Goal: Task Accomplishment & Management: Manage account settings

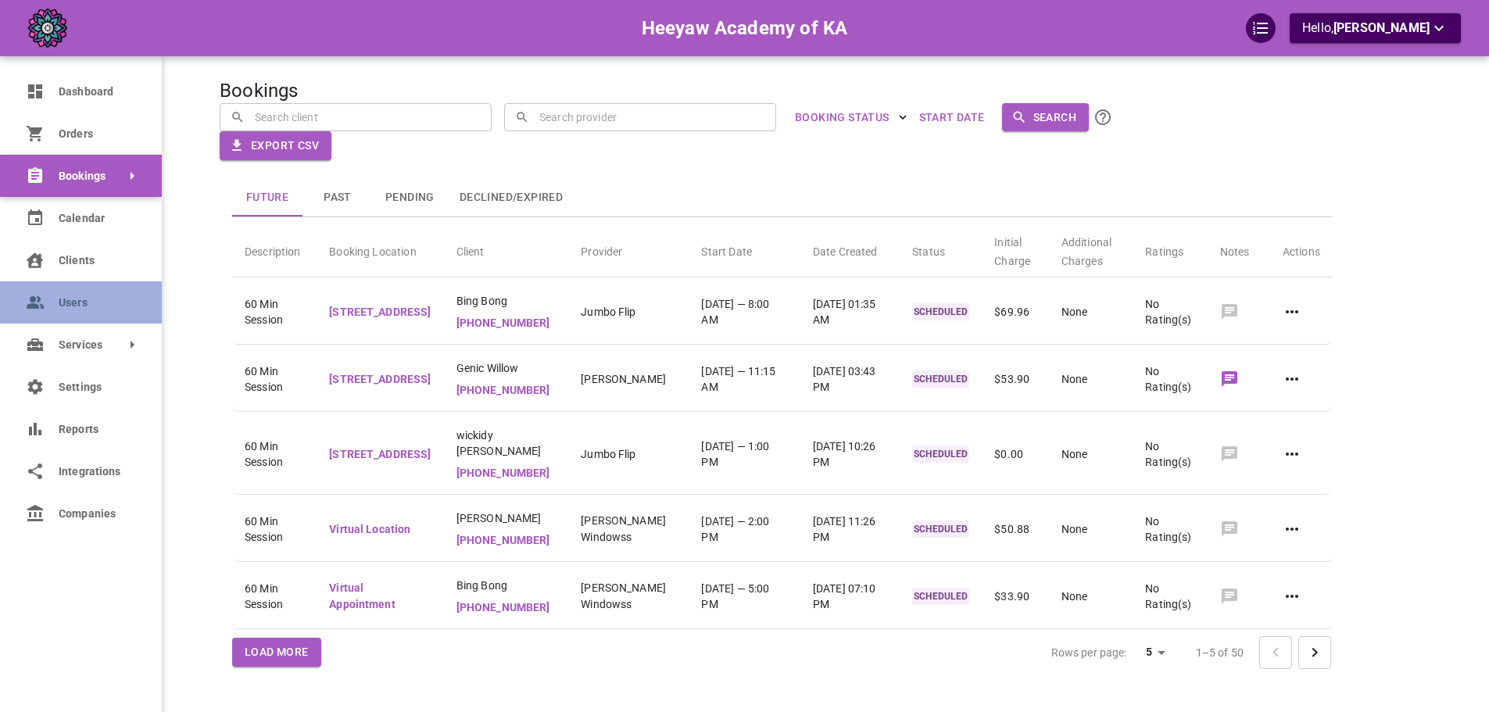
click at [30, 303] on icon at bounding box center [35, 302] width 19 height 19
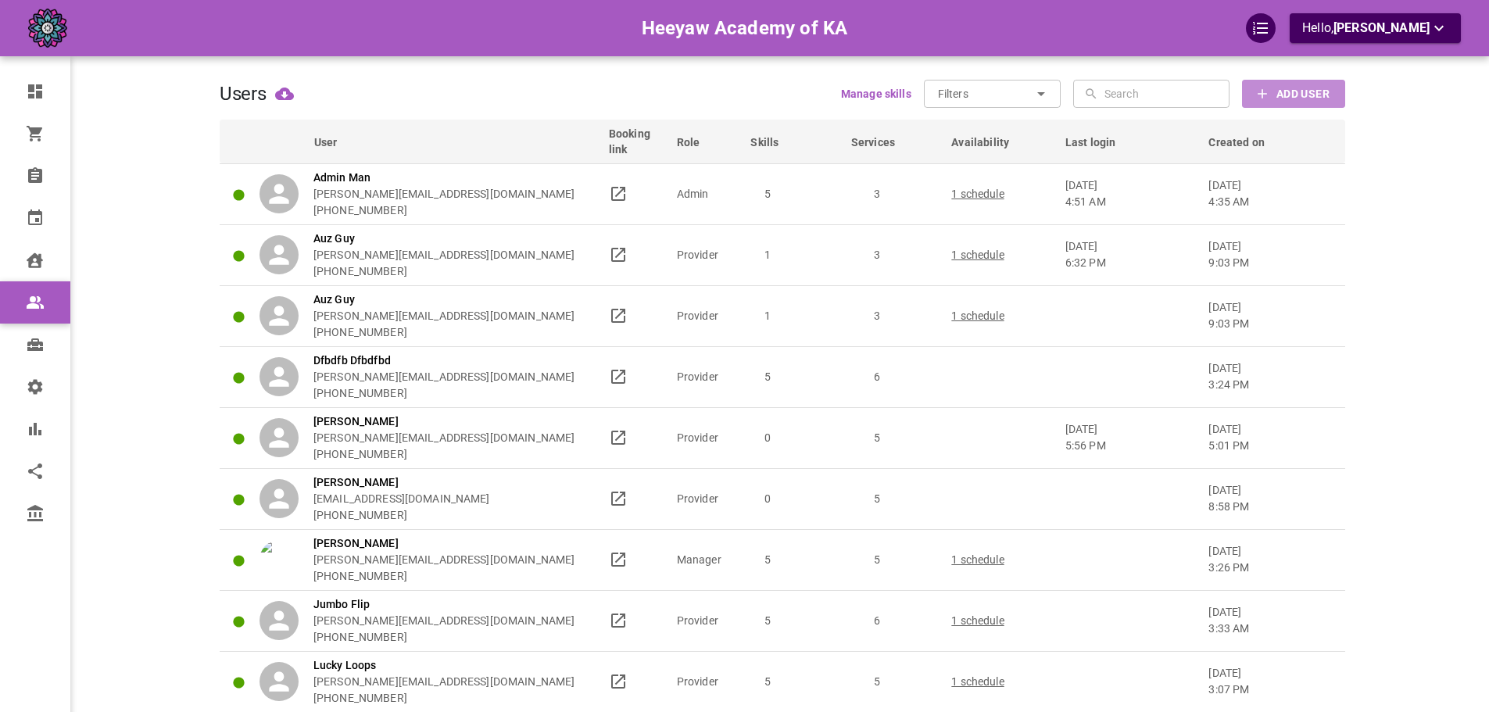
click at [1288, 108] on button "Add User" at bounding box center [1293, 94] width 103 height 28
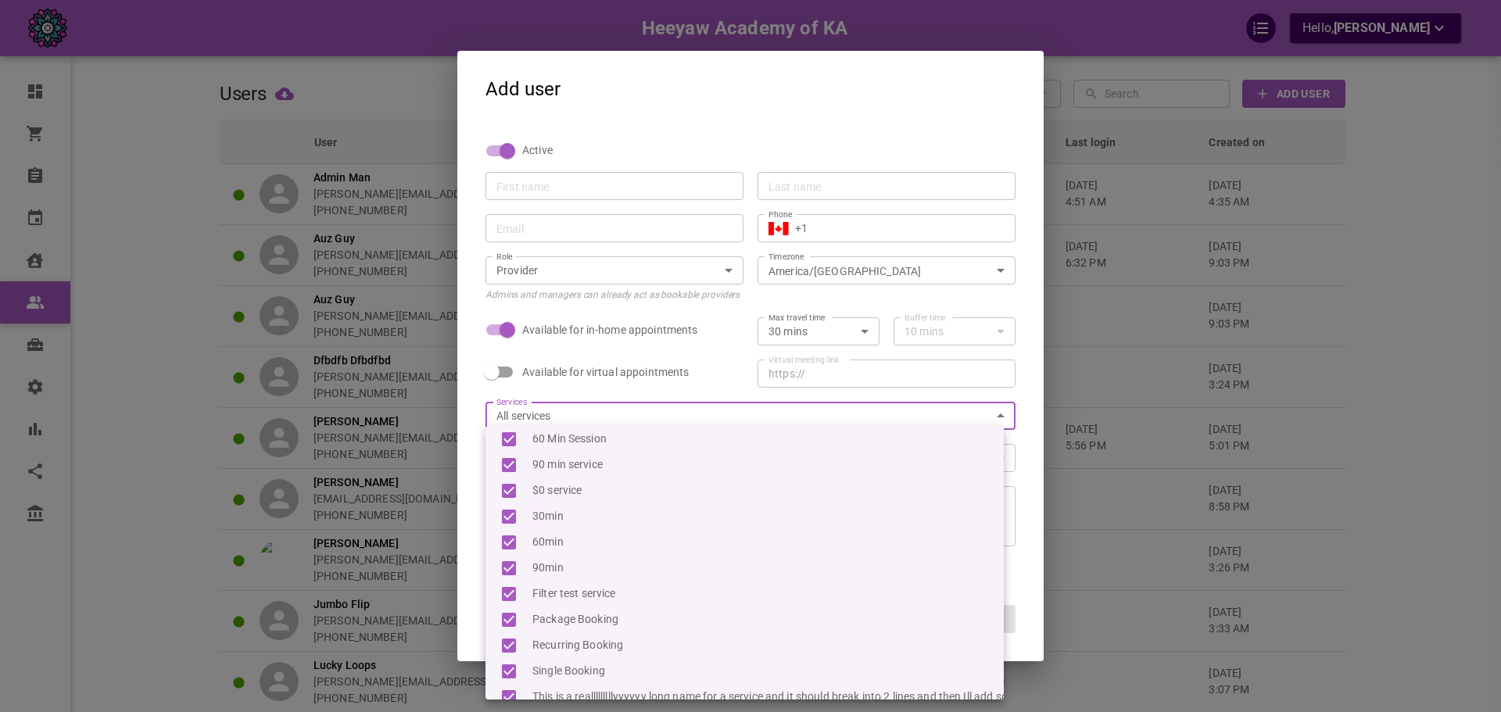
scroll to position [10, 0]
click at [1027, 433] on div at bounding box center [750, 356] width 1501 height 712
click at [877, 399] on div at bounding box center [750, 356] width 1501 height 712
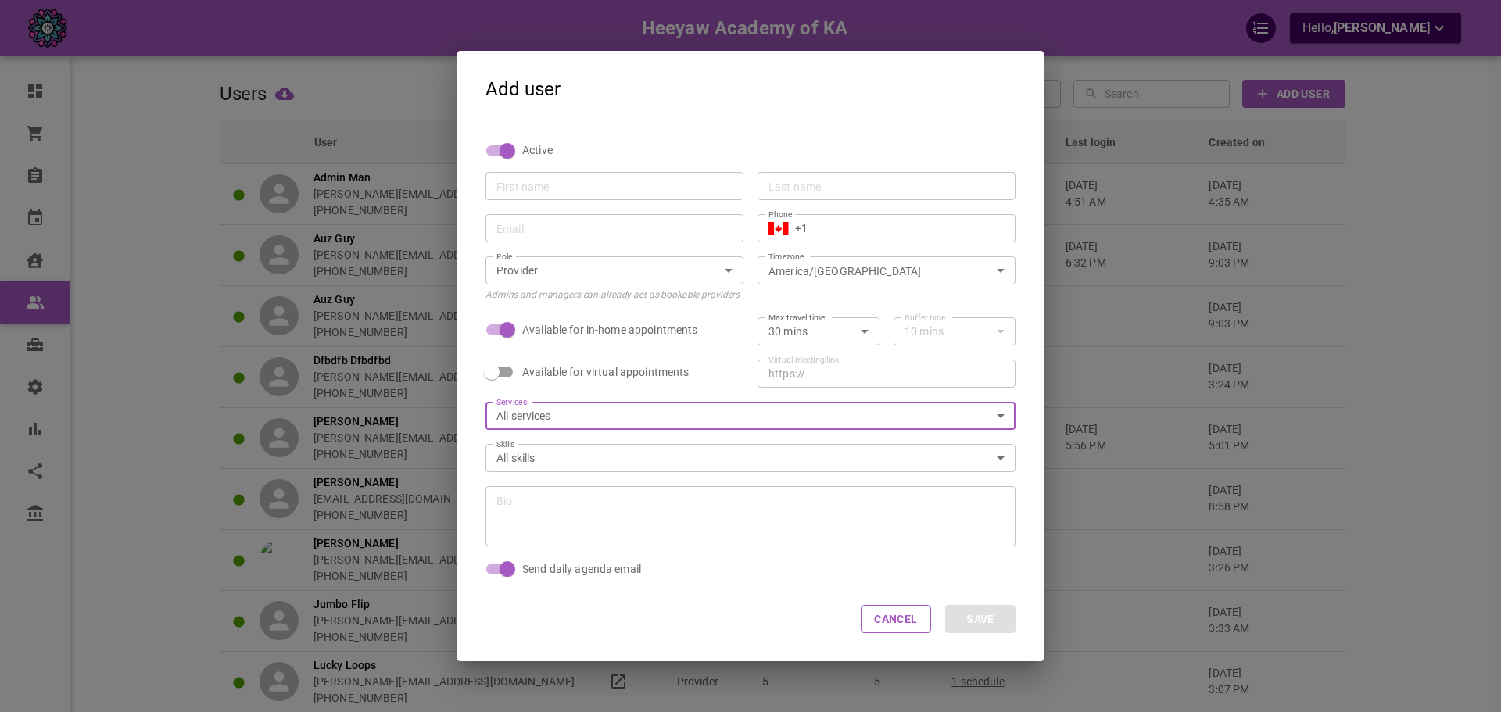
click at [571, 447] on div "All skills 2584dabd-3817-4629-8e47-df66422b9146,985b7350-4ced-4da7-96a1-f059ccf…" at bounding box center [750, 458] width 530 height 28
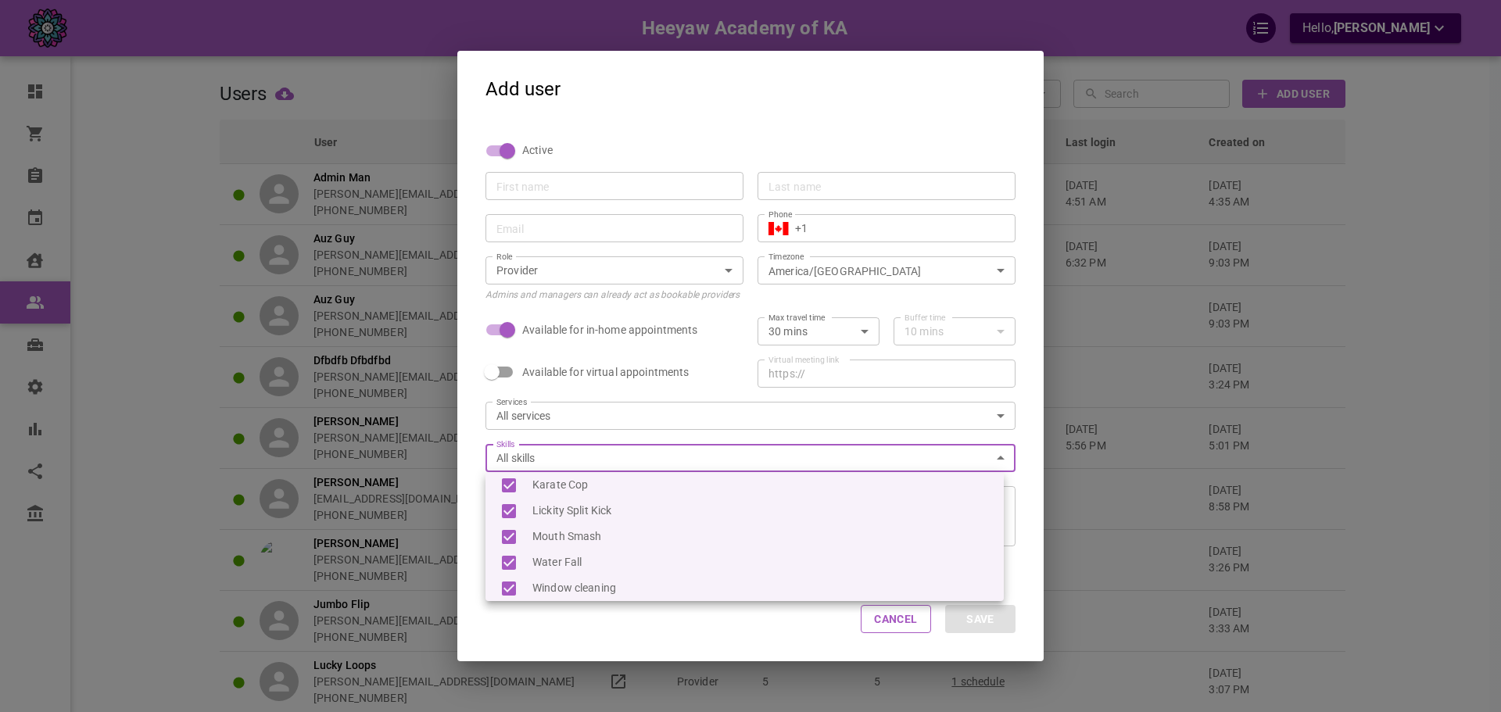
click at [561, 439] on div at bounding box center [750, 356] width 1501 height 712
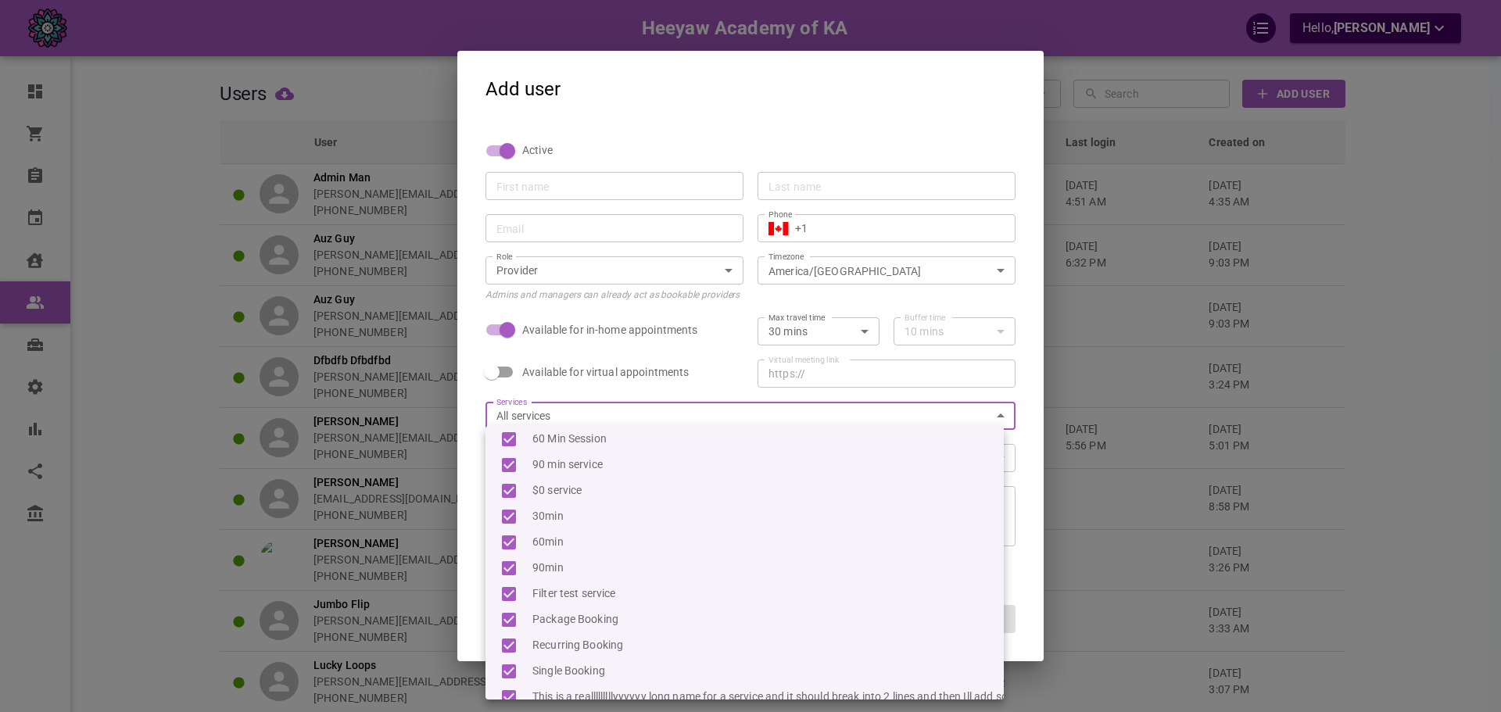
click at [473, 409] on div at bounding box center [750, 356] width 1501 height 712
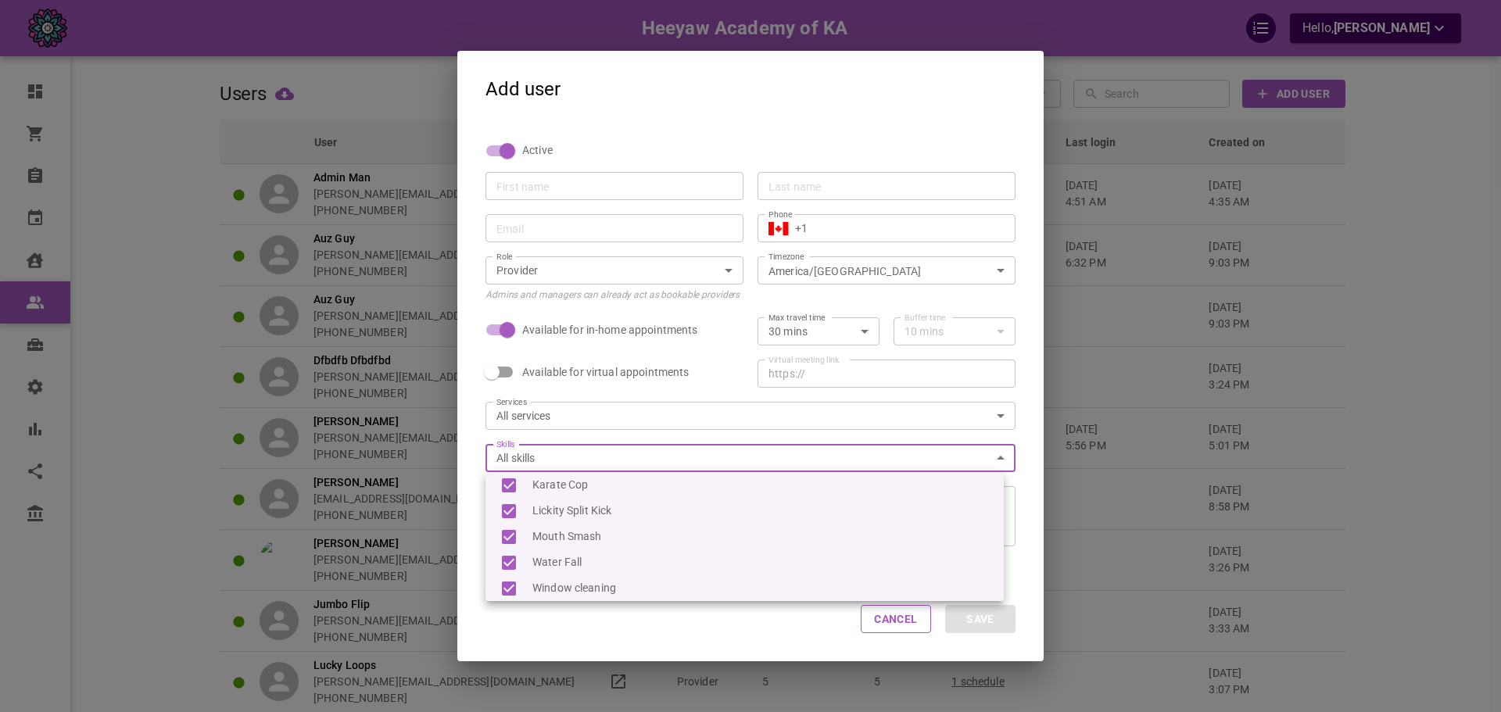
click at [607, 464] on div at bounding box center [750, 356] width 1501 height 712
click at [611, 433] on div at bounding box center [750, 356] width 1501 height 712
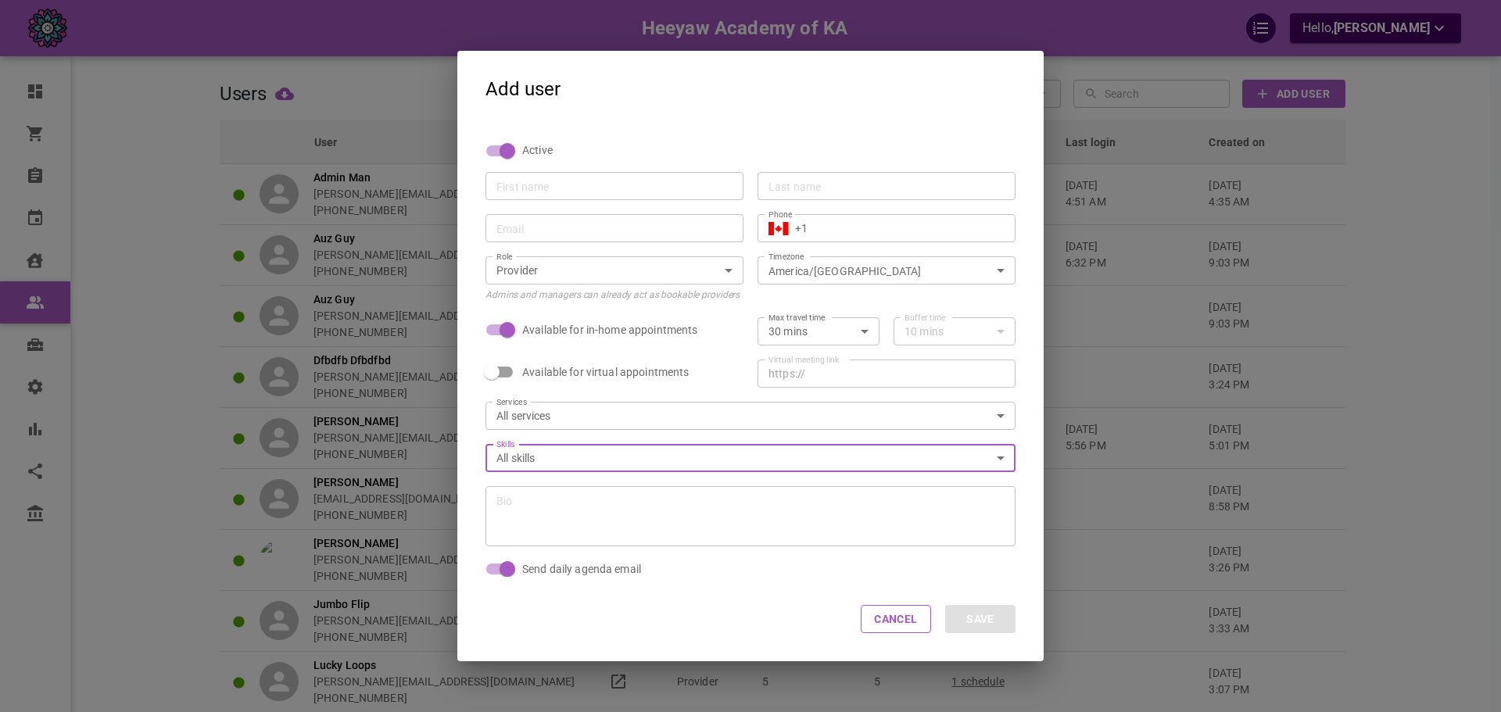
click at [309, 192] on div "Add user Active First name First name Last name Last name Email Email Phone ​ +…" at bounding box center [750, 356] width 1501 height 712
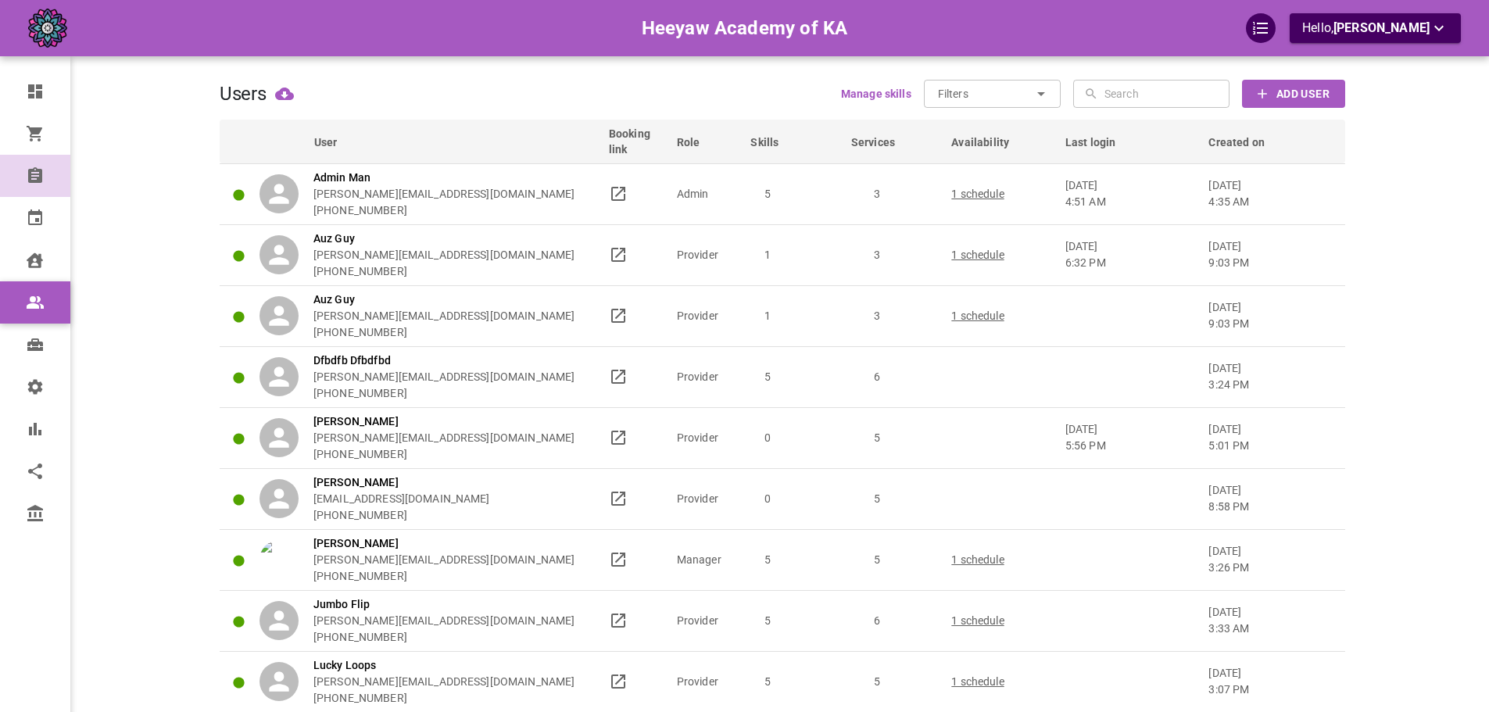
click at [34, 181] on icon at bounding box center [35, 175] width 14 height 16
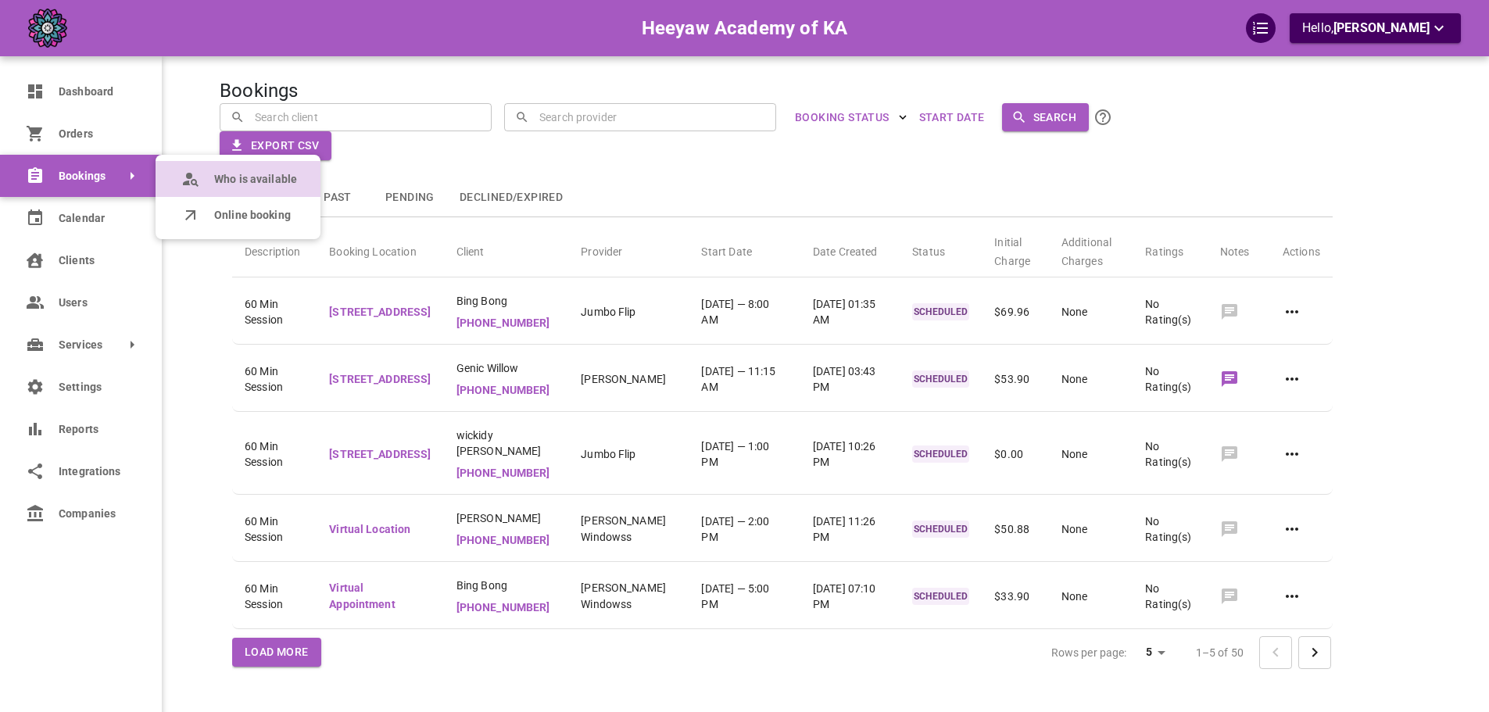
click at [222, 179] on span "Who is available" at bounding box center [255, 179] width 83 height 16
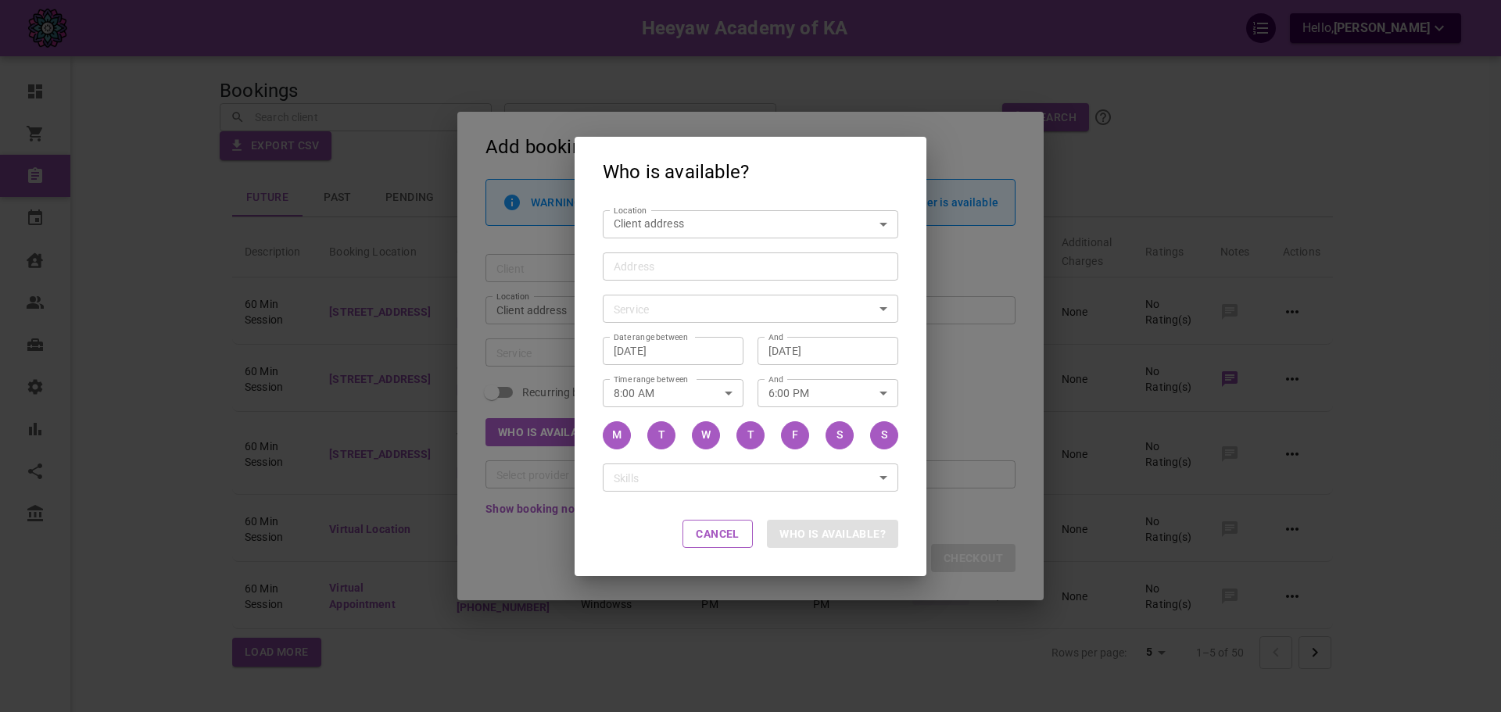
click at [660, 310] on body "Heeyaw Academy of KA Hello, [PERSON_NAME] Dashboard Orders Bookings Calendar Cl…" at bounding box center [750, 404] width 1501 height 808
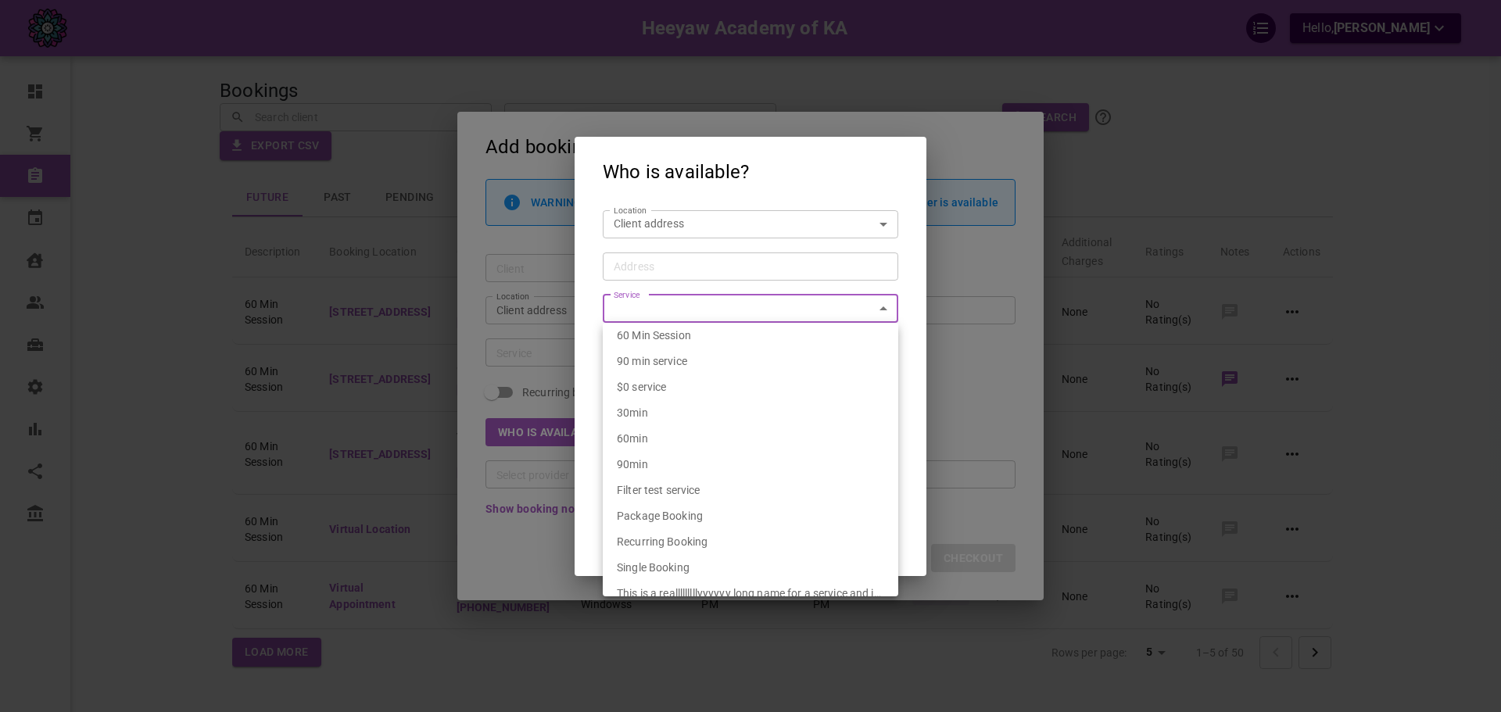
scroll to position [10, 0]
click at [915, 439] on div at bounding box center [750, 356] width 1501 height 712
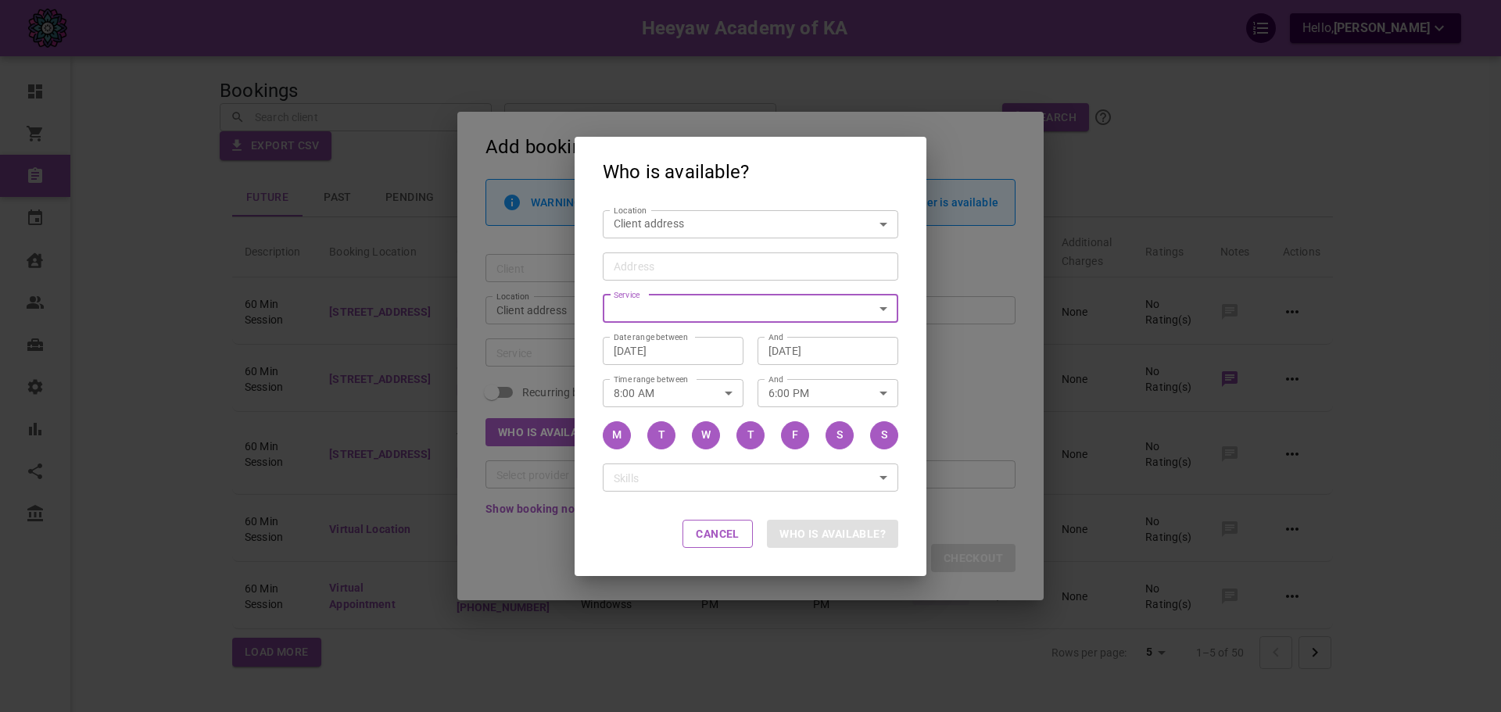
click at [900, 318] on div "Location Client address customerLocation Location Address Address Service ​ Ser…" at bounding box center [751, 348] width 352 height 289
click at [965, 289] on div "Who is available? Location Client address customerLocation Location Address Add…" at bounding box center [750, 356] width 1501 height 712
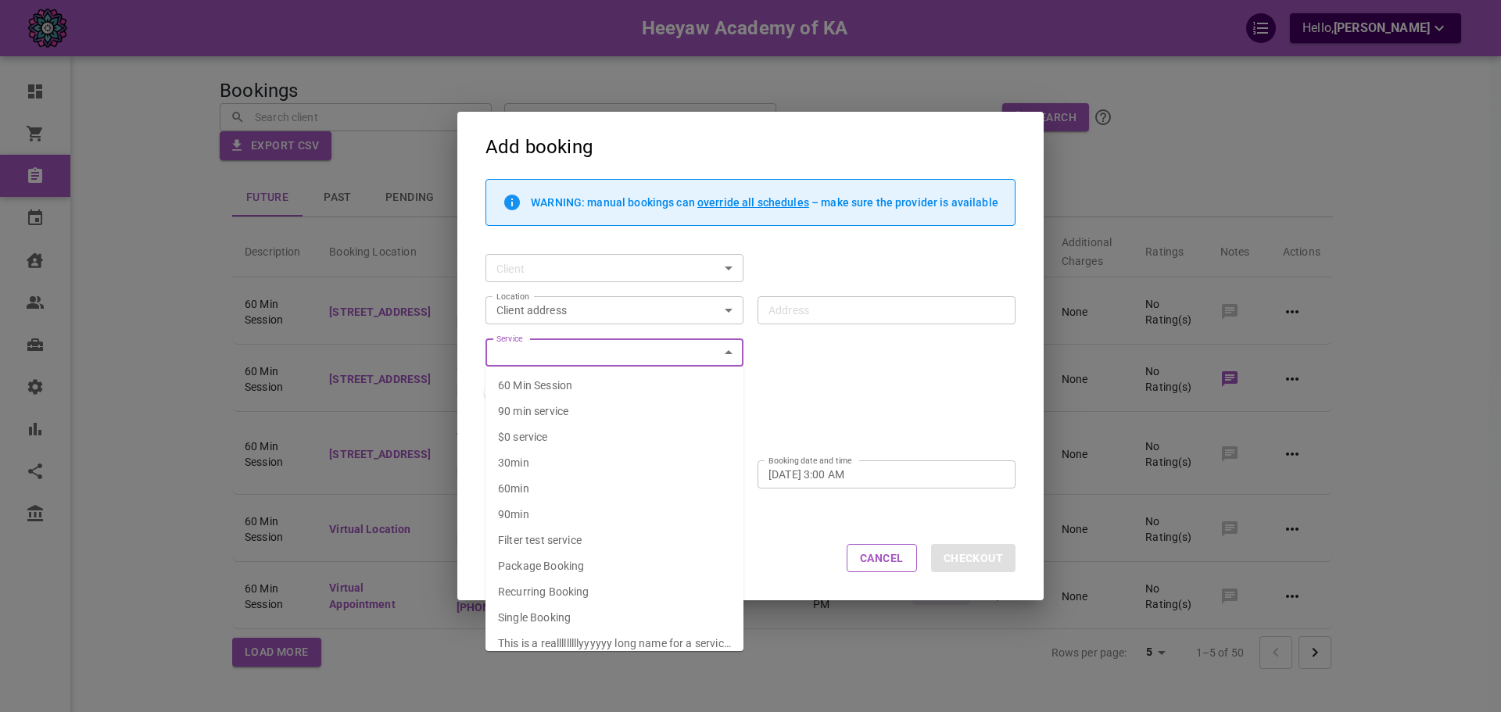
click at [533, 346] on input "Service" at bounding box center [601, 353] width 223 height 20
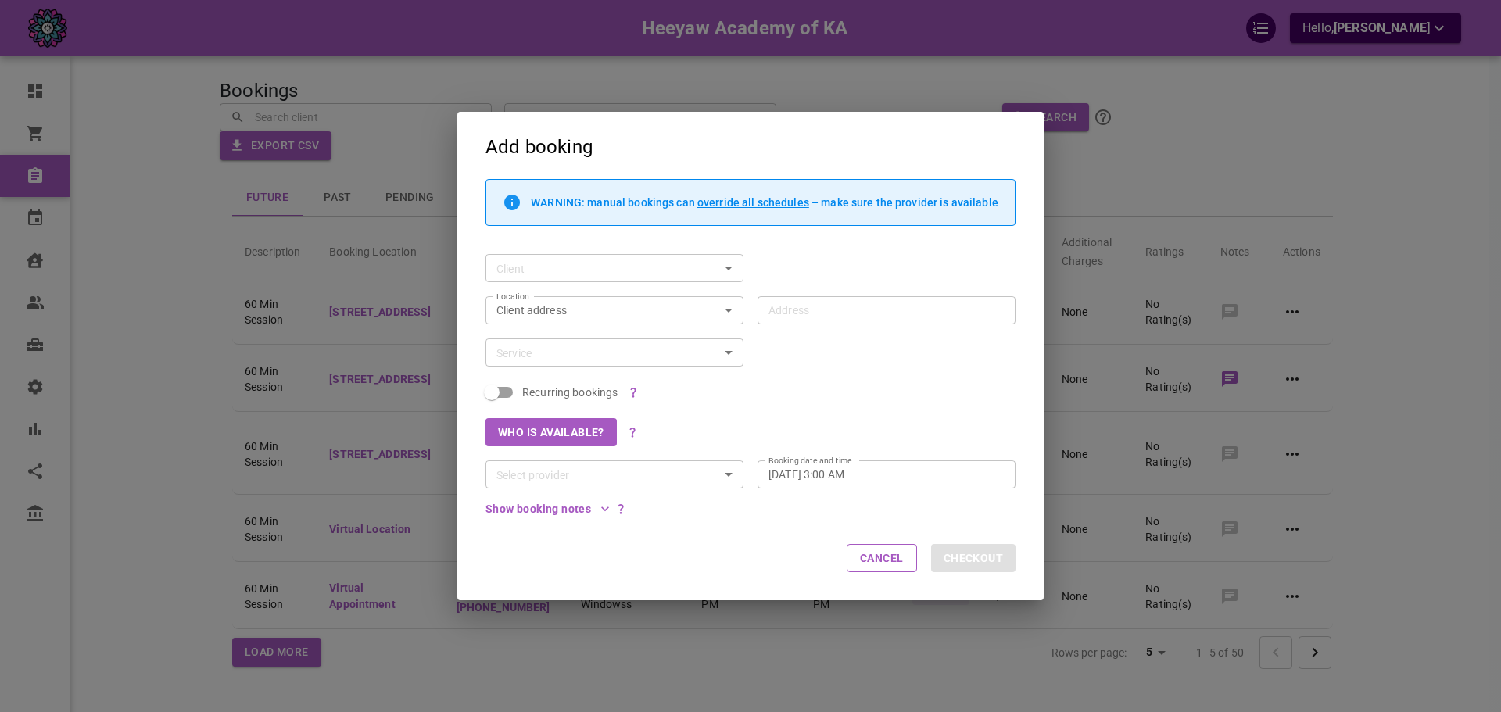
click at [895, 359] on div "WARNING: manual bookings can override all schedules – make sure the provider is…" at bounding box center [743, 347] width 544 height 337
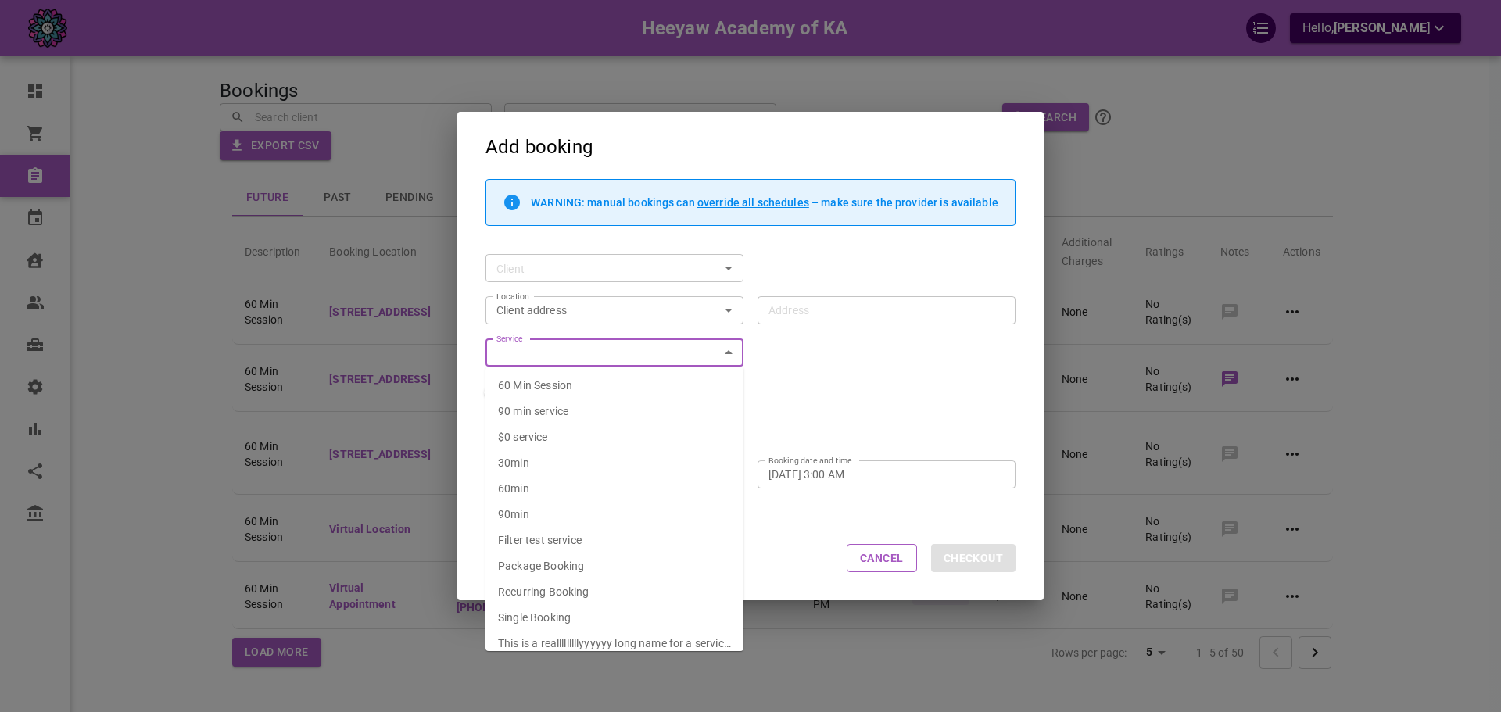
click at [601, 350] on input "Service" at bounding box center [601, 353] width 223 height 20
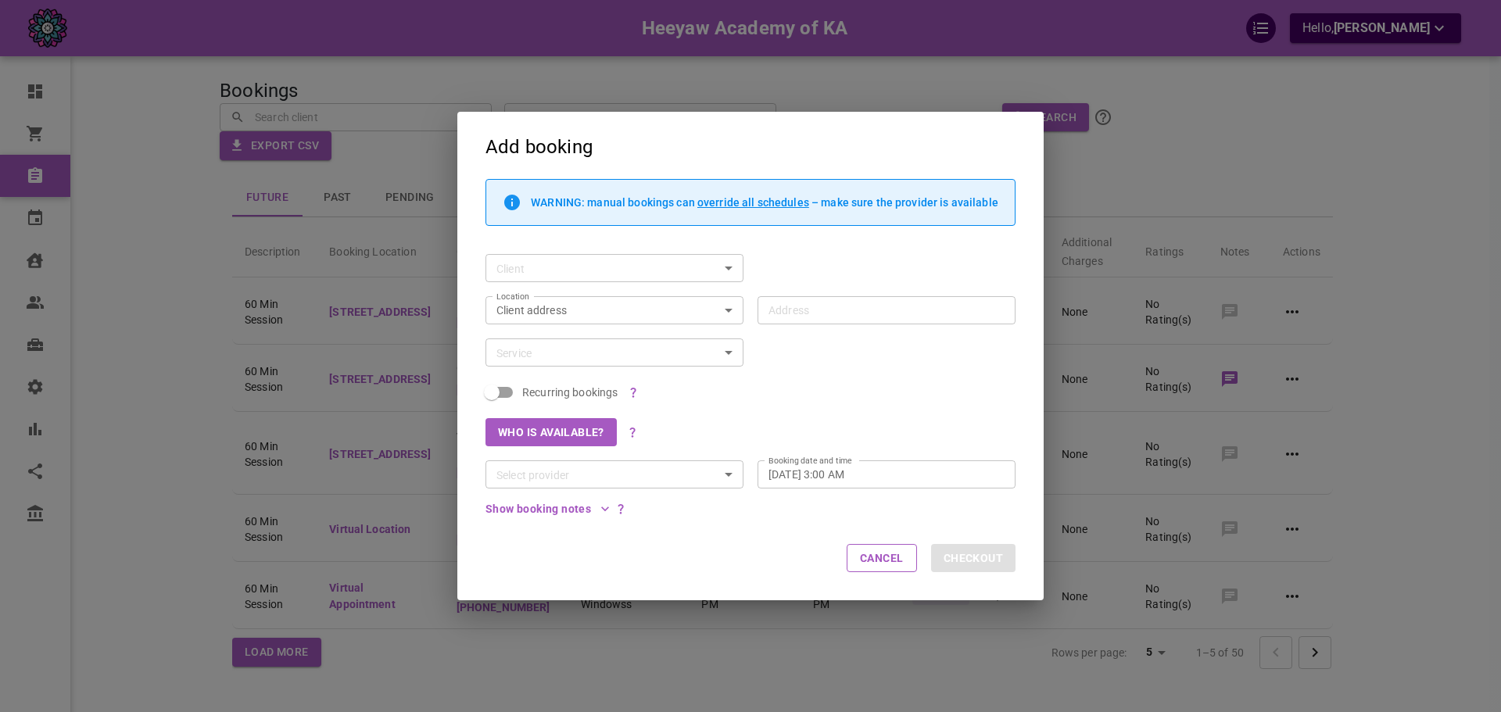
click at [766, 367] on div "Recurring bookings" at bounding box center [743, 386] width 544 height 38
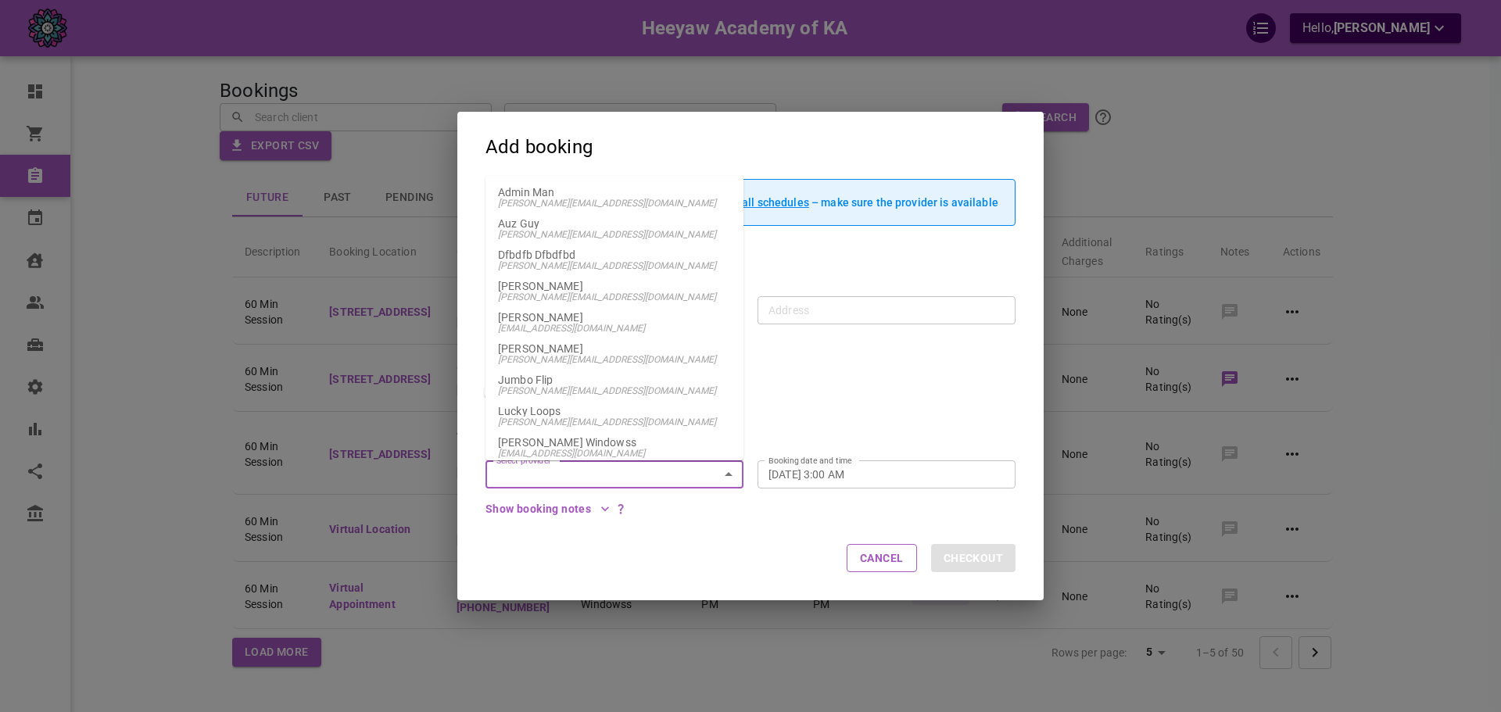
click at [636, 468] on input "Select provider" at bounding box center [601, 475] width 223 height 20
click at [808, 390] on div "Recurring bookings" at bounding box center [743, 386] width 544 height 38
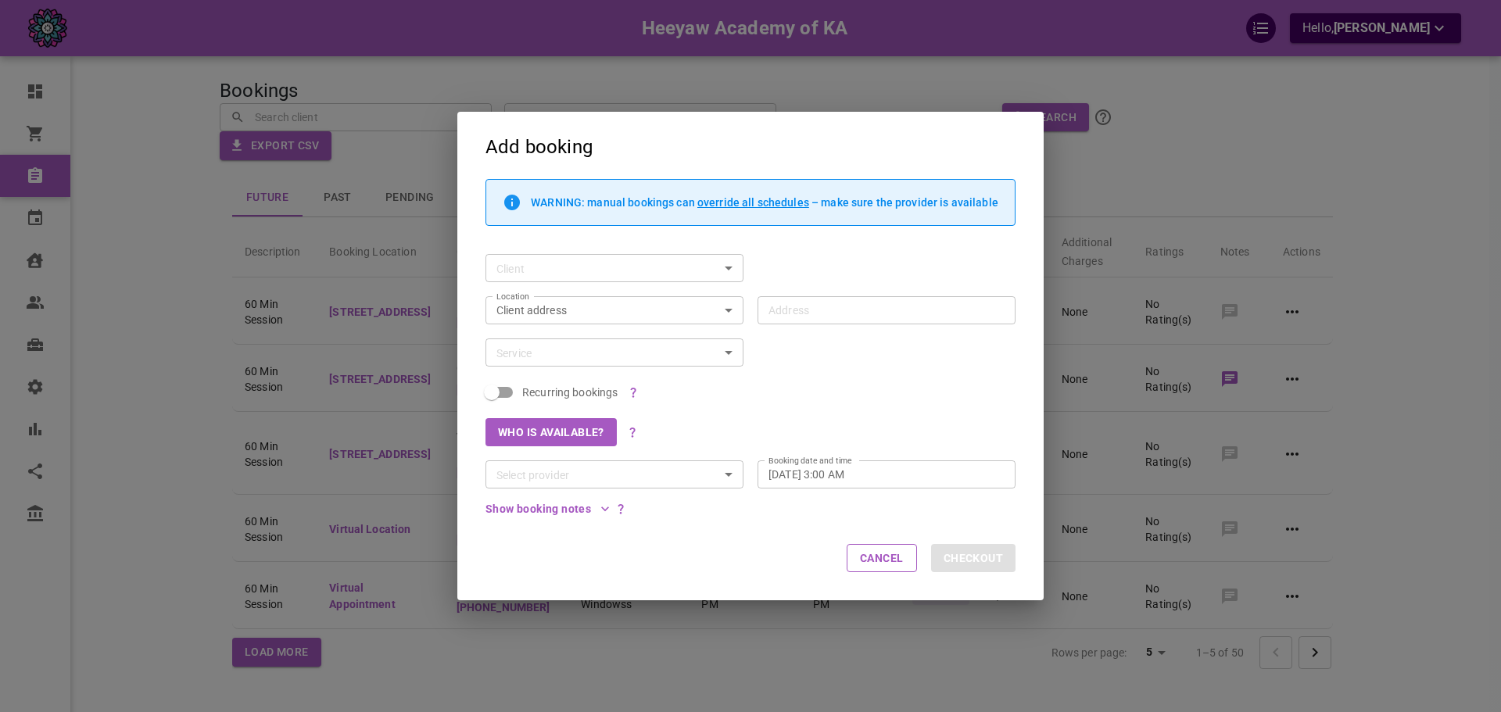
click at [668, 301] on div "Client address customerLocation Location" at bounding box center [614, 310] width 258 height 28
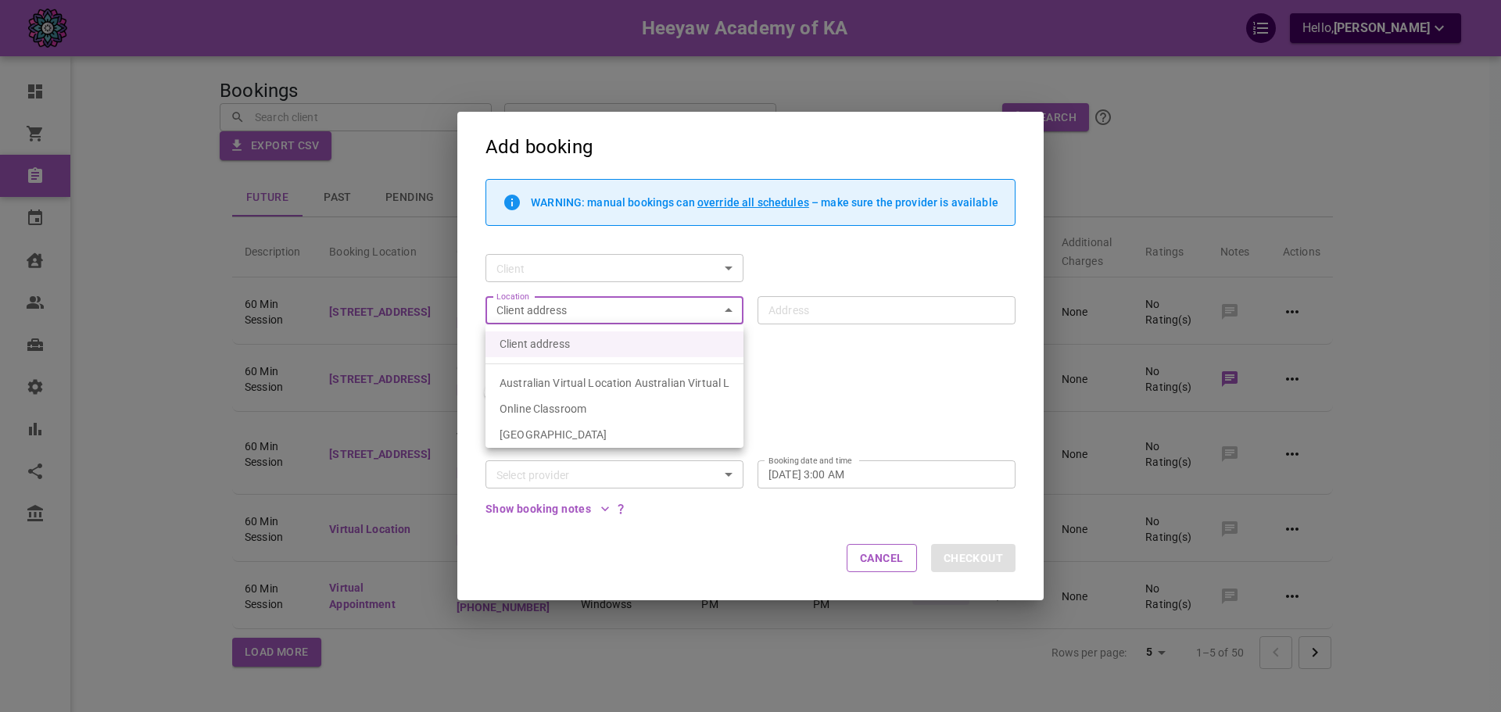
click at [654, 305] on body "Heeyaw Academy of KA Hello, [PERSON_NAME] Dashboard Orders Bookings Calendar Cl…" at bounding box center [750, 404] width 1501 height 808
click at [644, 281] on div at bounding box center [750, 356] width 1501 height 712
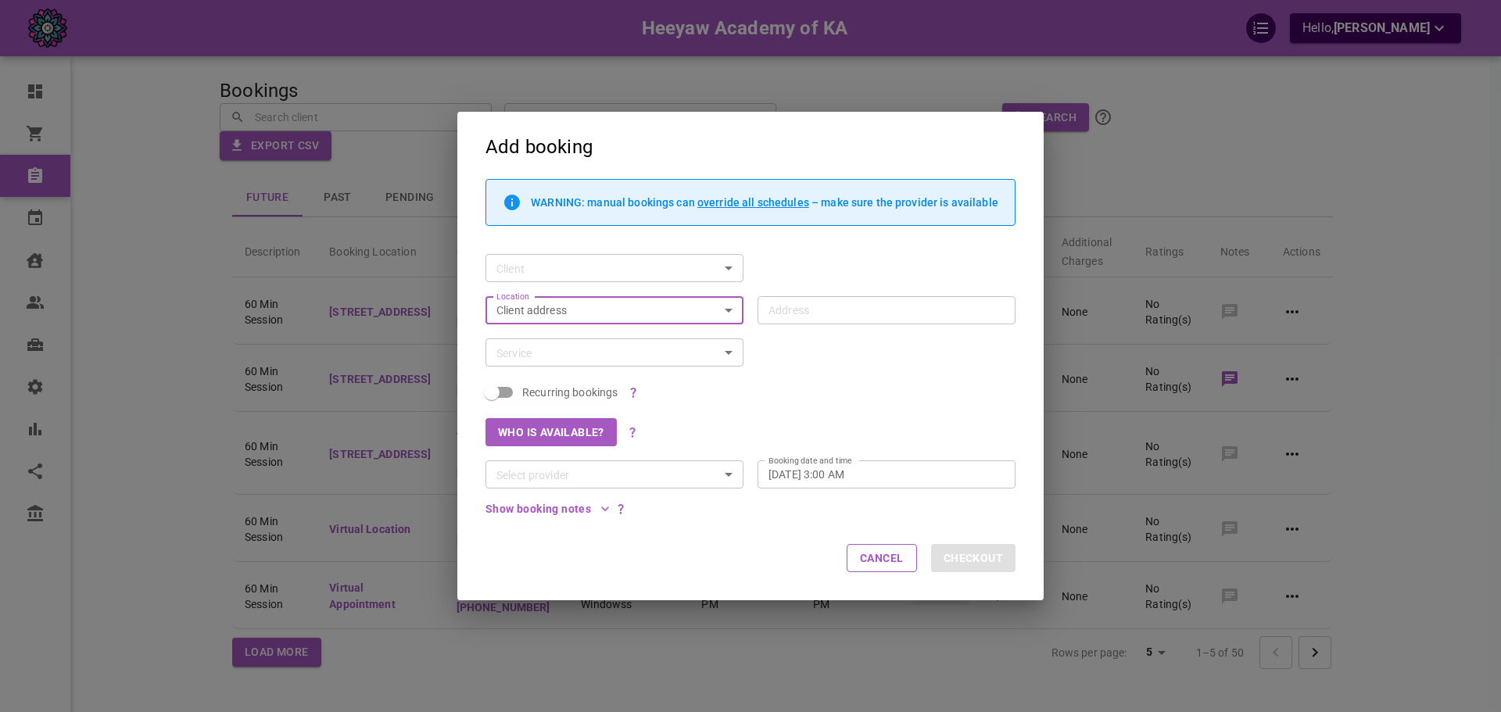
click at [765, 306] on input "Address Address" at bounding box center [878, 310] width 234 height 20
click at [675, 310] on body "Heeyaw Academy of KA Hello, [PERSON_NAME] Dashboard Orders Bookings Calendar Cl…" at bounding box center [750, 404] width 1501 height 808
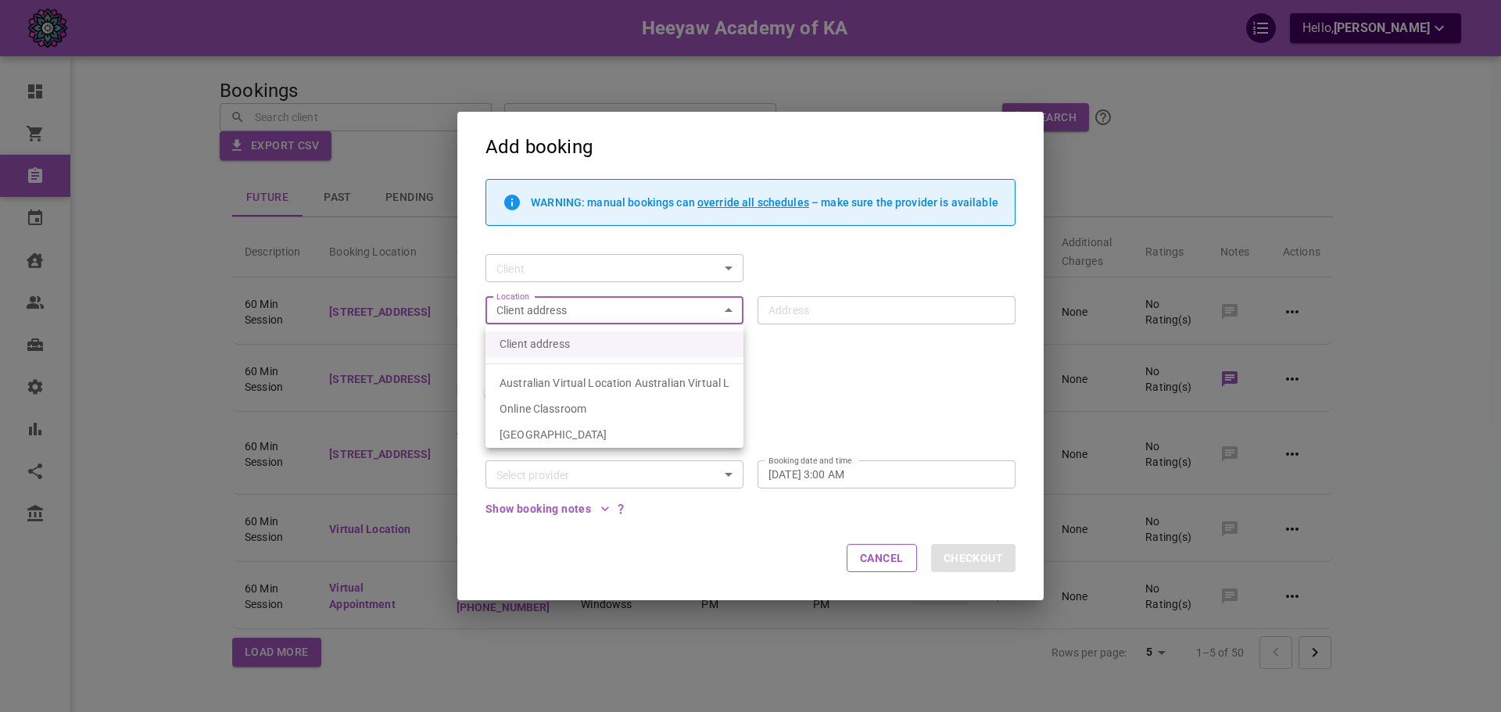
click at [623, 316] on div at bounding box center [750, 356] width 1501 height 712
click at [576, 311] on body "Heeyaw Academy of KA Hello, [PERSON_NAME] Dashboard Orders Bookings Calendar Cl…" at bounding box center [750, 404] width 1501 height 808
click at [582, 314] on div at bounding box center [750, 356] width 1501 height 712
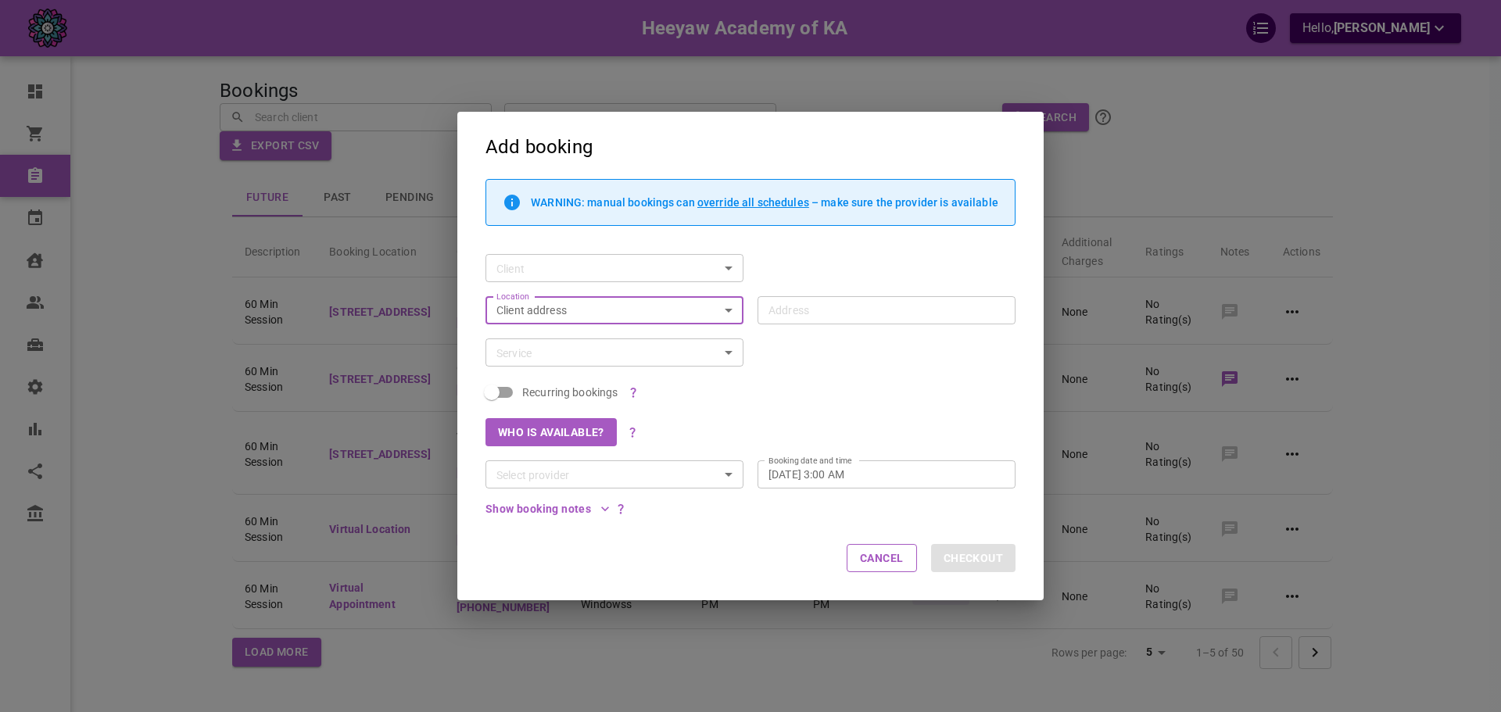
click at [572, 314] on body "Heeyaw Academy of KA Hello, [PERSON_NAME] Dashboard Orders Bookings Calendar Cl…" at bounding box center [750, 404] width 1501 height 808
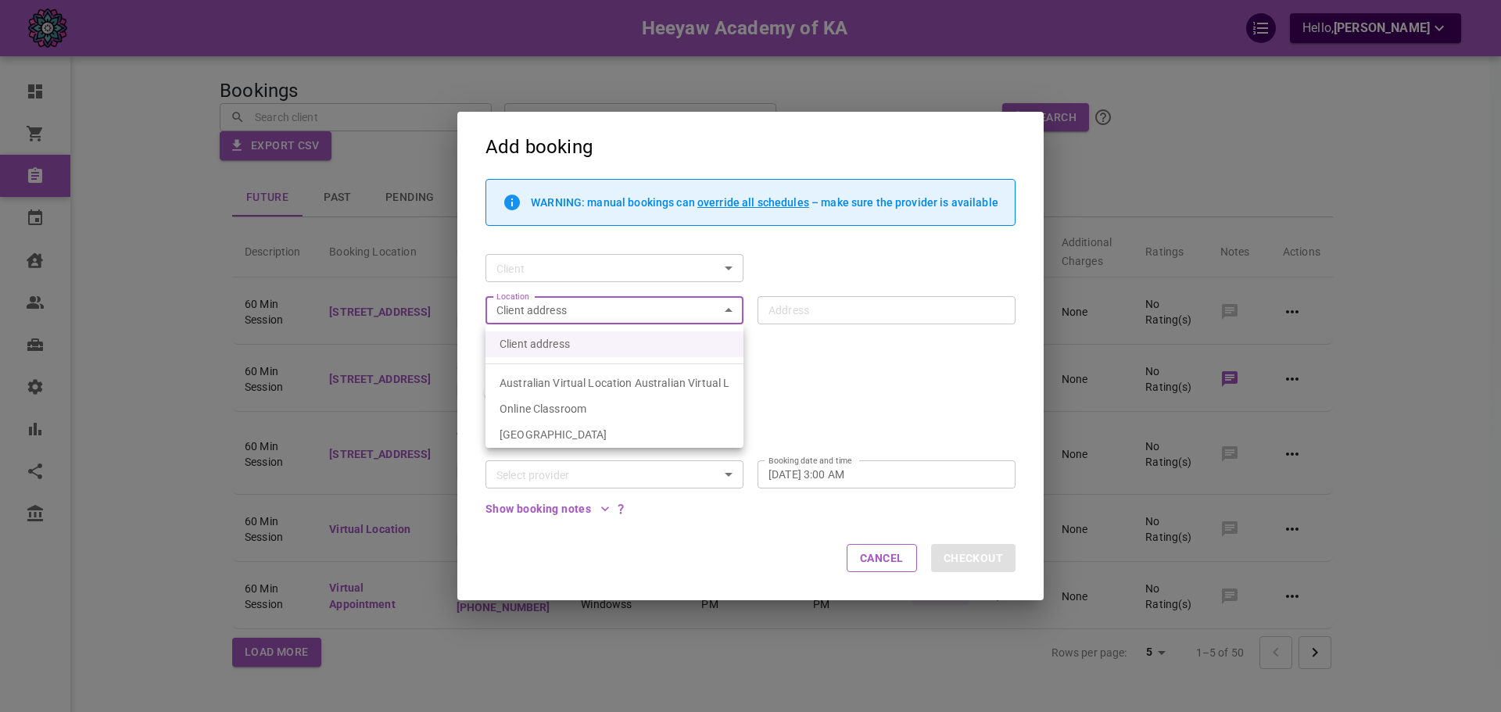
click at [772, 350] on div at bounding box center [750, 356] width 1501 height 712
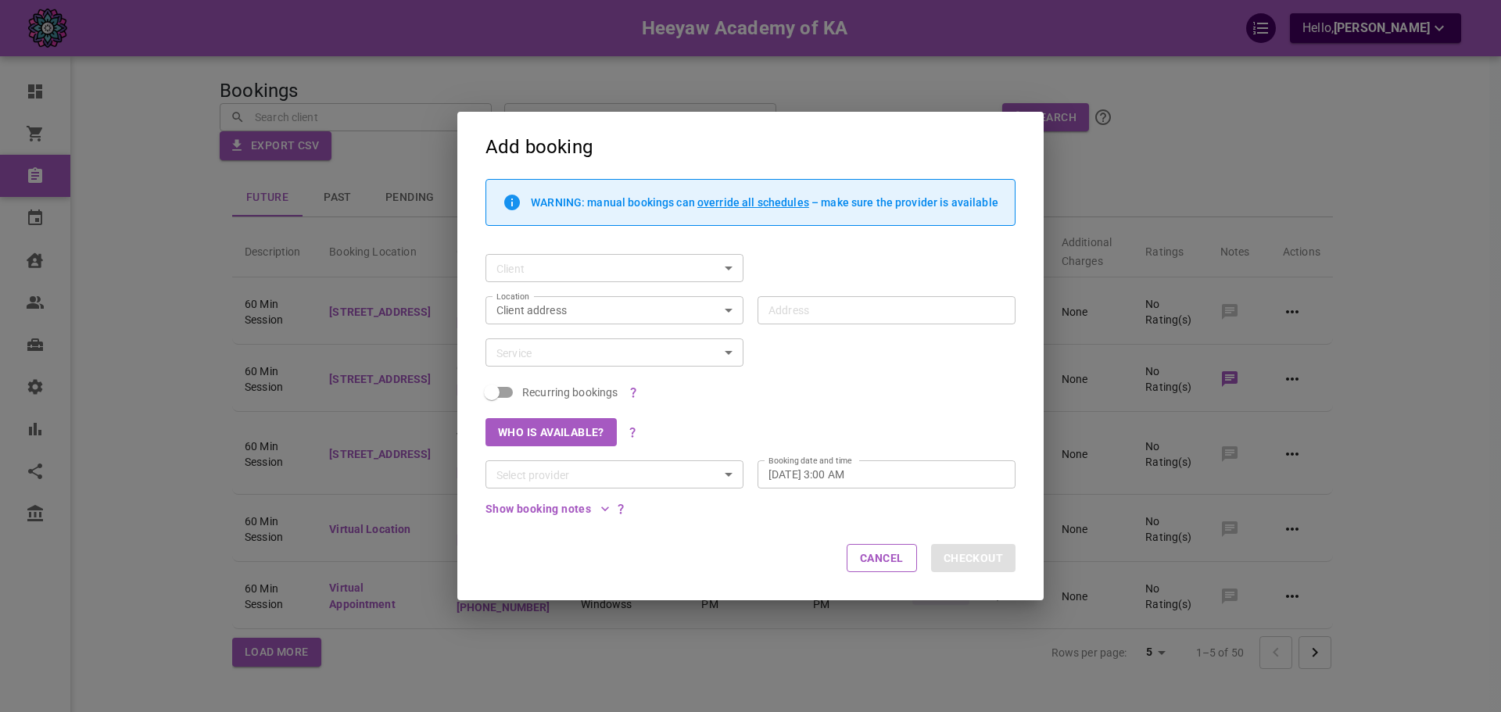
click at [799, 370] on div "Add booking WARNING: manual bookings can override all schedules – make sure the…" at bounding box center [750, 356] width 1501 height 712
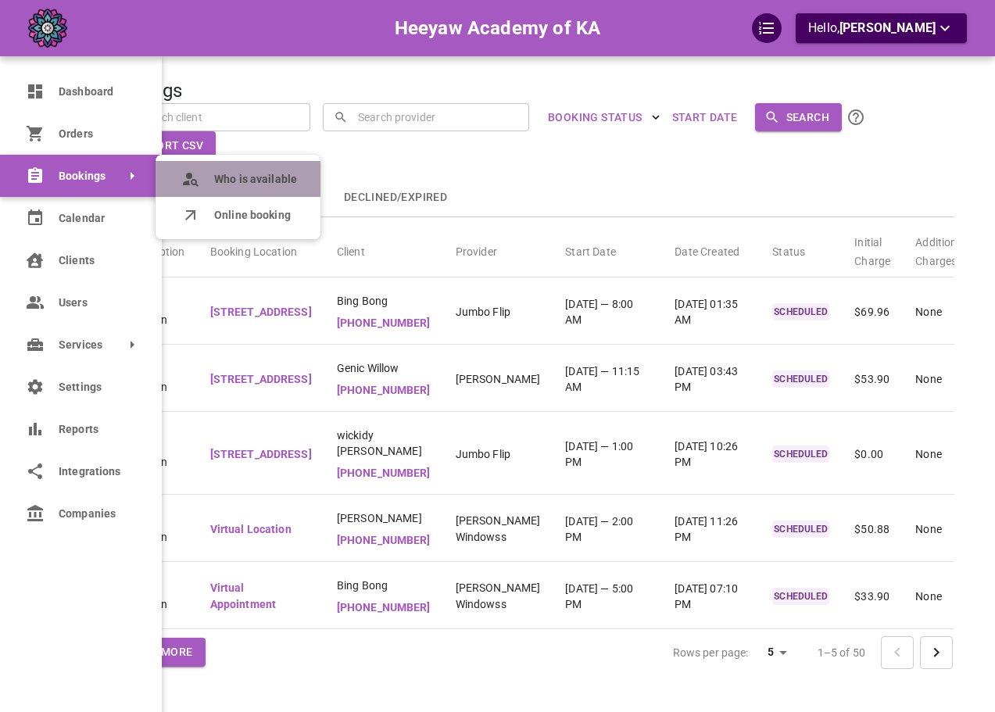
click at [225, 181] on span "Who is available" at bounding box center [255, 179] width 83 height 16
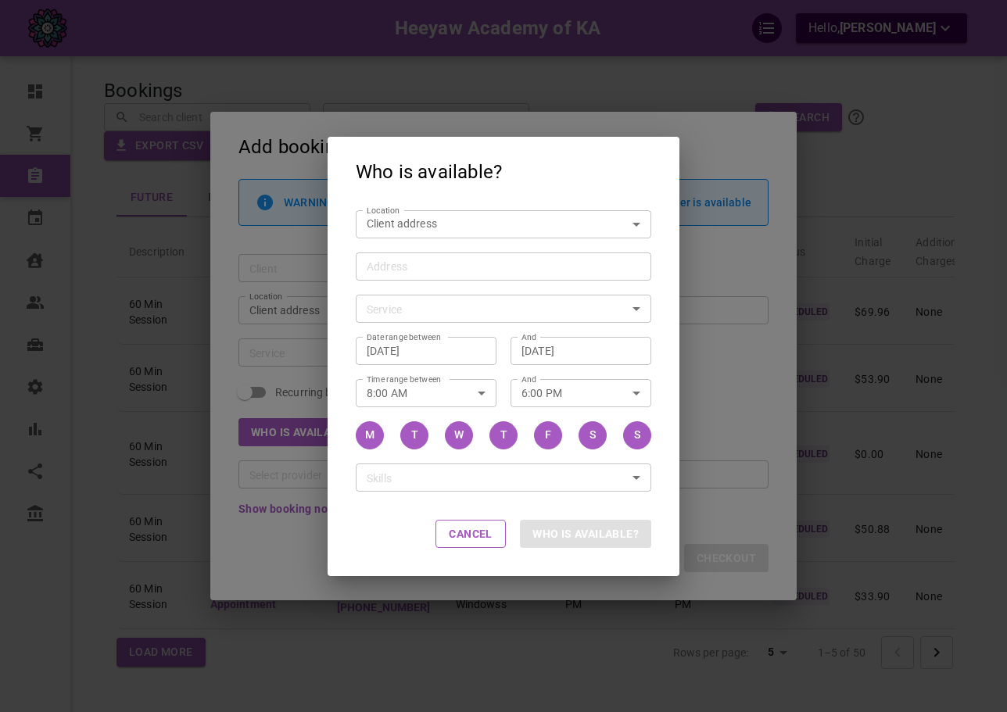
click at [316, 318] on div "Who is available? Location Client address customerLocation Location Address Add…" at bounding box center [503, 356] width 1007 height 712
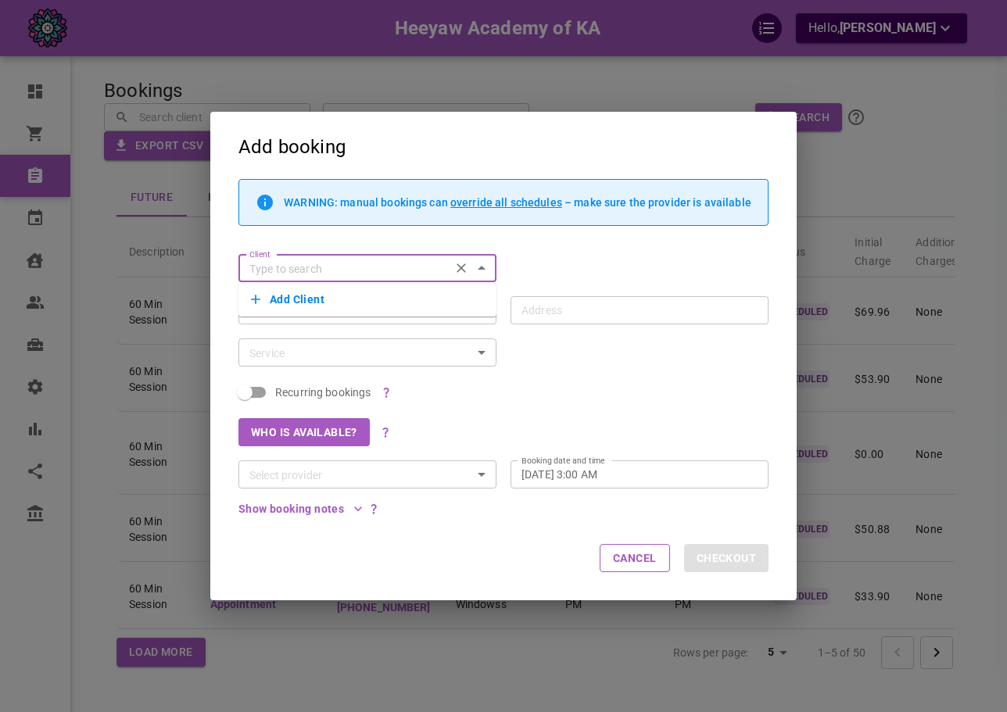
click at [528, 382] on div "Recurring bookings" at bounding box center [496, 386] width 544 height 38
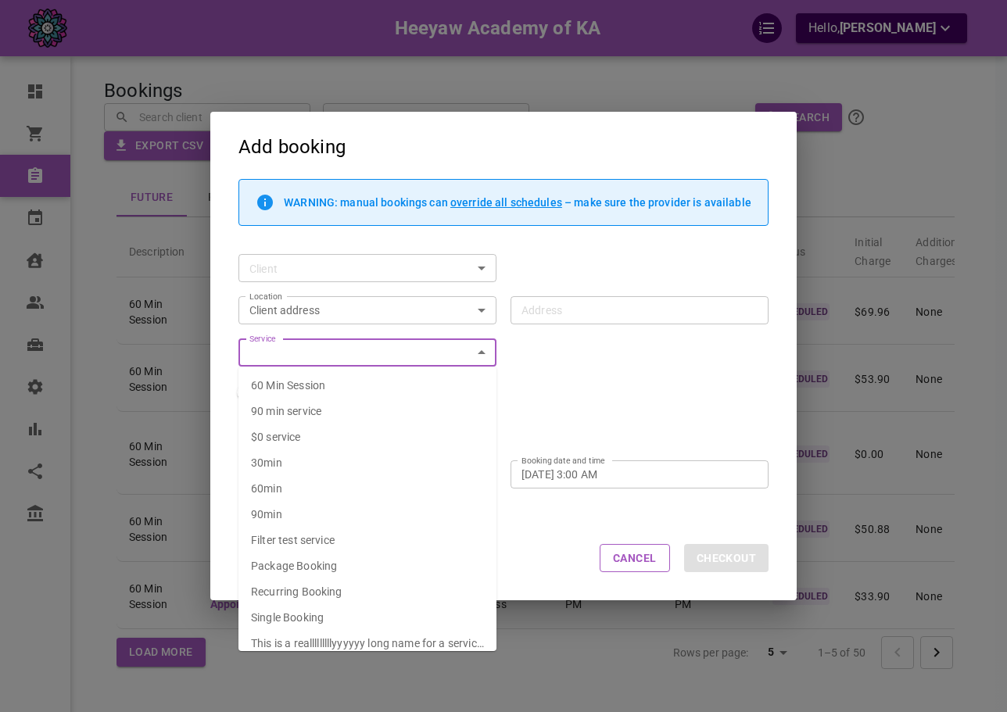
click at [465, 358] on input "Service" at bounding box center [354, 353] width 223 height 20
click at [663, 349] on div "WARNING: manual bookings can override all schedules – make sure the provider is…" at bounding box center [496, 347] width 544 height 337
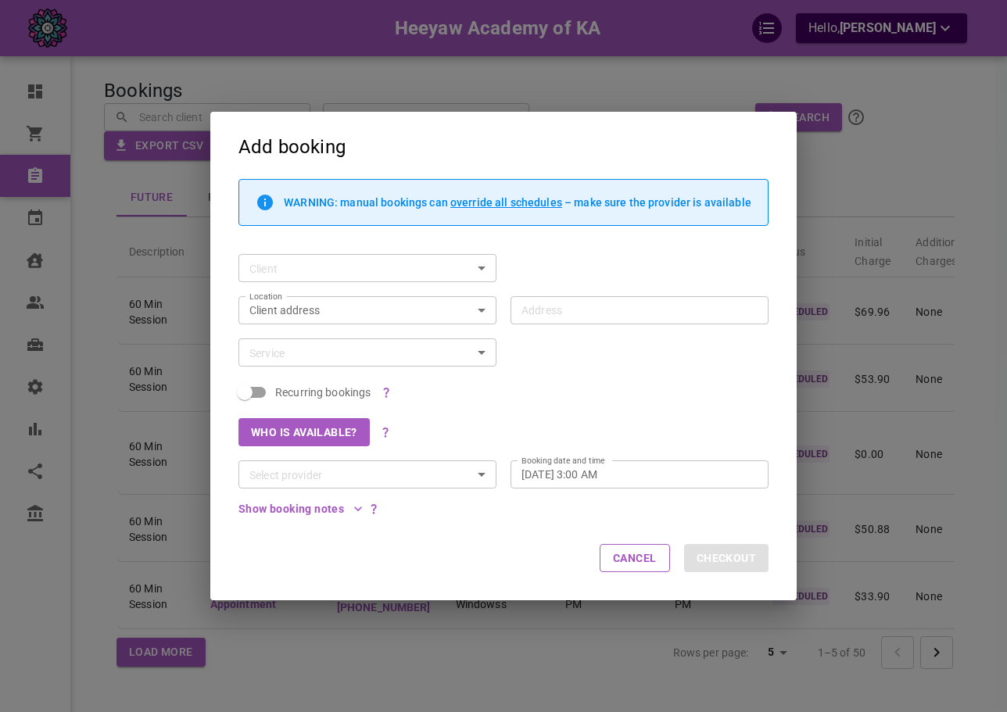
click at [428, 314] on body "Heeyaw Academy of KA Hello, [PERSON_NAME] Dashboard Orders Bookings Calendar Cl…" at bounding box center [503, 404] width 1007 height 808
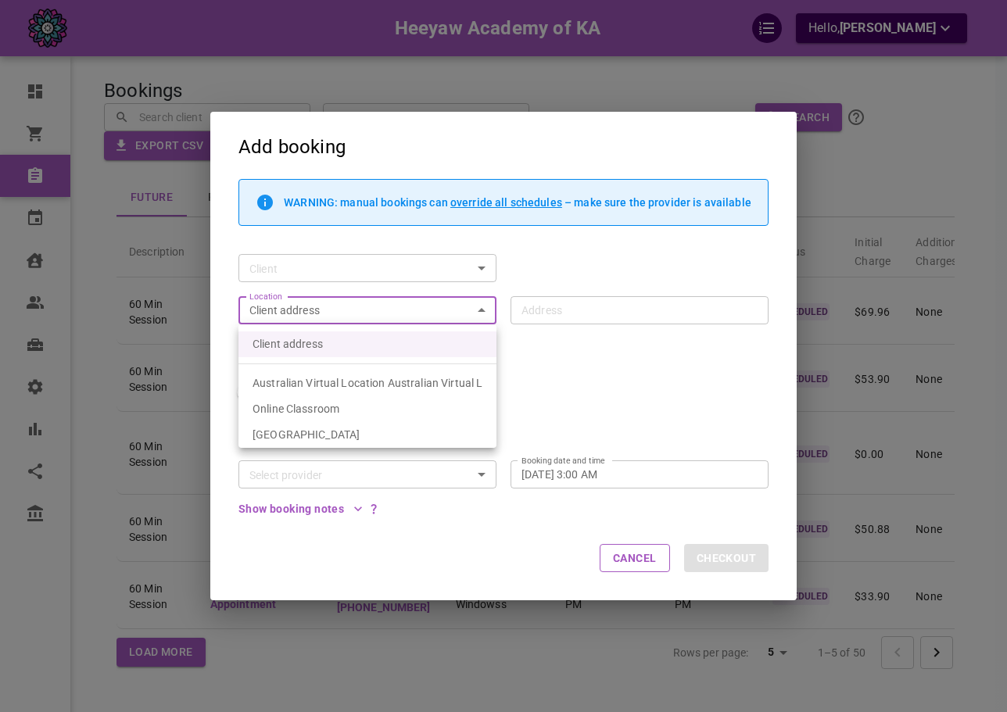
click at [632, 352] on div at bounding box center [503, 356] width 1007 height 712
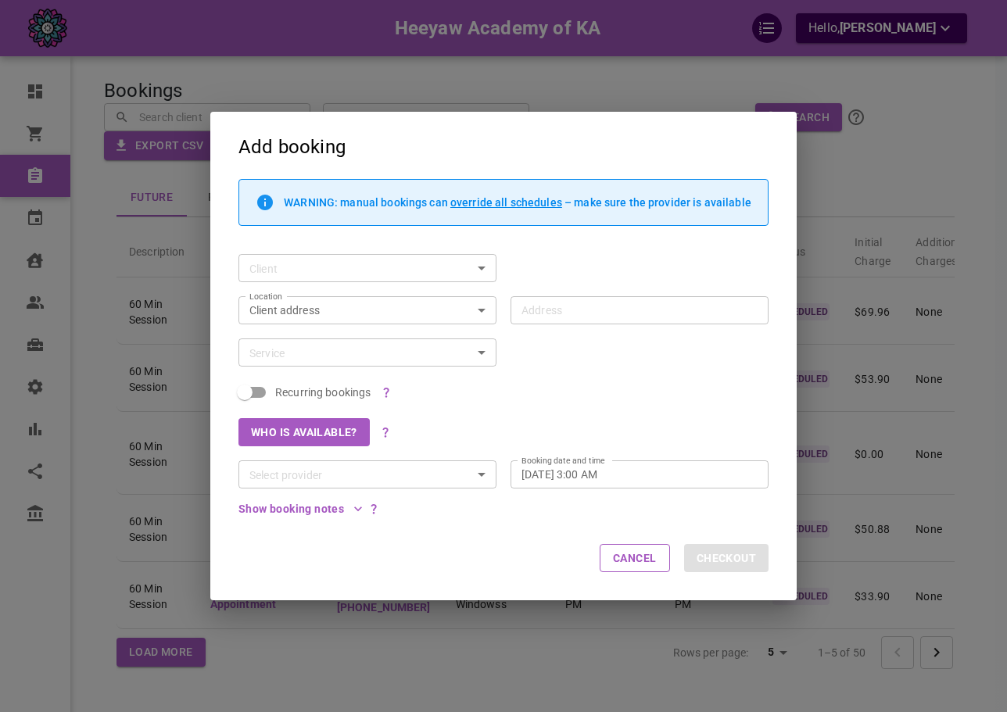
click at [460, 324] on div "Service Service" at bounding box center [360, 345] width 272 height 42
click at [464, 312] on body "Heeyaw Academy of KA Hello, [PERSON_NAME] Dashboard Orders Bookings Calendar Cl…" at bounding box center [503, 404] width 1007 height 808
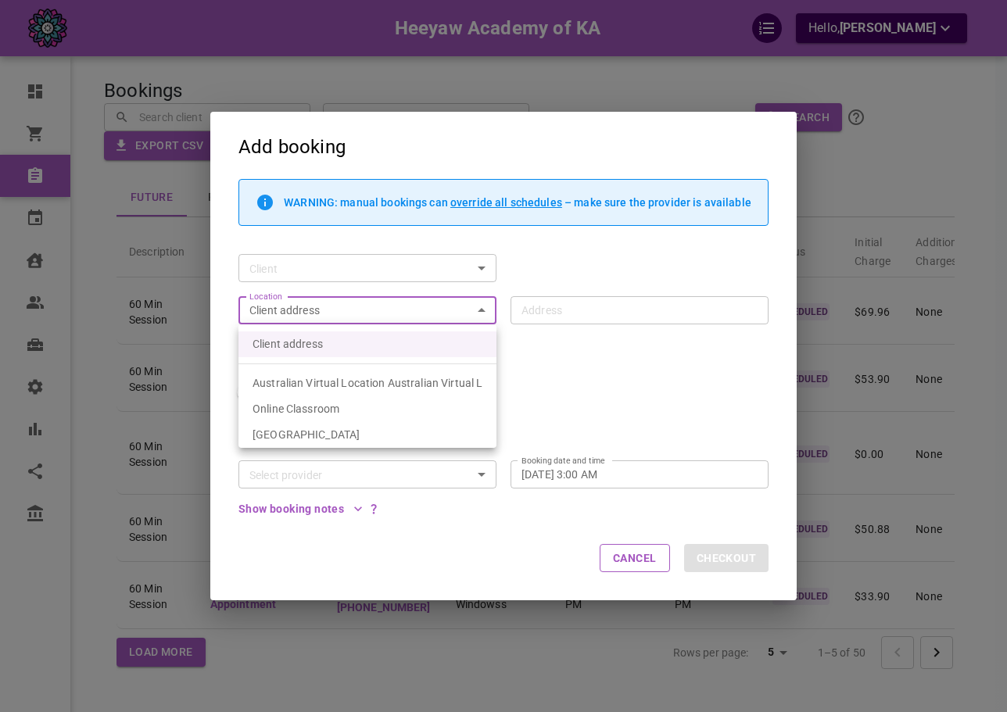
click at [772, 56] on div at bounding box center [503, 356] width 1007 height 712
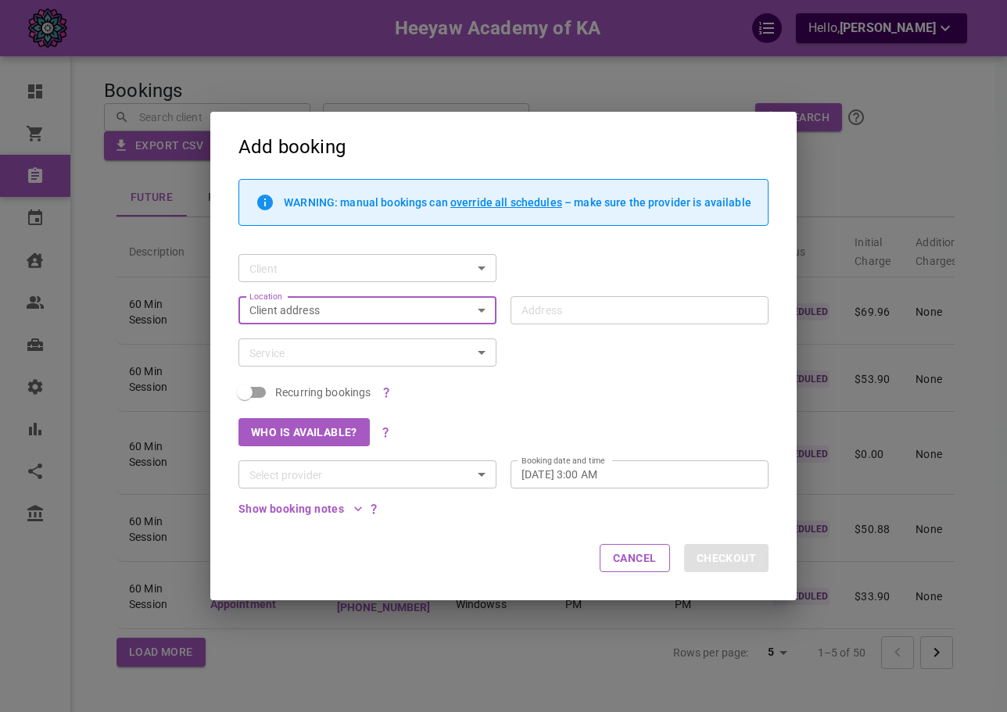
click at [430, 319] on div "Client address customerLocation Location" at bounding box center [367, 310] width 258 height 28
click at [430, 311] on body "Heeyaw Academy of KA Hello, [PERSON_NAME] Dashboard Orders Bookings Calendar Cl…" at bounding box center [503, 404] width 1007 height 808
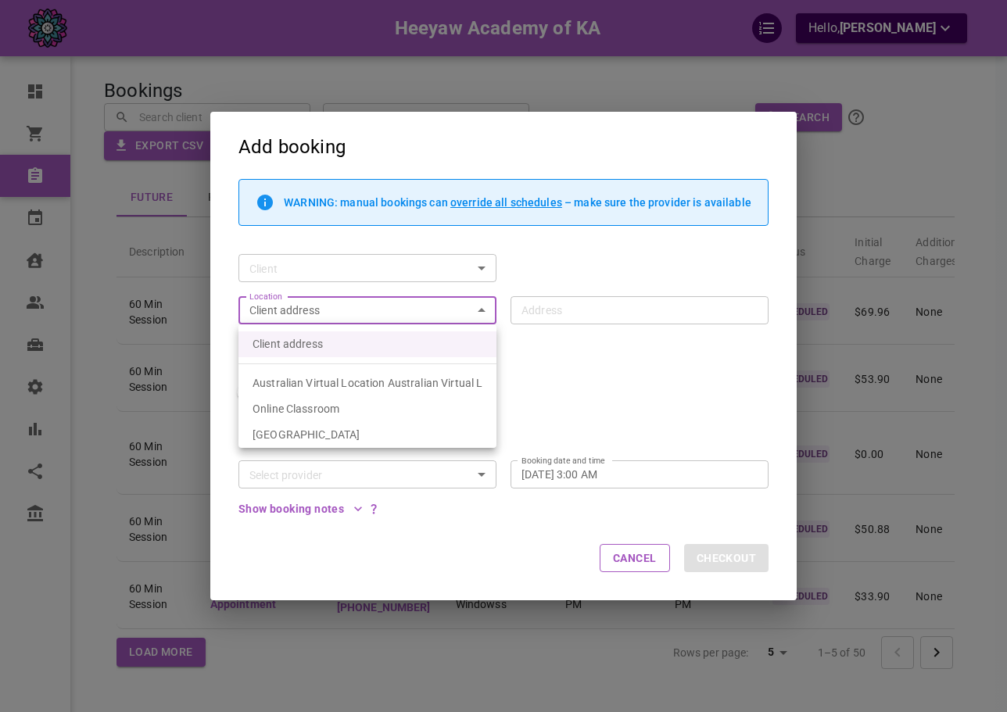
click at [628, 78] on div at bounding box center [503, 356] width 1007 height 712
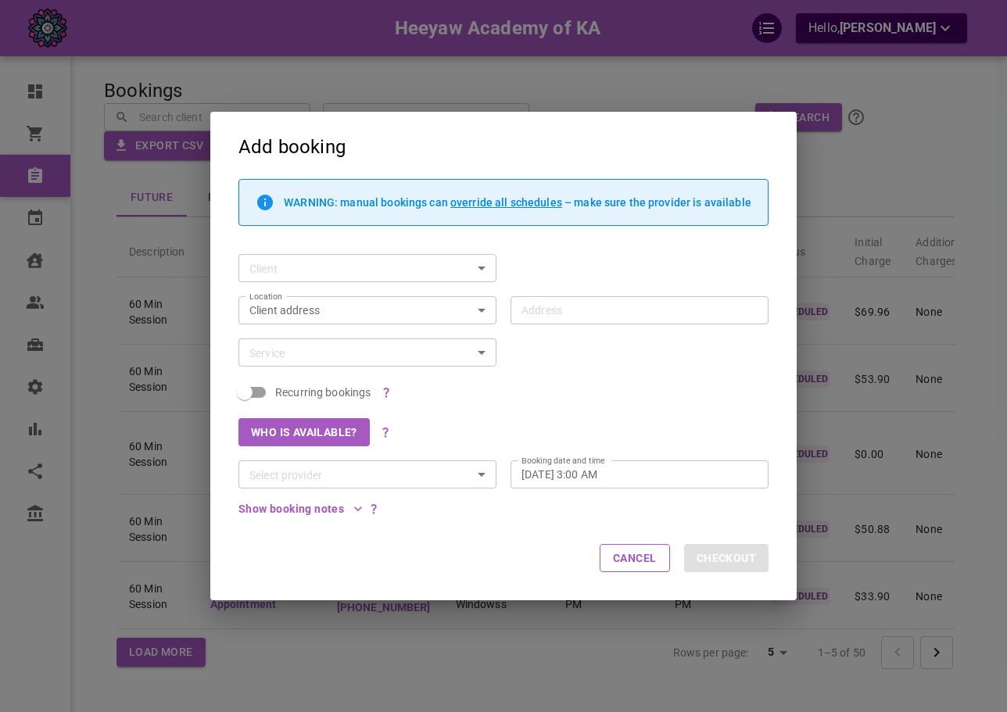
click at [628, 78] on div "Add booking WARNING: manual bookings can override all schedules – make sure the…" at bounding box center [503, 356] width 1007 height 712
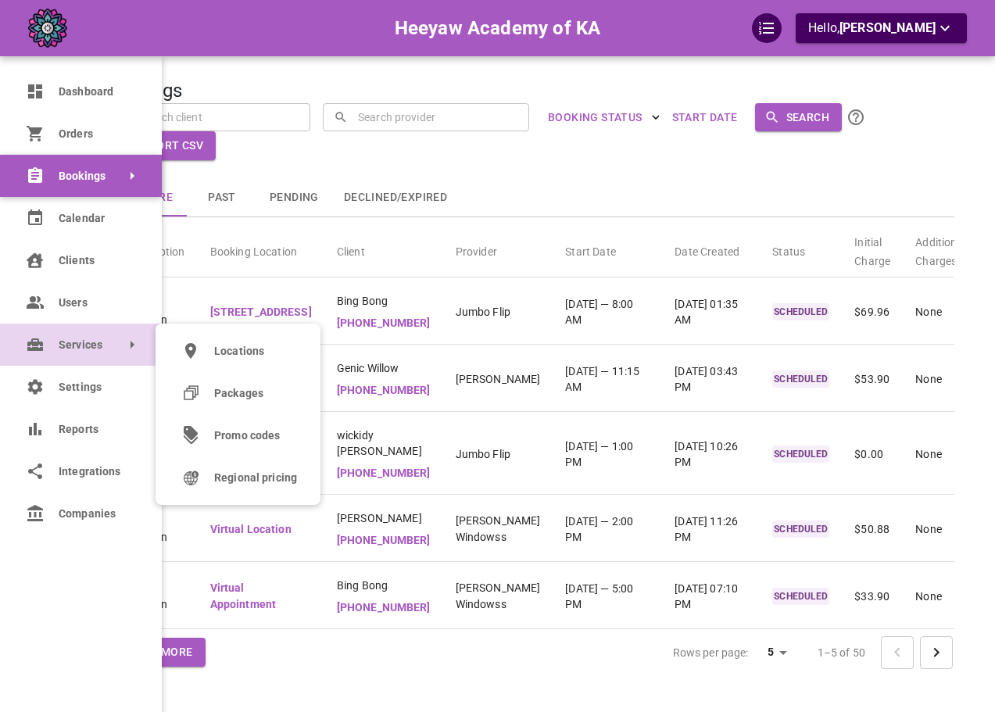
click at [59, 342] on span "Services" at bounding box center [59, 345] width 0 height 16
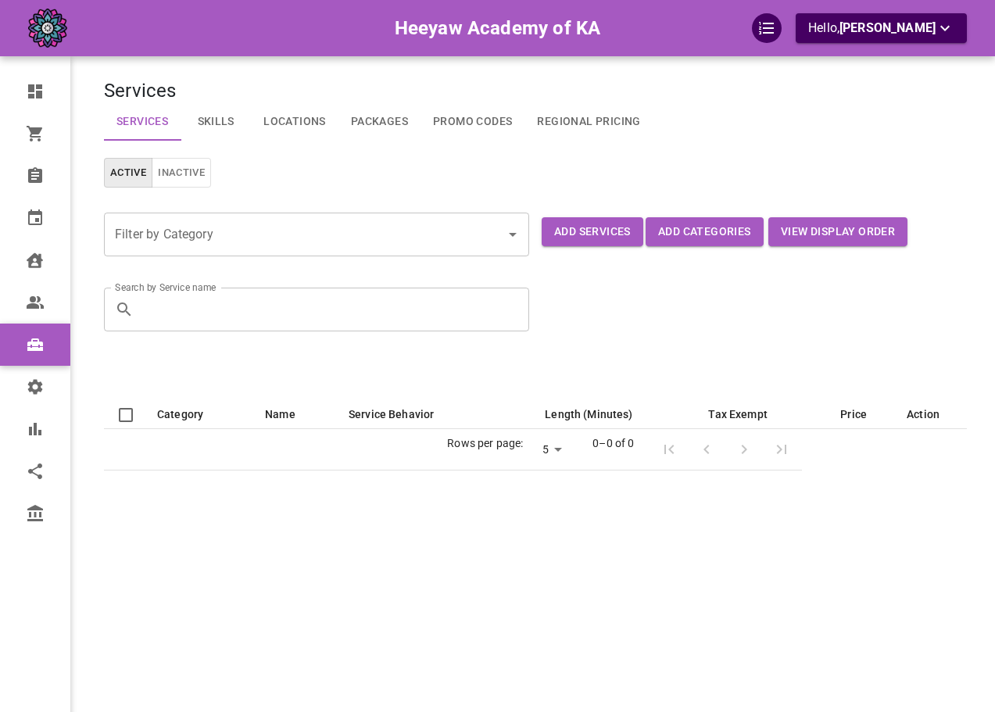
click at [284, 120] on link "Locations" at bounding box center [295, 122] width 88 height 38
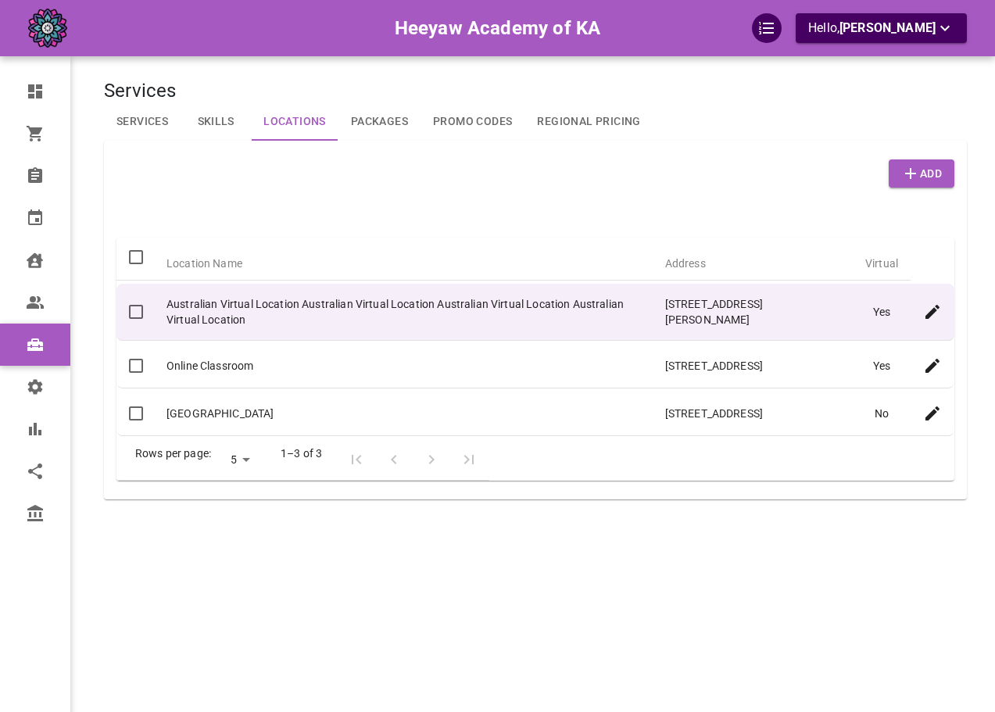
click at [928, 306] on icon "Edit" at bounding box center [932, 312] width 19 height 19
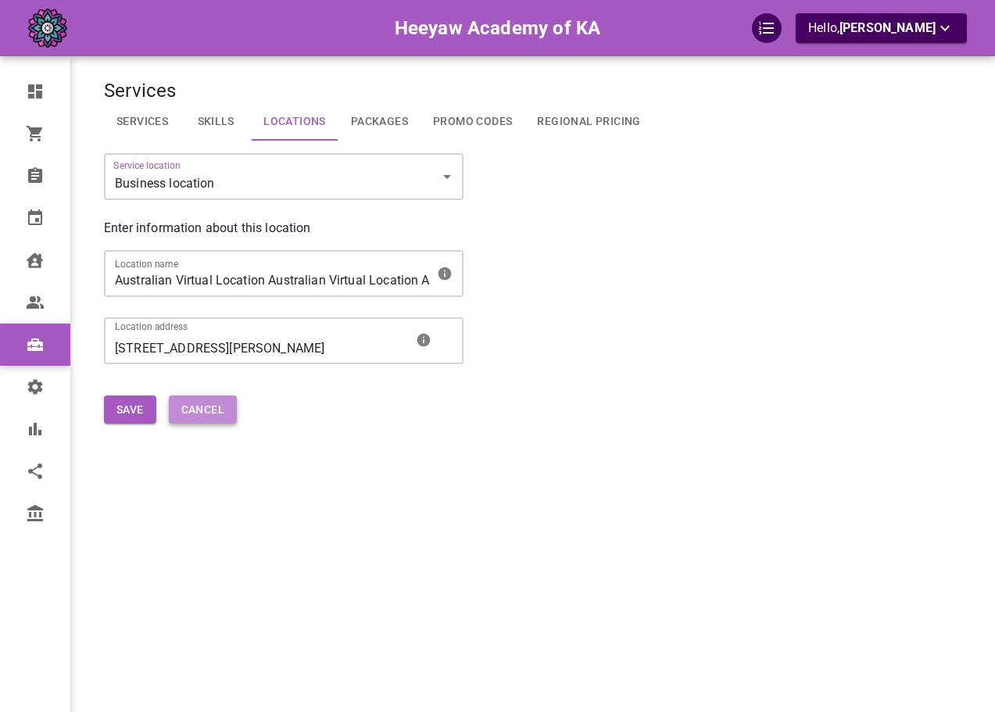
click at [228, 423] on button "Cancel" at bounding box center [203, 410] width 68 height 29
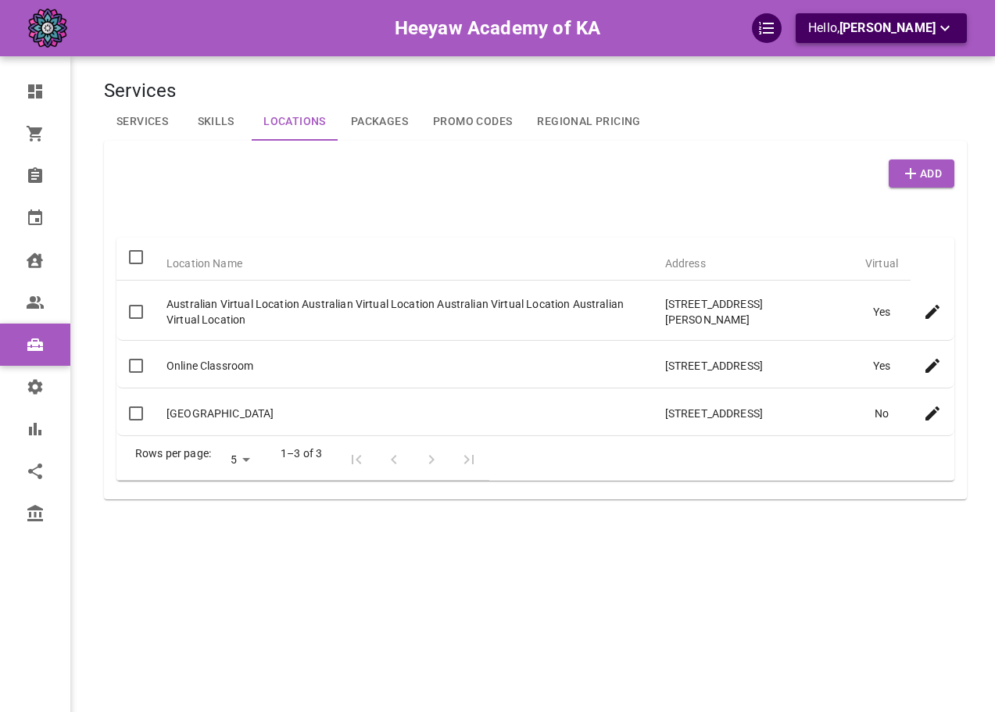
click at [877, 41] on button "Hello, [PERSON_NAME]" at bounding box center [881, 28] width 171 height 30
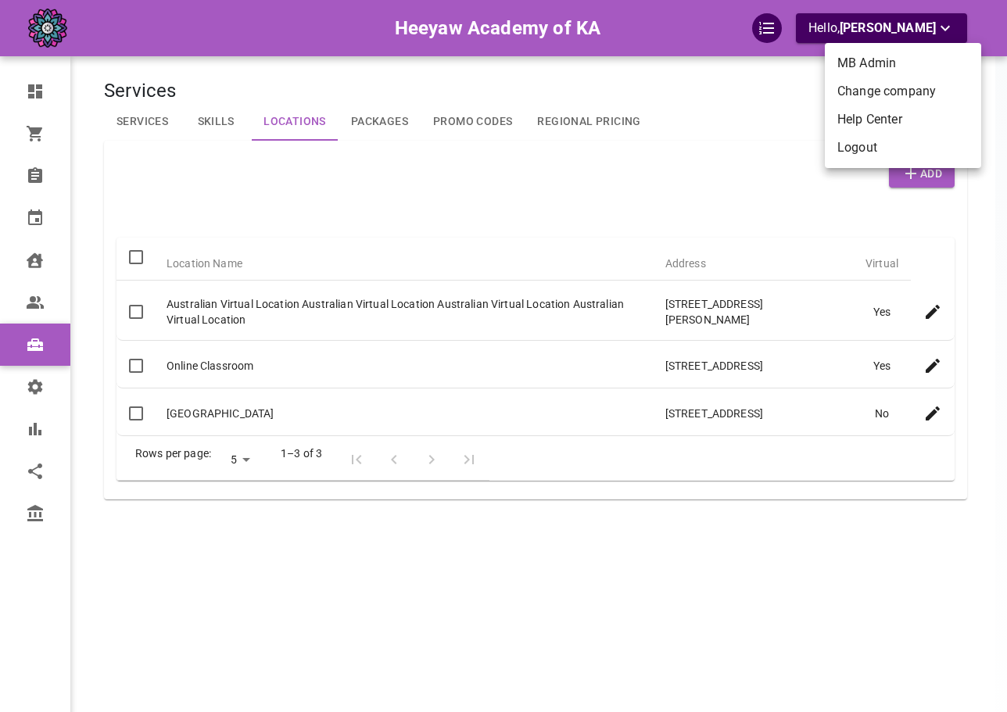
click at [895, 95] on li "Change company" at bounding box center [903, 91] width 156 height 28
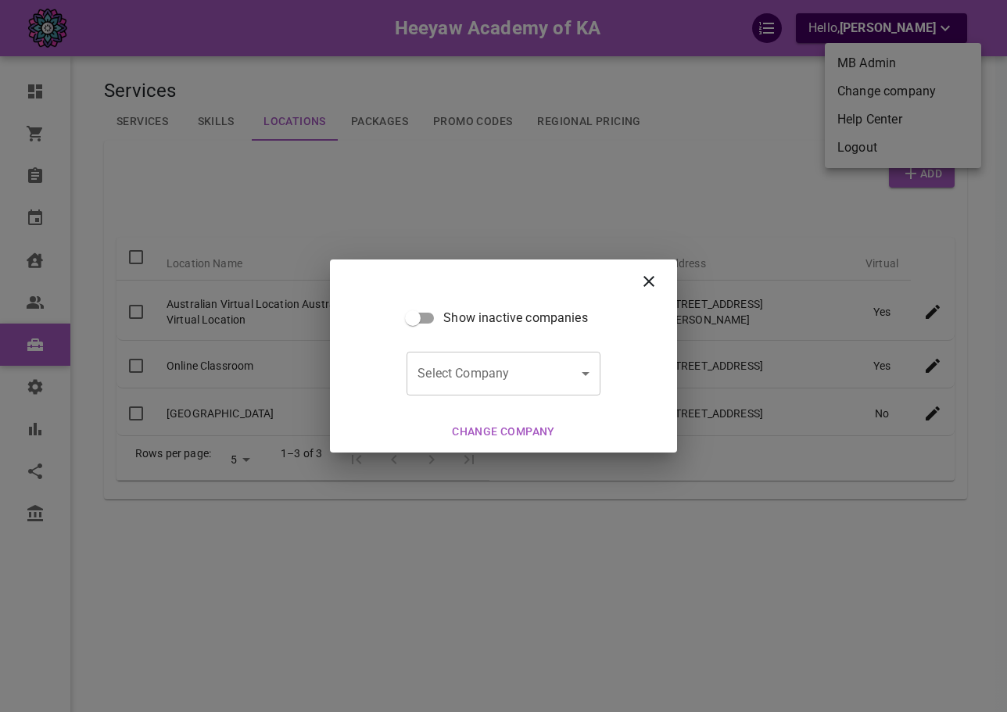
click at [511, 381] on body "Heeyaw Academy of KA Hello, [PERSON_NAME] Dashboard Orders Bookings Calendar Cl…" at bounding box center [503, 404] width 1007 height 808
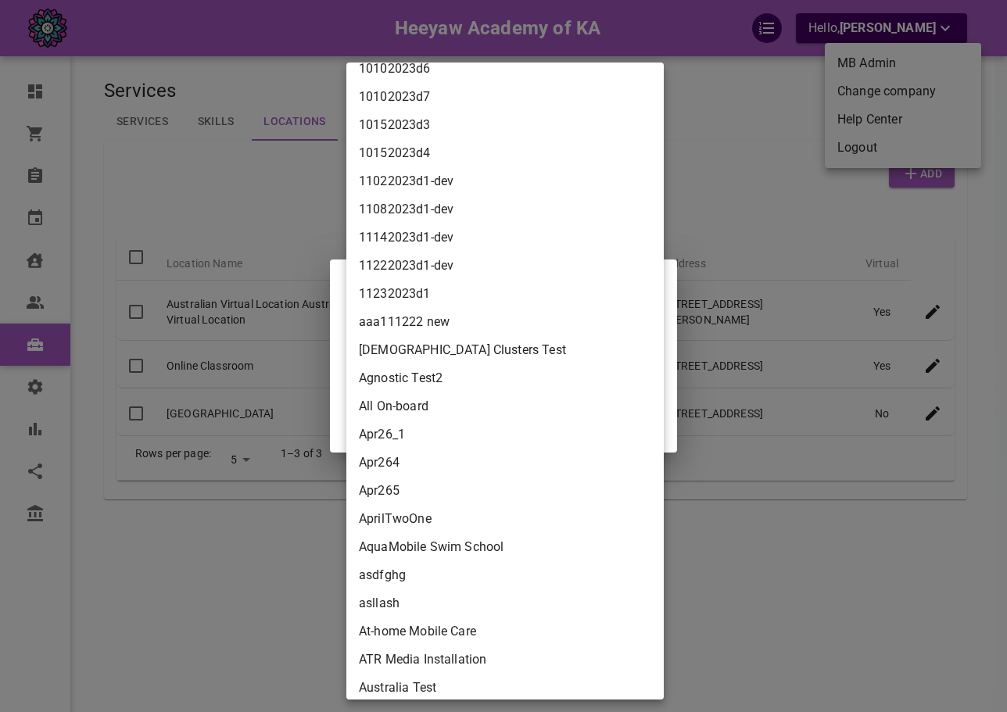
scroll to position [1485, 0]
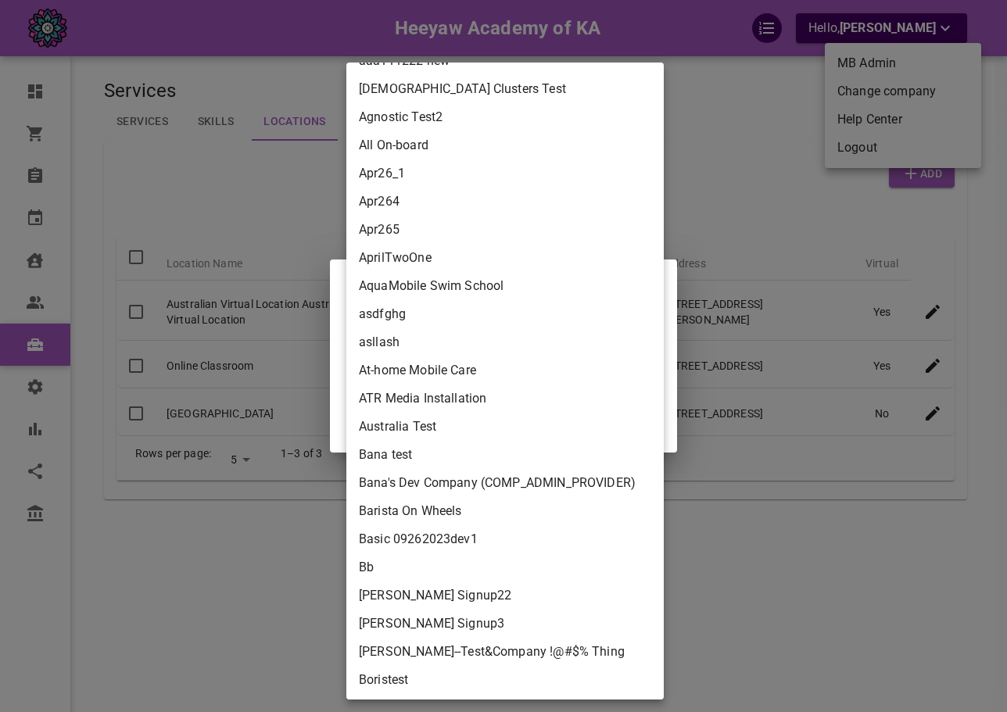
click at [803, 346] on div at bounding box center [503, 356] width 1007 height 712
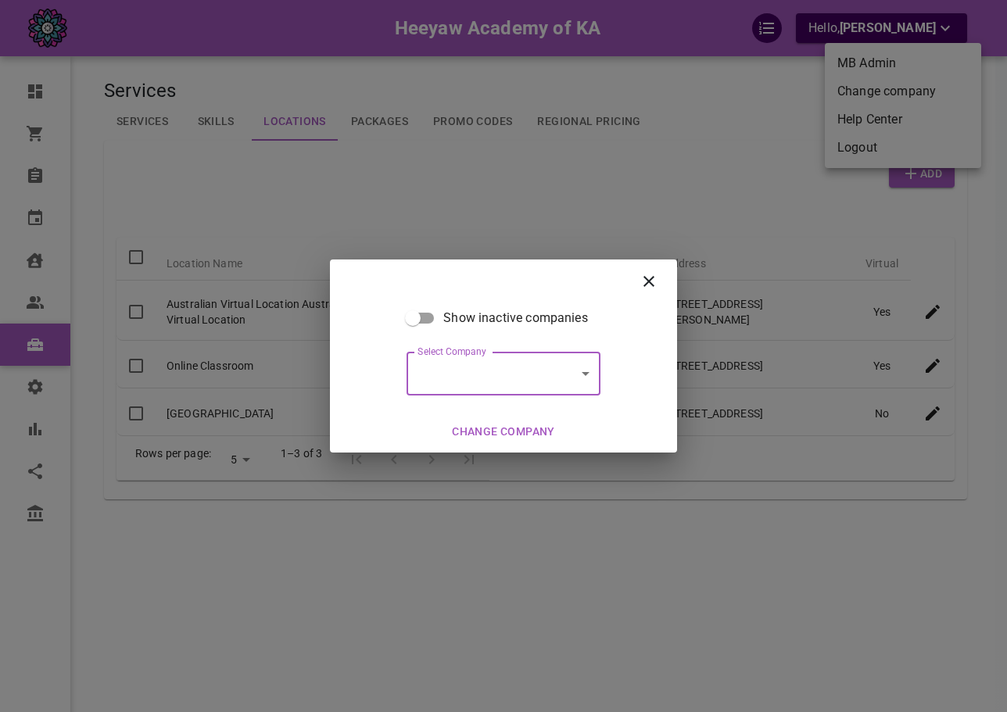
click at [29, 530] on div "Show inactive companies Select Company ​ Select Company Change company" at bounding box center [503, 356] width 1007 height 712
click at [38, 514] on div "Show inactive companies Select Company ​ Select Company Change company" at bounding box center [503, 356] width 1007 height 712
click at [637, 287] on div at bounding box center [504, 281] width 310 height 19
click at [646, 279] on icon at bounding box center [648, 281] width 11 height 11
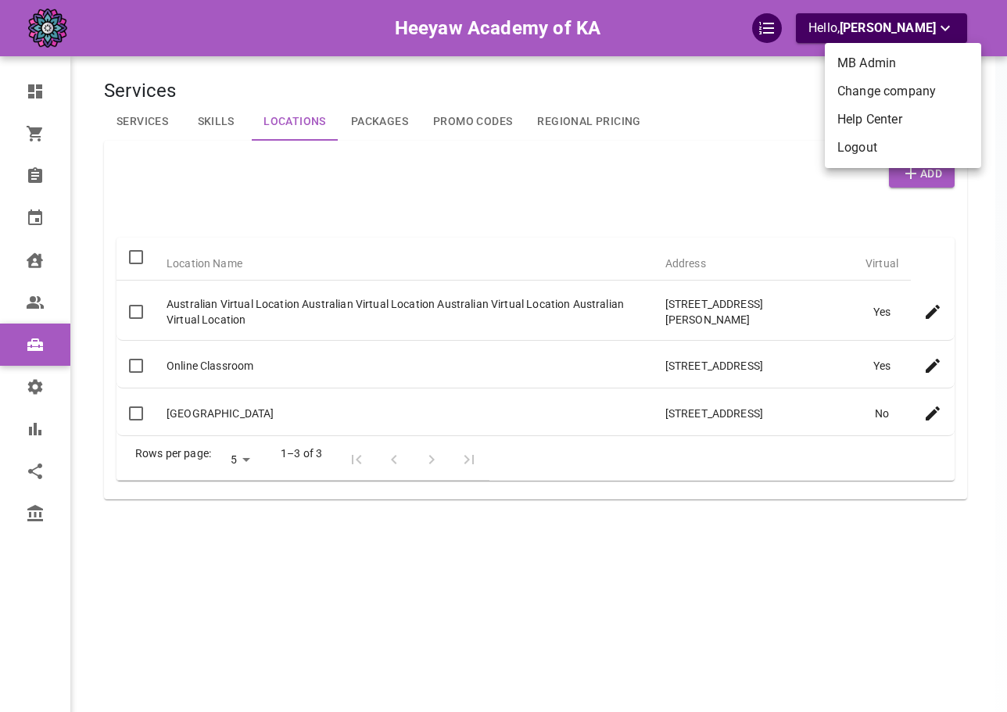
drag, startPoint x: 9, startPoint y: 536, endPoint x: 21, endPoint y: 523, distance: 18.3
click at [9, 532] on div at bounding box center [503, 356] width 1007 height 712
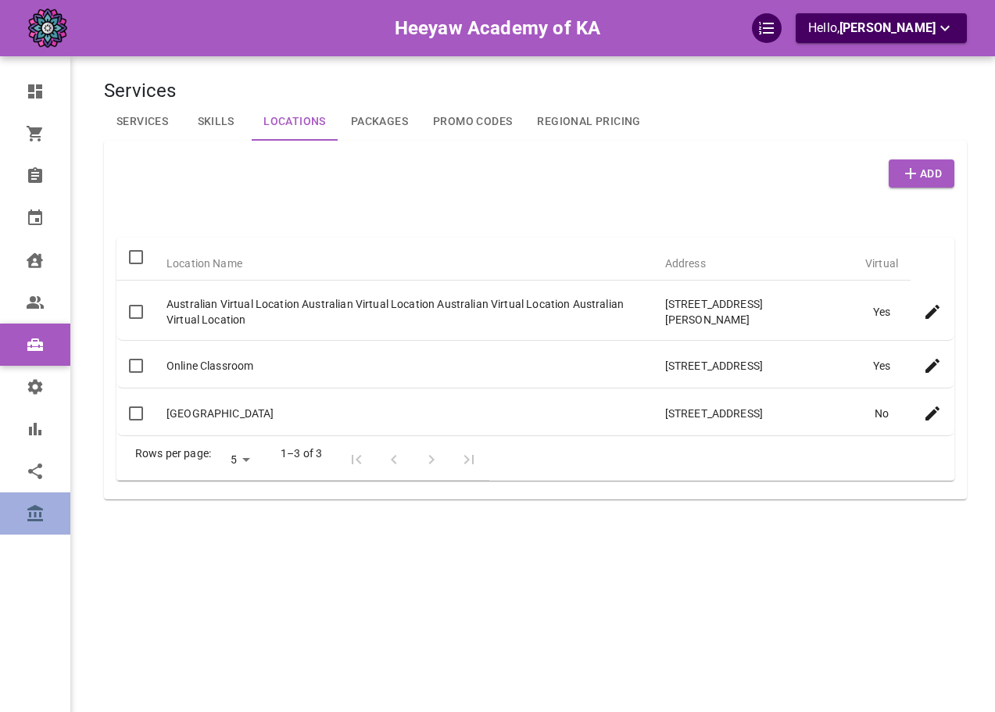
click at [37, 514] on icon at bounding box center [35, 513] width 19 height 19
select select "25"
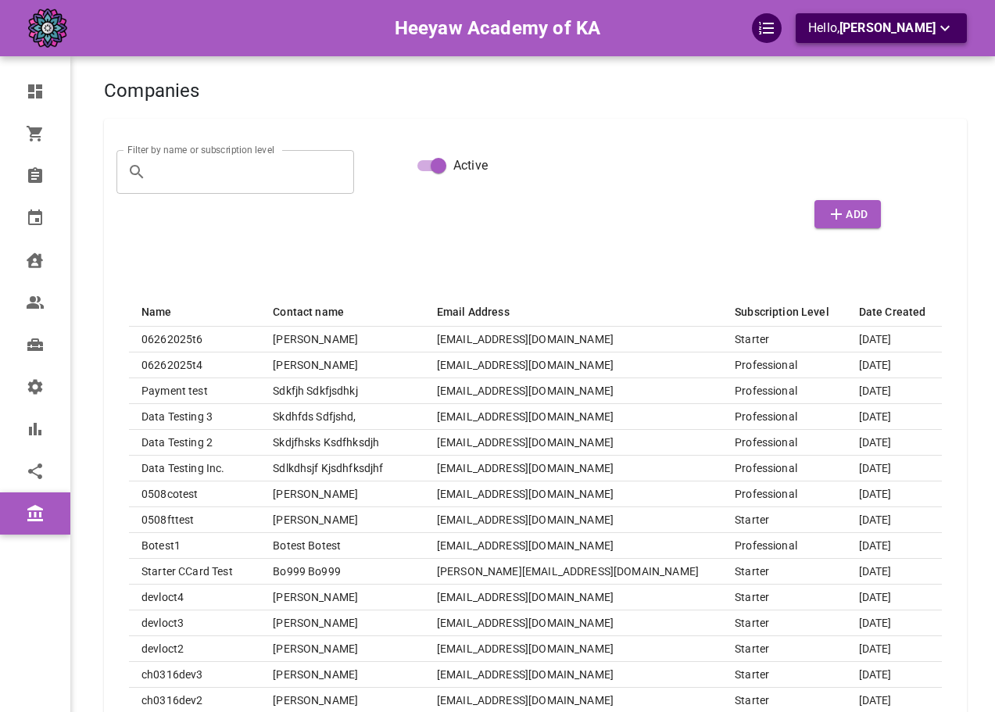
click at [922, 27] on span "[PERSON_NAME]" at bounding box center [888, 27] width 96 height 15
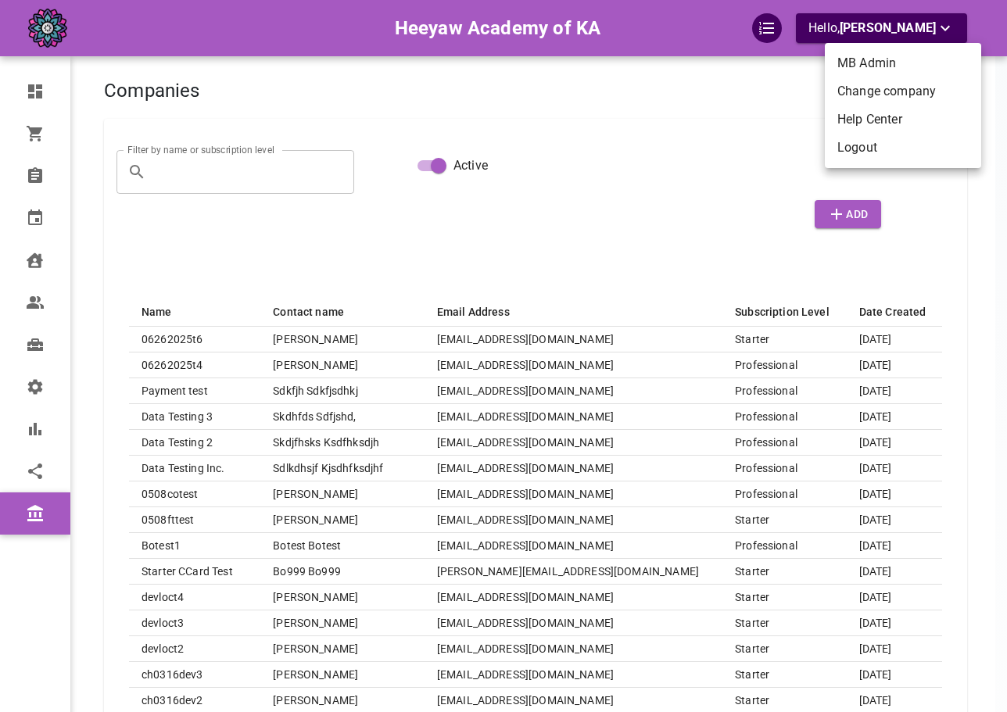
click at [854, 90] on li "Change company" at bounding box center [903, 91] width 156 height 28
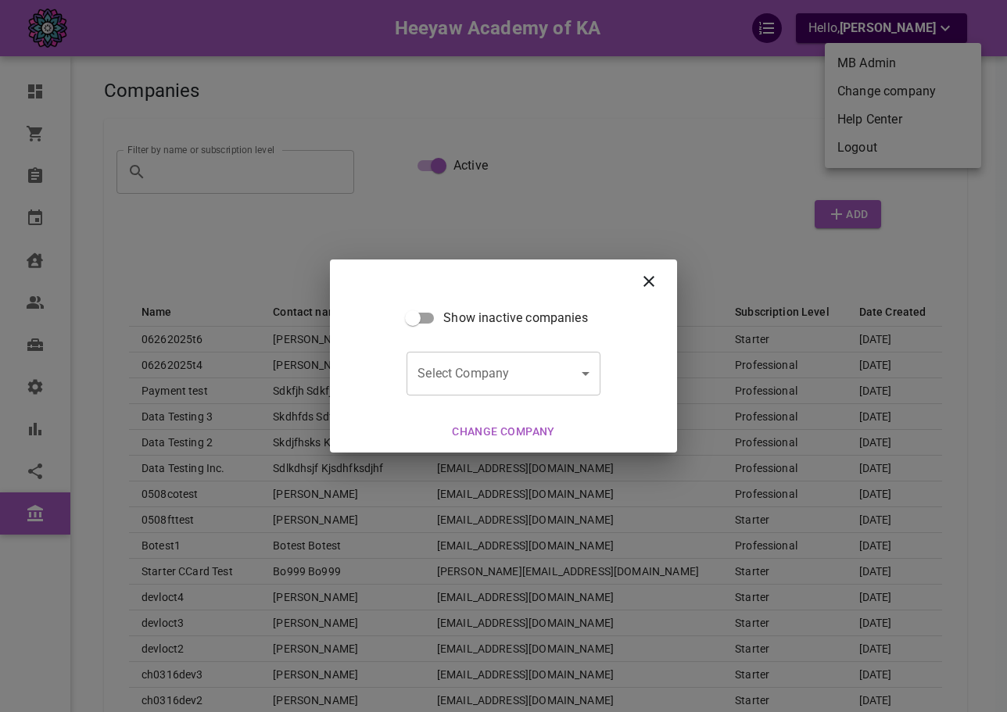
click at [518, 373] on body "Heeyaw Academy of KA Hello, [PERSON_NAME] Dashboard Orders Bookings Calendar Cl…" at bounding box center [503, 598] width 1007 height 1196
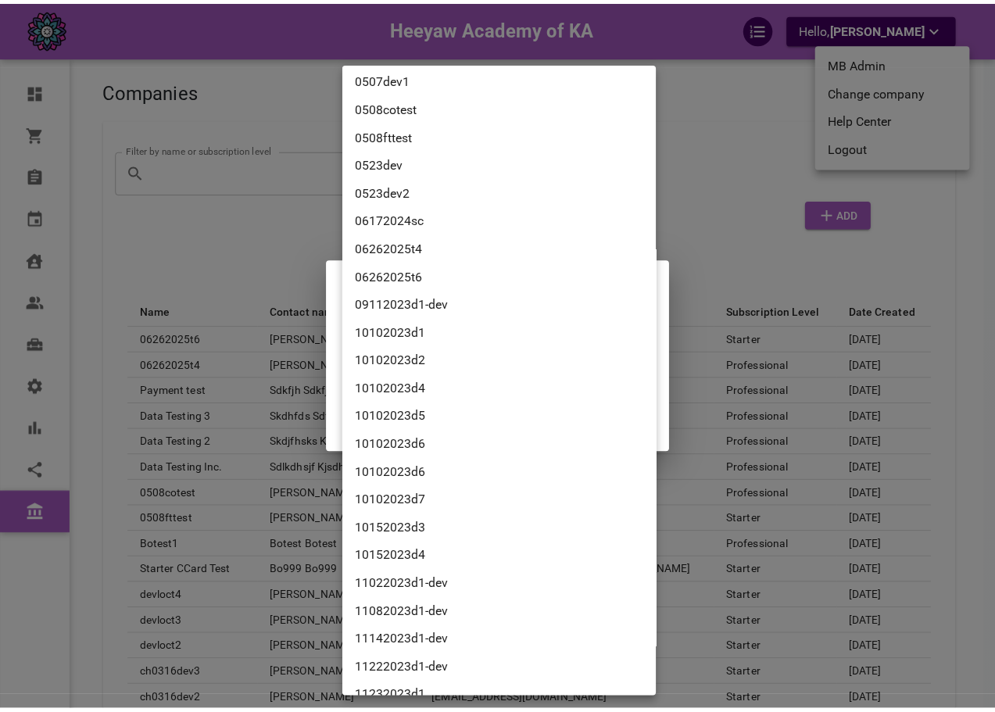
scroll to position [938, 0]
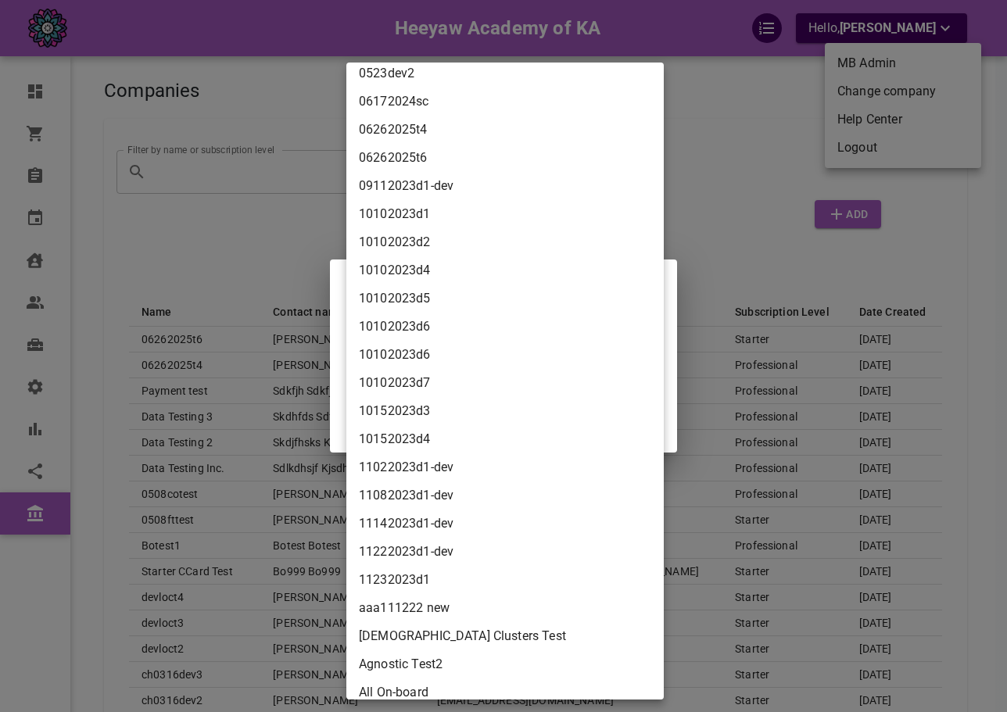
click at [503, 155] on li "06262025t6" at bounding box center [504, 158] width 317 height 28
type input "c7b63037-2475-4e6a-aa34-f8a5988d93c5"
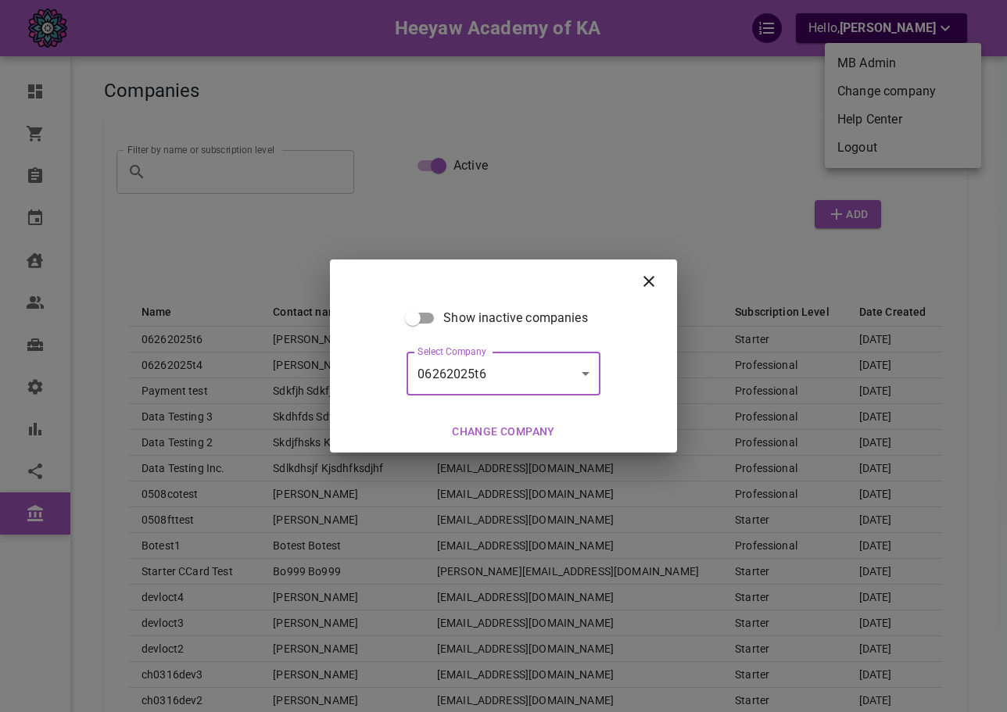
click at [490, 428] on button "Change company" at bounding box center [504, 431] width 116 height 29
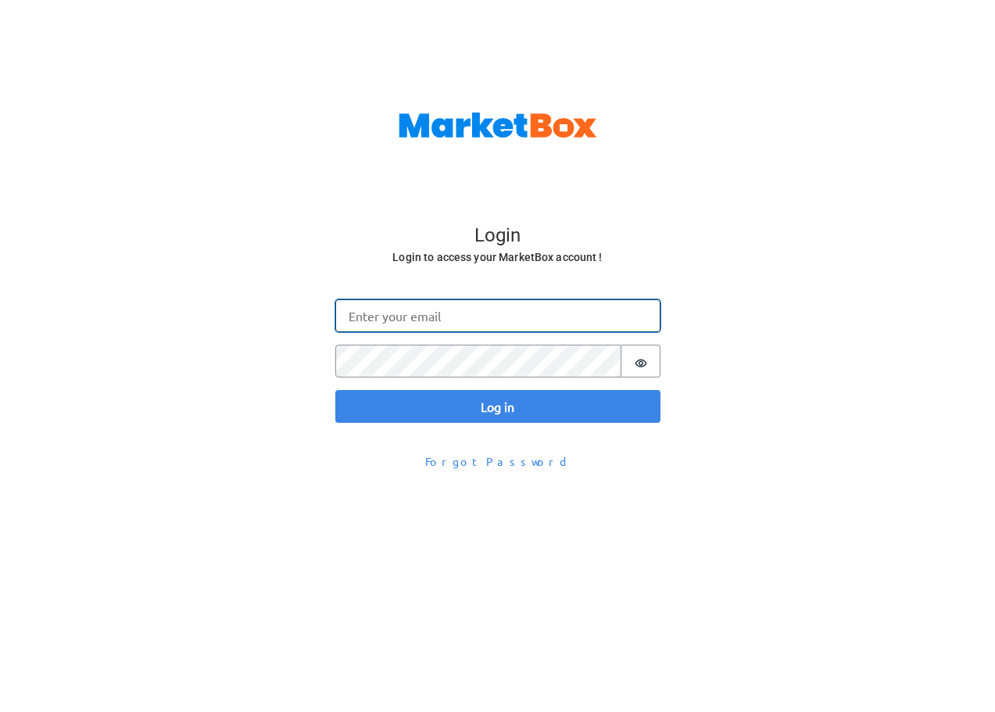
type input "omar@gomarketbox.com"
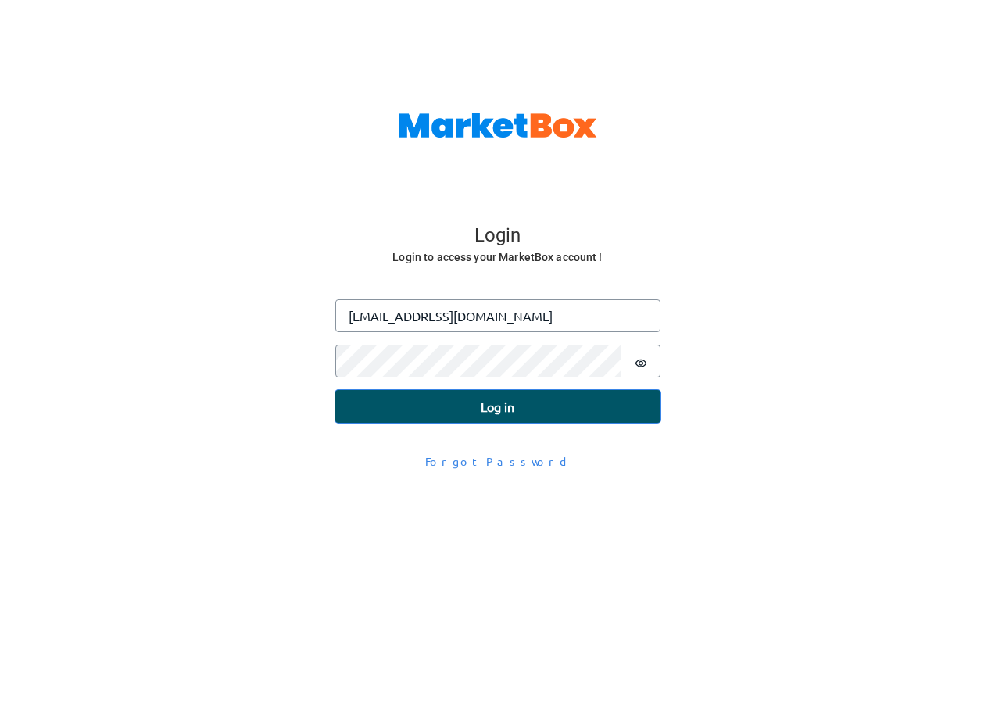
click at [539, 402] on button "Log in" at bounding box center [497, 406] width 325 height 33
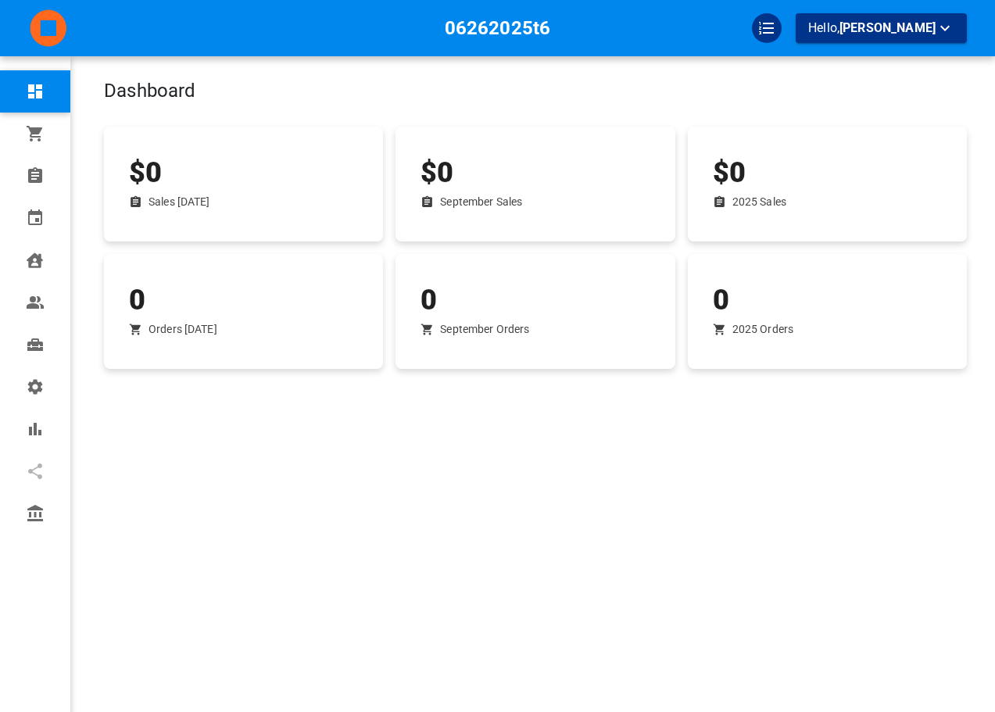
click at [199, 212] on div "$0 Sales Today" at bounding box center [243, 184] width 254 height 90
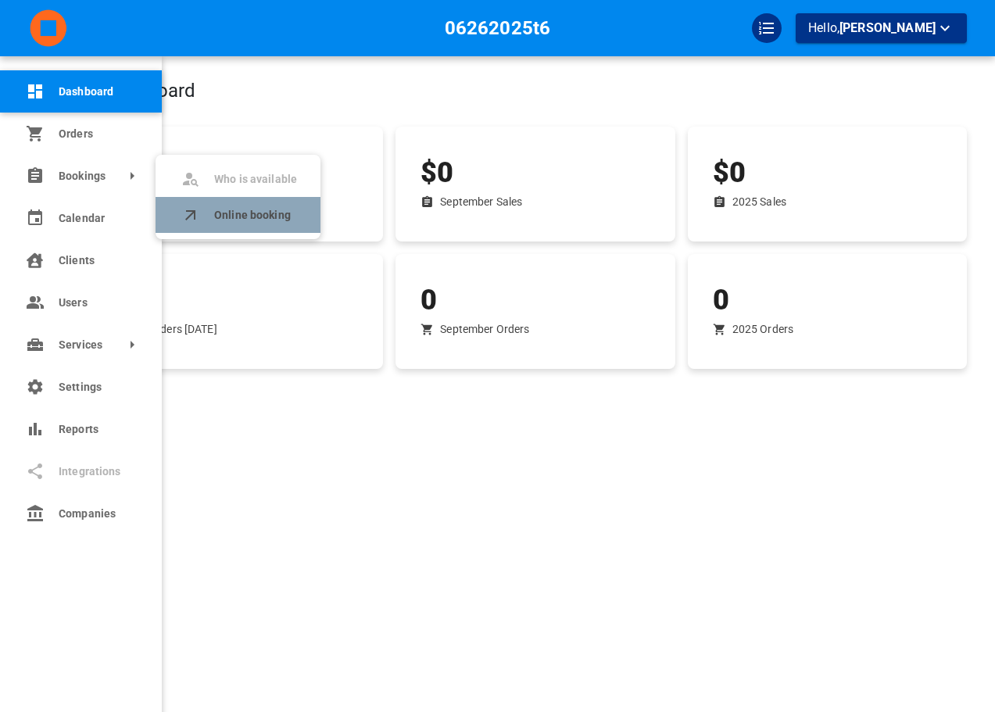
click at [242, 211] on span "Online booking" at bounding box center [255, 215] width 83 height 16
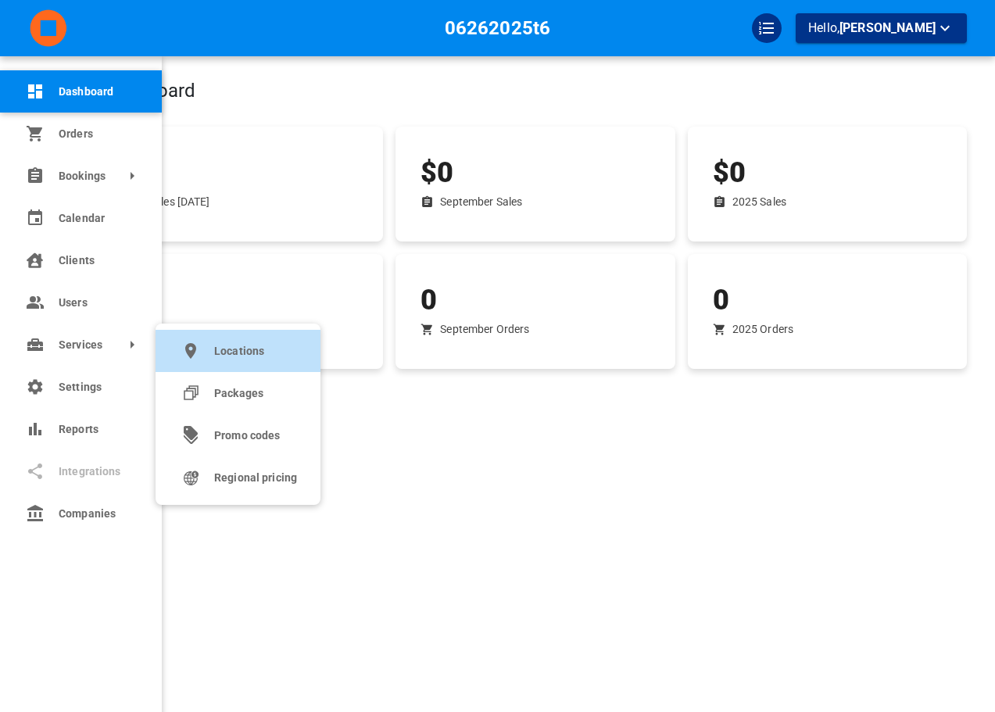
click at [239, 371] on link "Locations" at bounding box center [238, 351] width 165 height 42
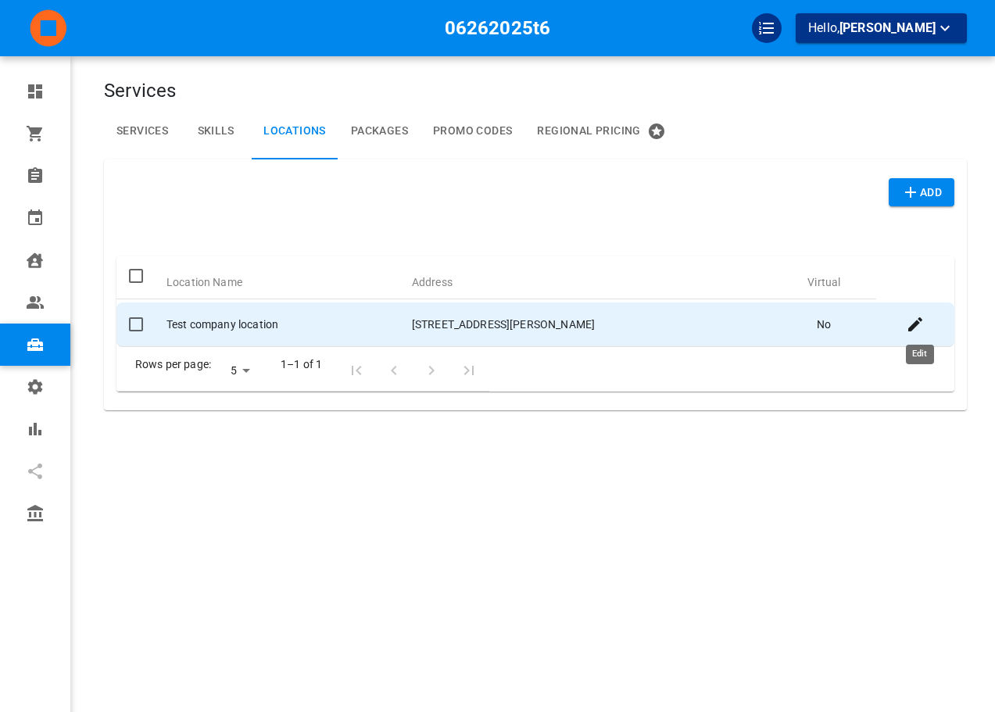
click at [921, 323] on icon "Edit" at bounding box center [915, 324] width 14 height 14
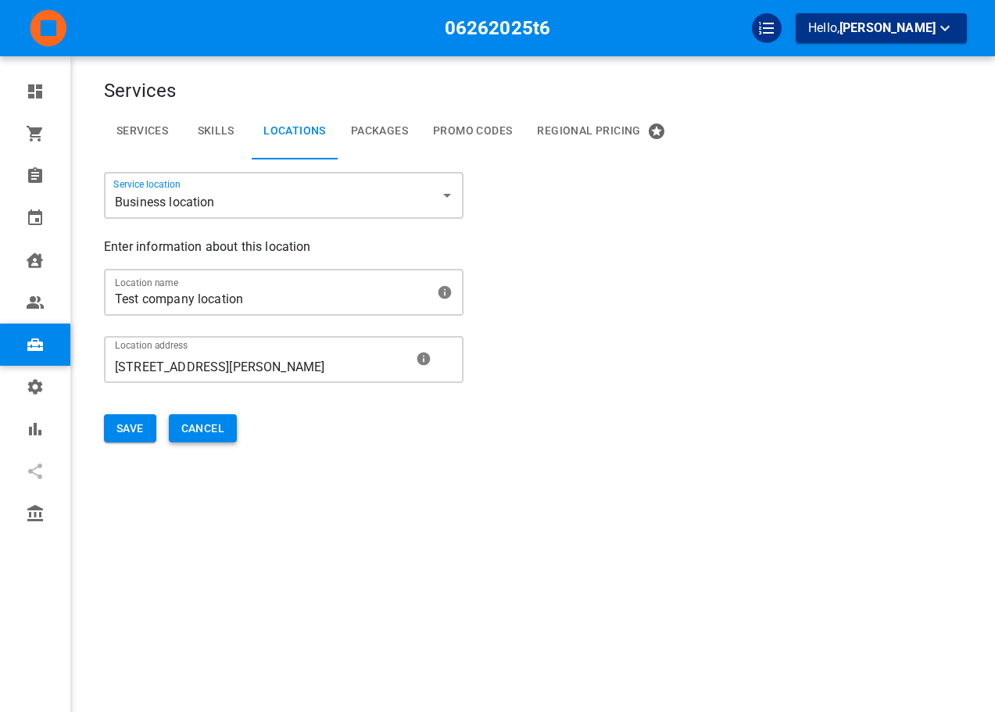
click at [193, 428] on button "Cancel" at bounding box center [203, 428] width 68 height 29
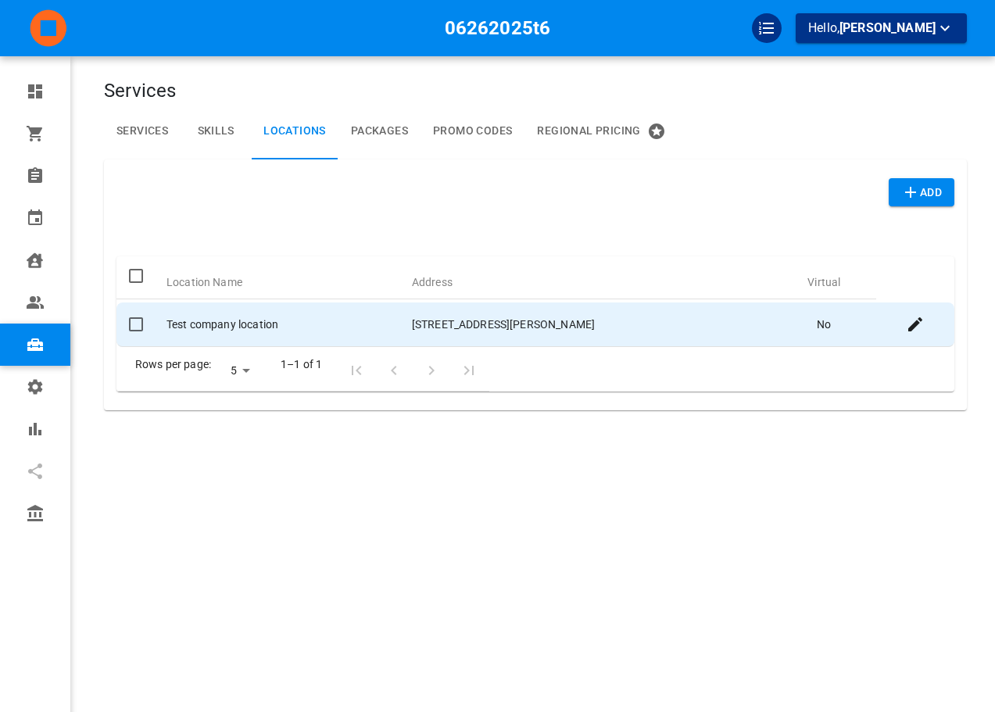
drag, startPoint x: 138, startPoint y: 335, endPoint x: 190, endPoint y: 331, distance: 51.7
click at [138, 334] on input "checkbox" at bounding box center [136, 324] width 33 height 33
checkbox input "true"
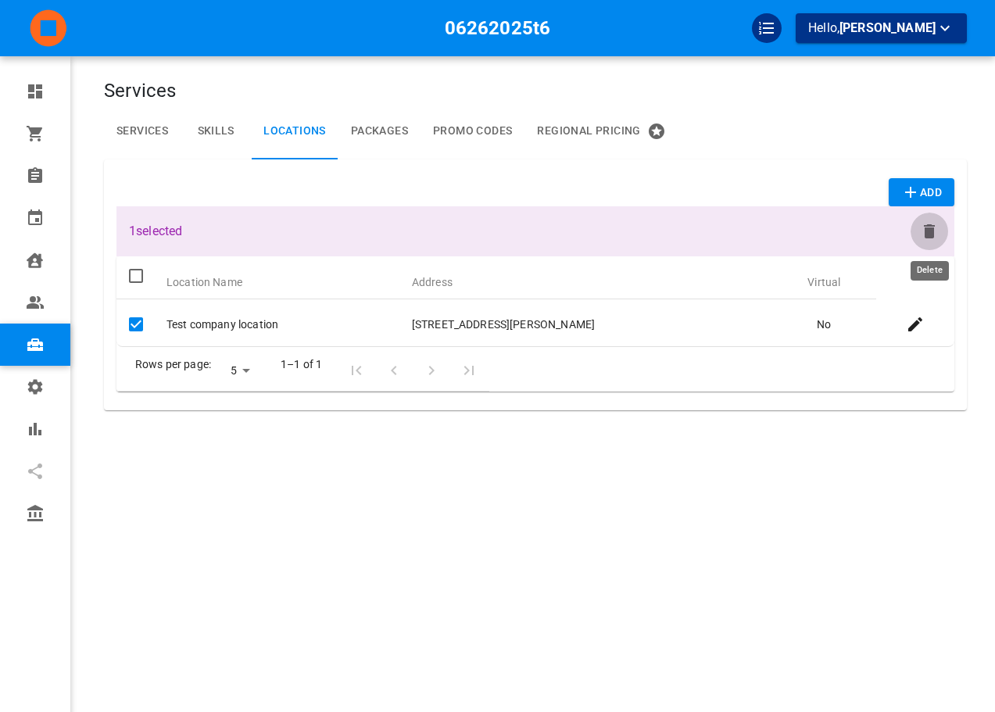
click at [932, 229] on icon "Delete" at bounding box center [929, 231] width 11 height 14
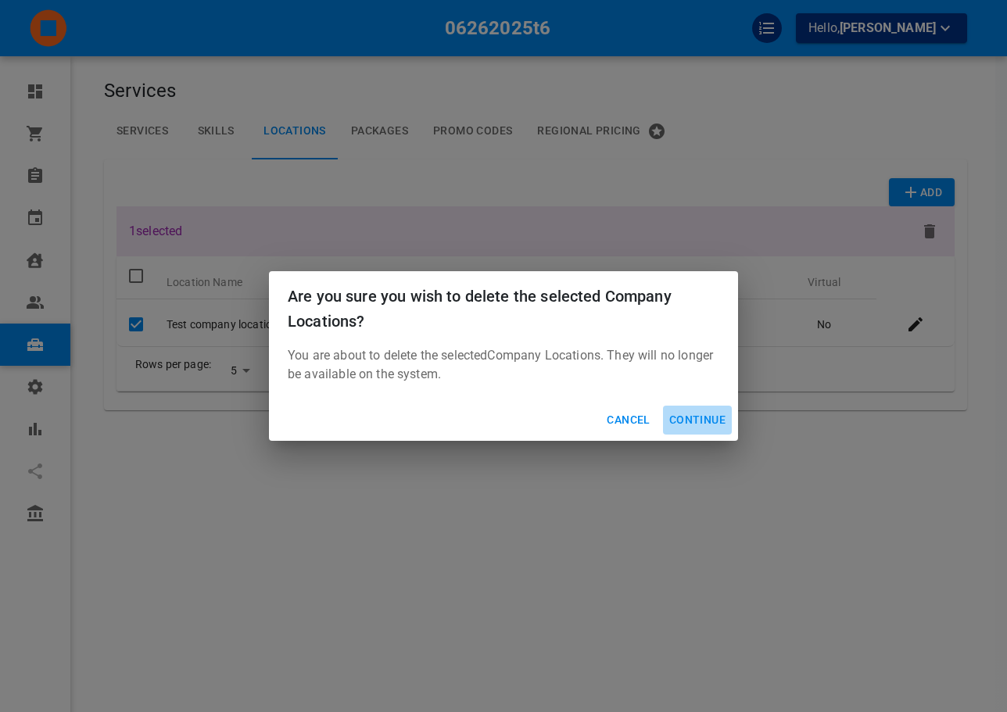
click at [689, 423] on button "Continue" at bounding box center [697, 420] width 69 height 29
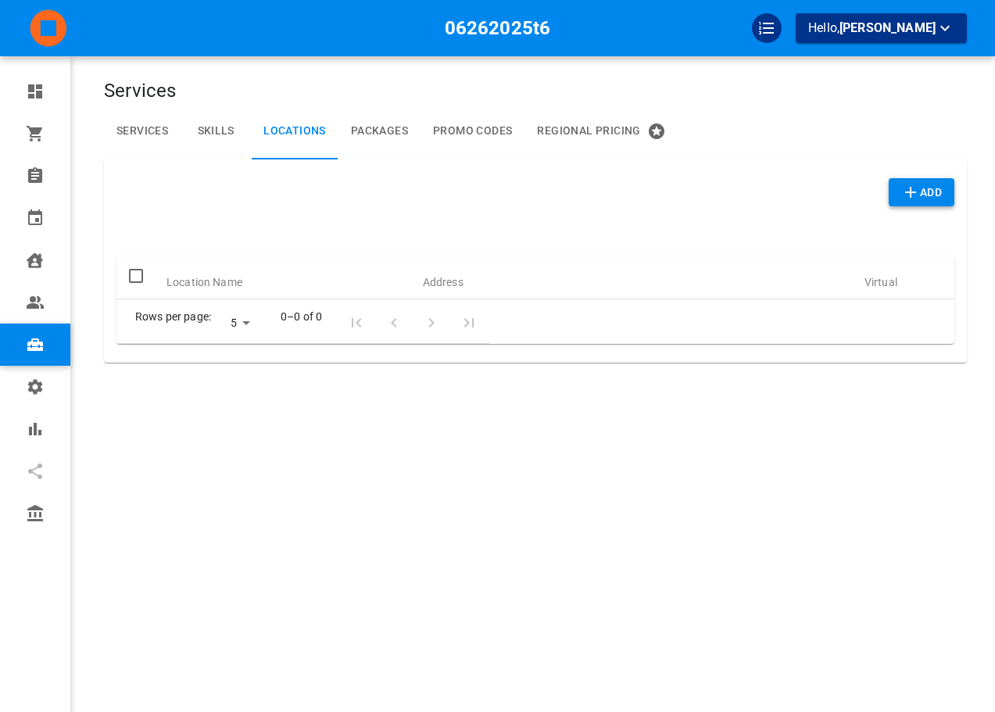
click at [953, 195] on button "Add" at bounding box center [922, 192] width 66 height 29
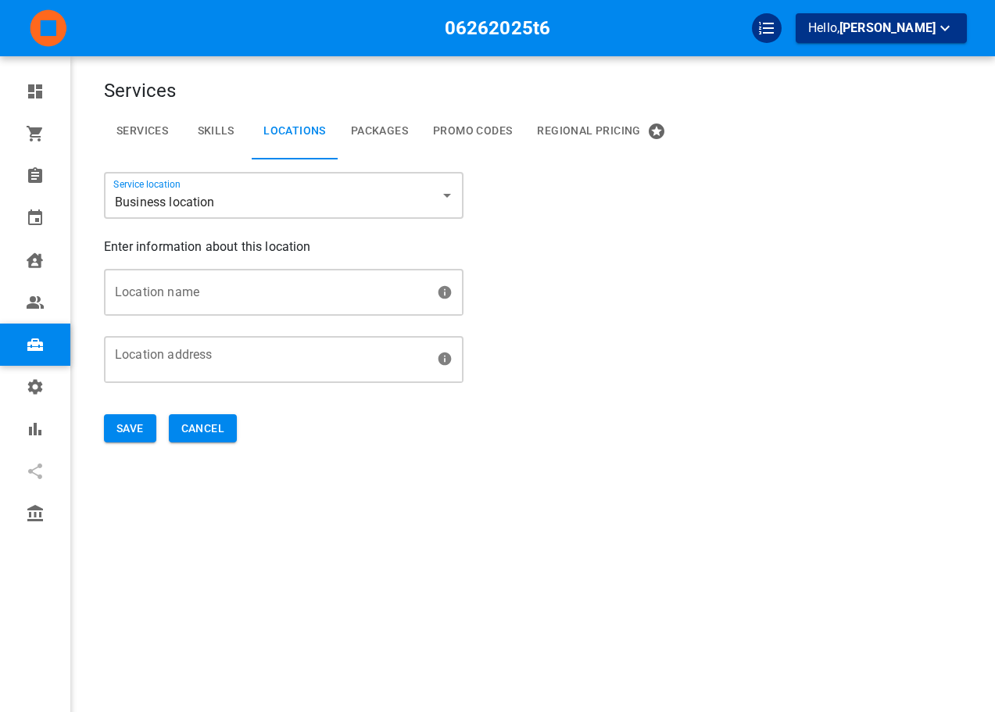
click at [222, 288] on input "Location name" at bounding box center [268, 292] width 325 height 44
type input "ascdasc"
click at [199, 360] on input "Location address" at bounding box center [271, 367] width 319 height 29
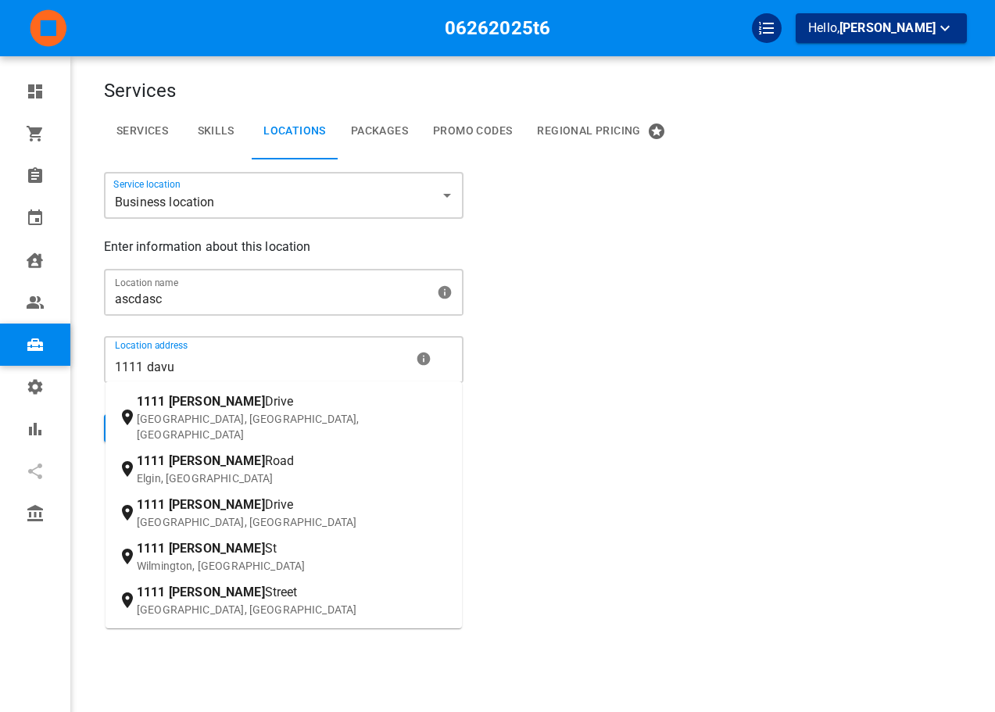
click at [194, 392] on div "1111 Davis Drive Newmarket, ON, Canada" at bounding box center [293, 417] width 313 height 50
click at [194, 381] on input "1111 davu" at bounding box center [261, 367] width 298 height 29
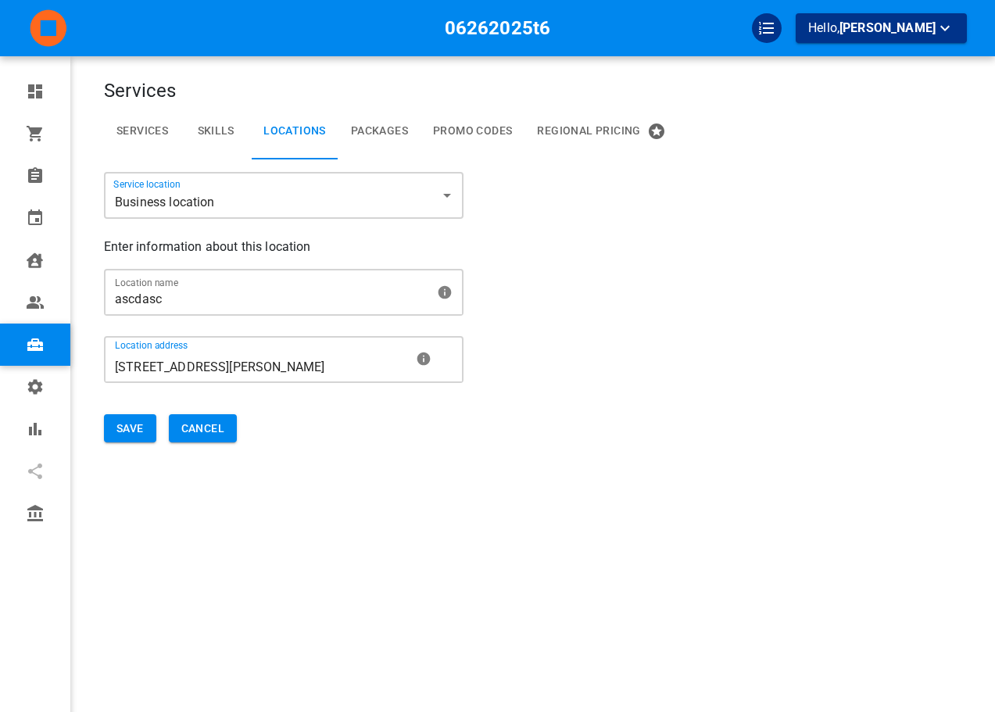
type input "1111 Davis Dr, Newmarket, ON L3Y 9E5, Canada"
click at [145, 479] on div "Services Services Skills Locations Packages Promo Codes Regional Pricing Servic…" at bounding box center [535, 379] width 863 height 712
click at [134, 456] on div "Services Services Skills Locations Packages Promo Codes Regional Pricing Servic…" at bounding box center [535, 379] width 863 height 712
click at [133, 425] on button "Save" at bounding box center [130, 428] width 52 height 29
click at [202, 428] on button "Cancel" at bounding box center [203, 428] width 68 height 29
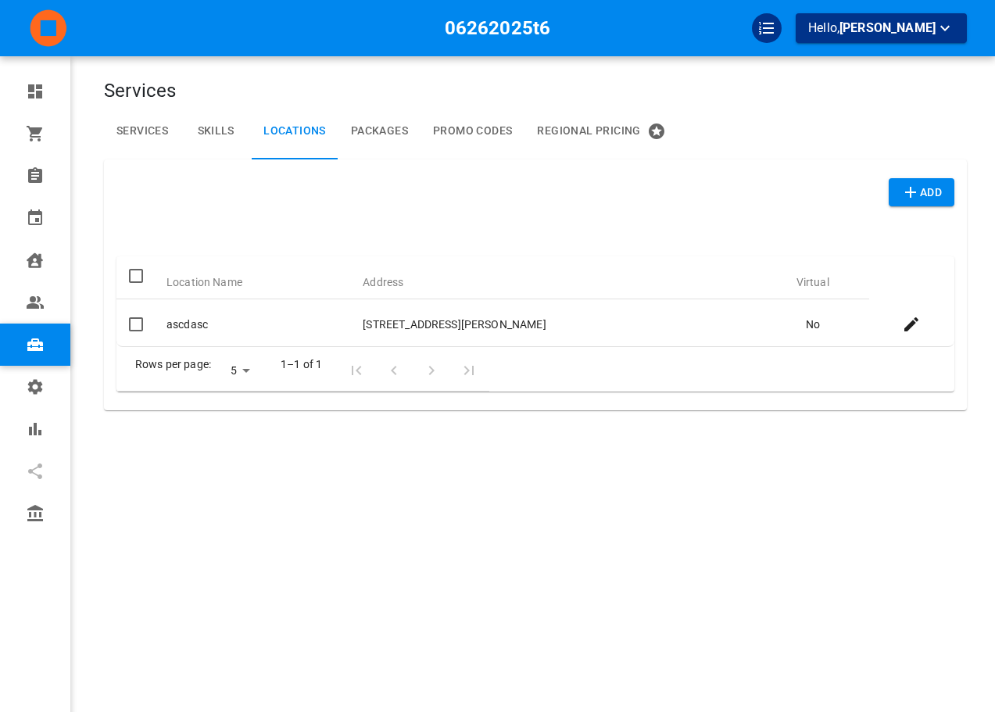
click at [571, 235] on div at bounding box center [535, 231] width 838 height 50
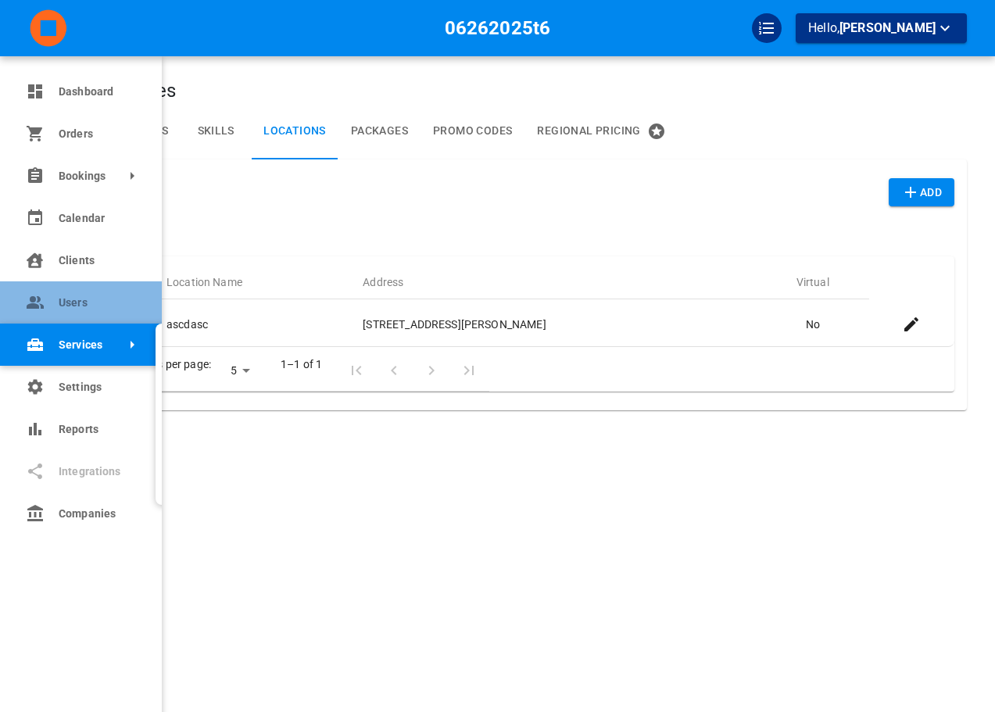
click at [36, 296] on icon at bounding box center [35, 302] width 19 height 19
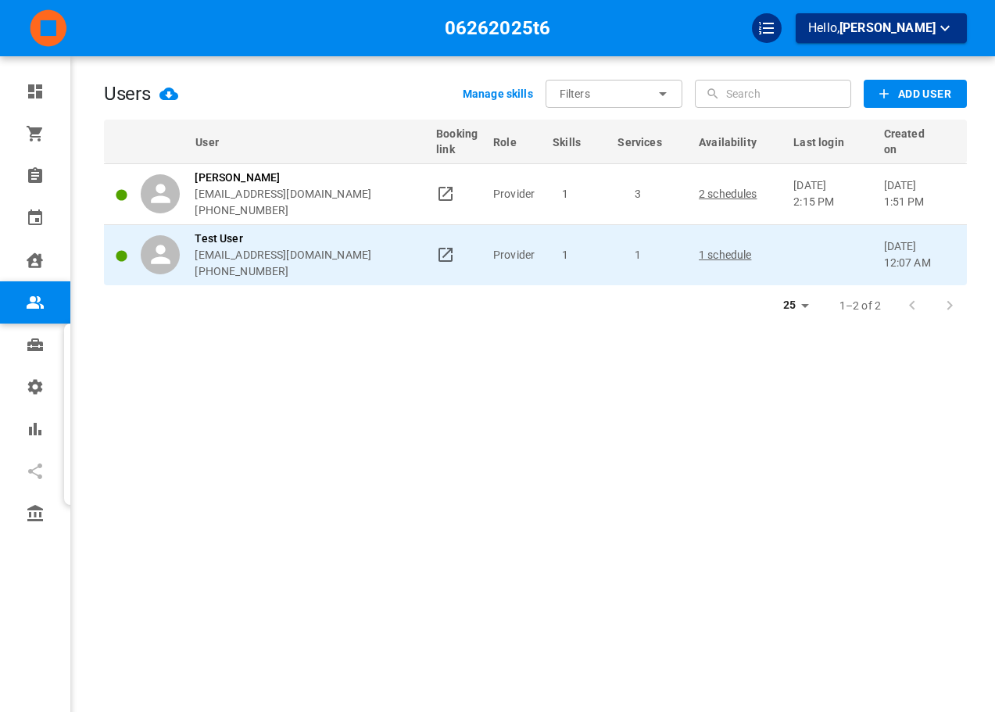
click at [449, 249] on icon at bounding box center [446, 255] width 14 height 14
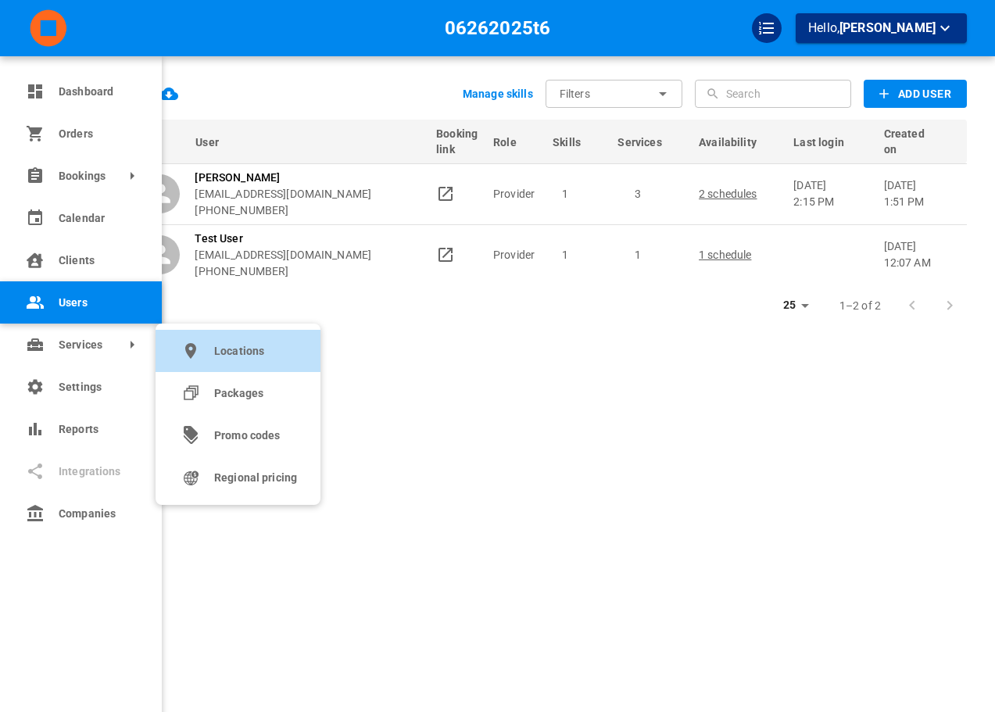
click at [235, 362] on link "Locations" at bounding box center [238, 351] width 165 height 42
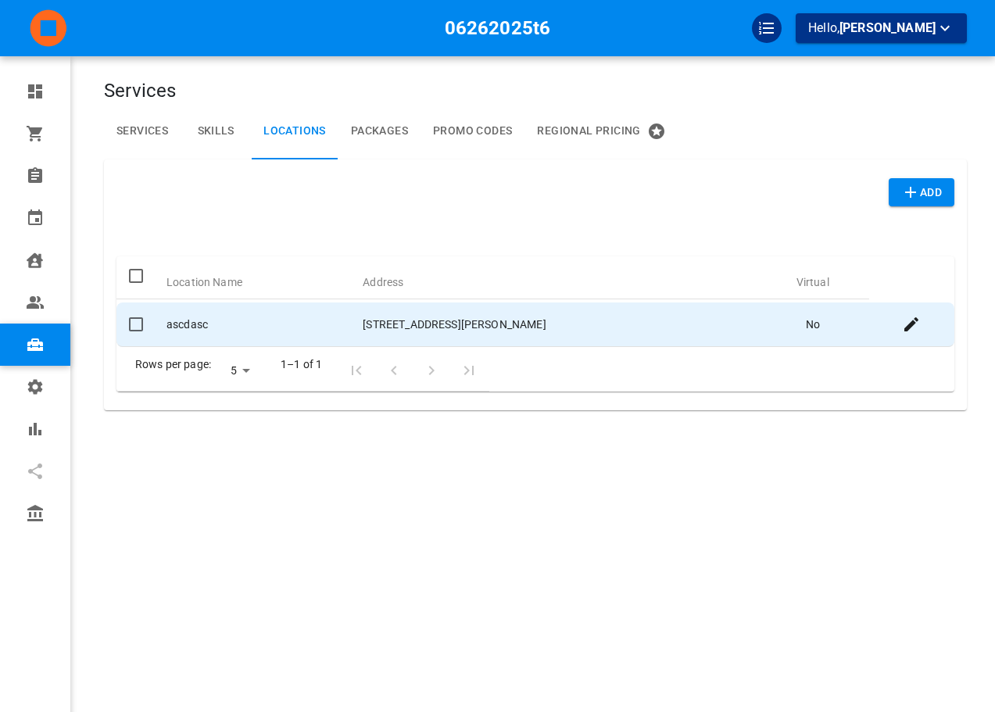
click at [152, 317] on td at bounding box center [135, 325] width 38 height 45
checkbox input "true"
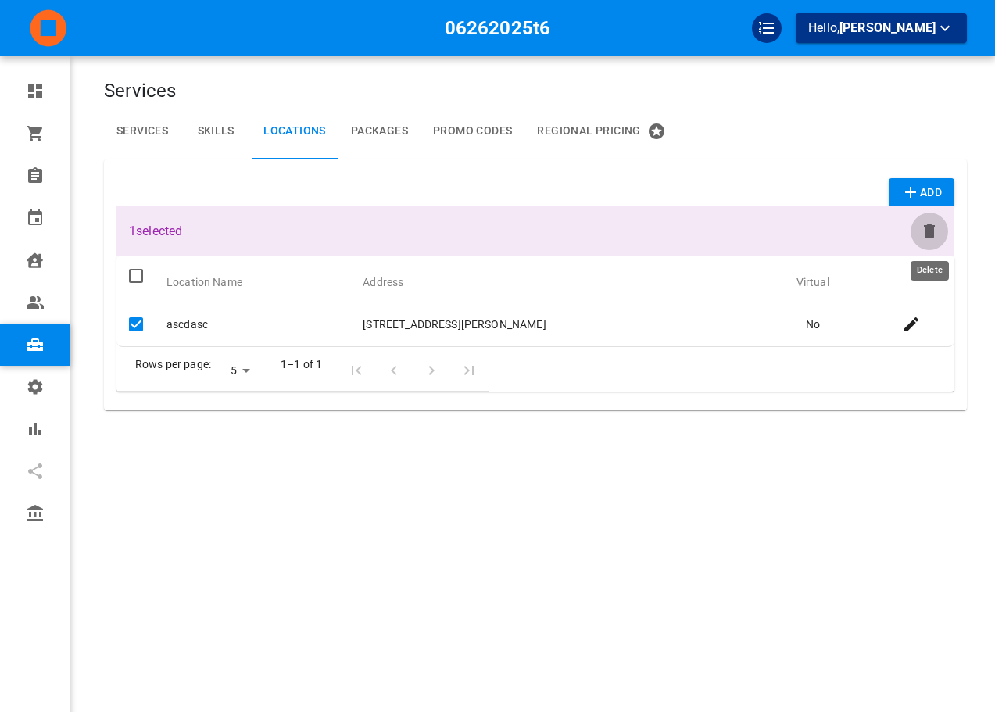
click at [931, 231] on icon "Delete" at bounding box center [929, 231] width 11 height 14
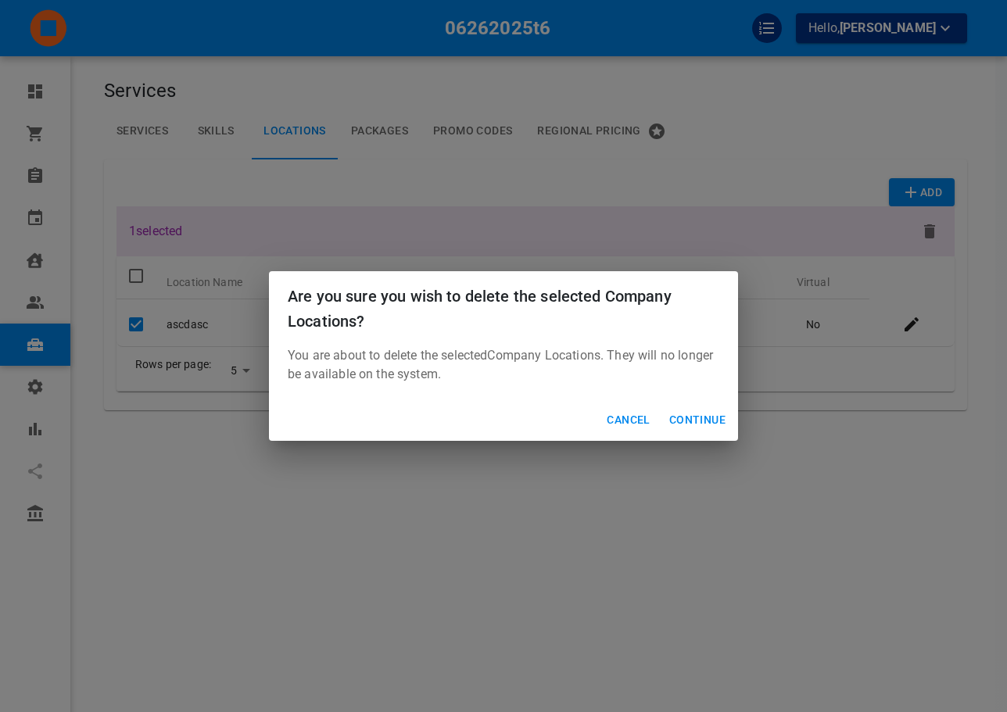
click at [678, 415] on button "Continue" at bounding box center [697, 420] width 69 height 29
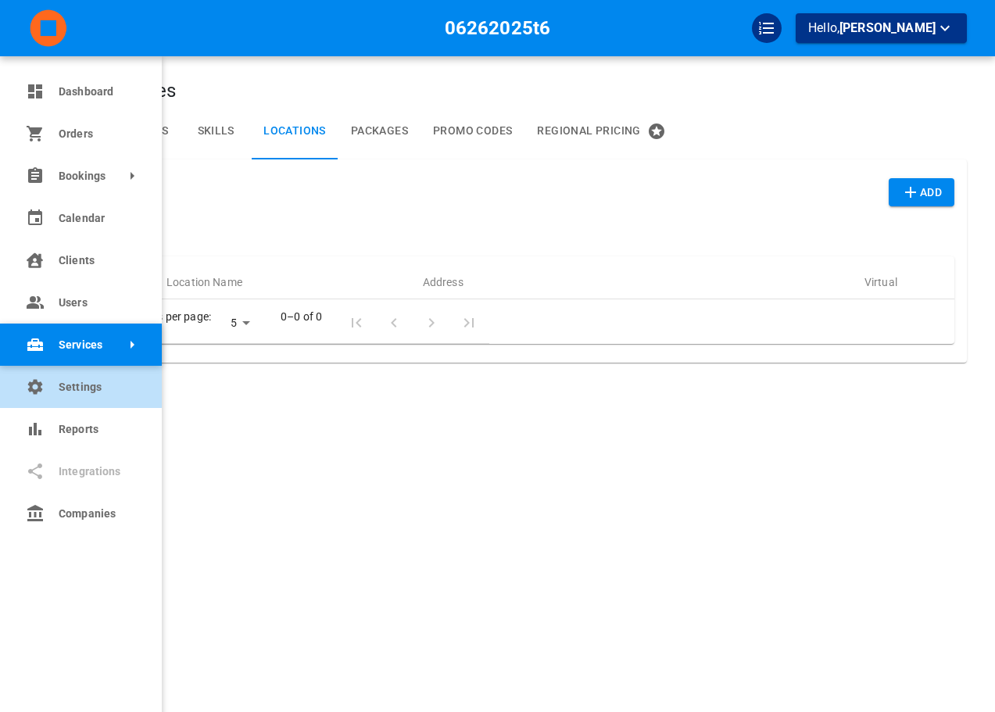
click at [71, 392] on span "Settings" at bounding box center [99, 387] width 80 height 16
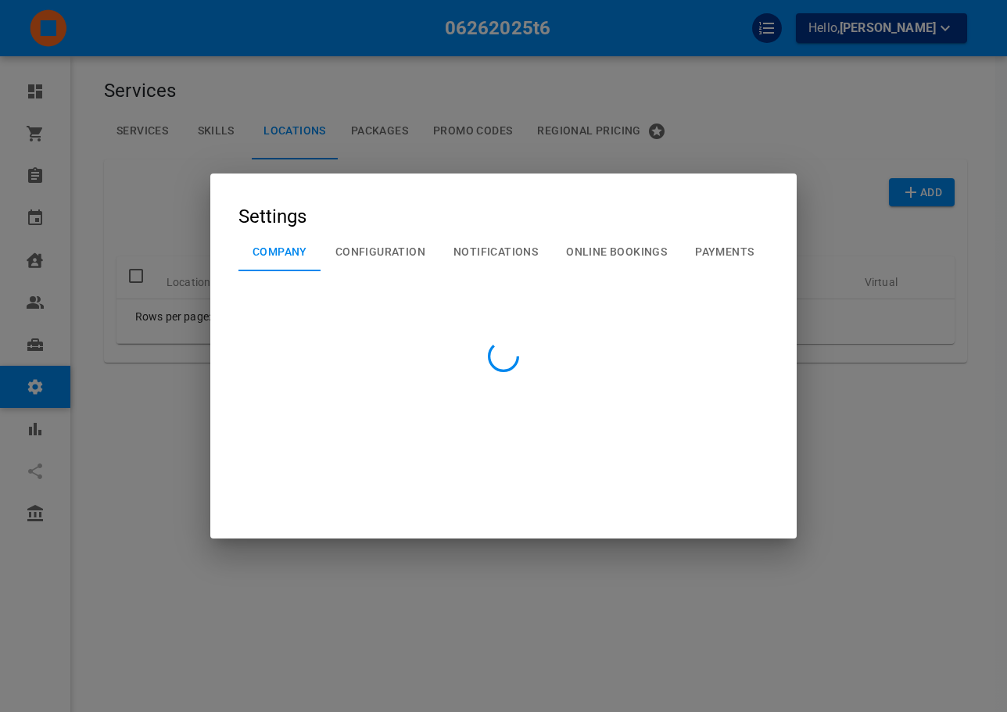
click at [852, 69] on div at bounding box center [503, 356] width 1007 height 712
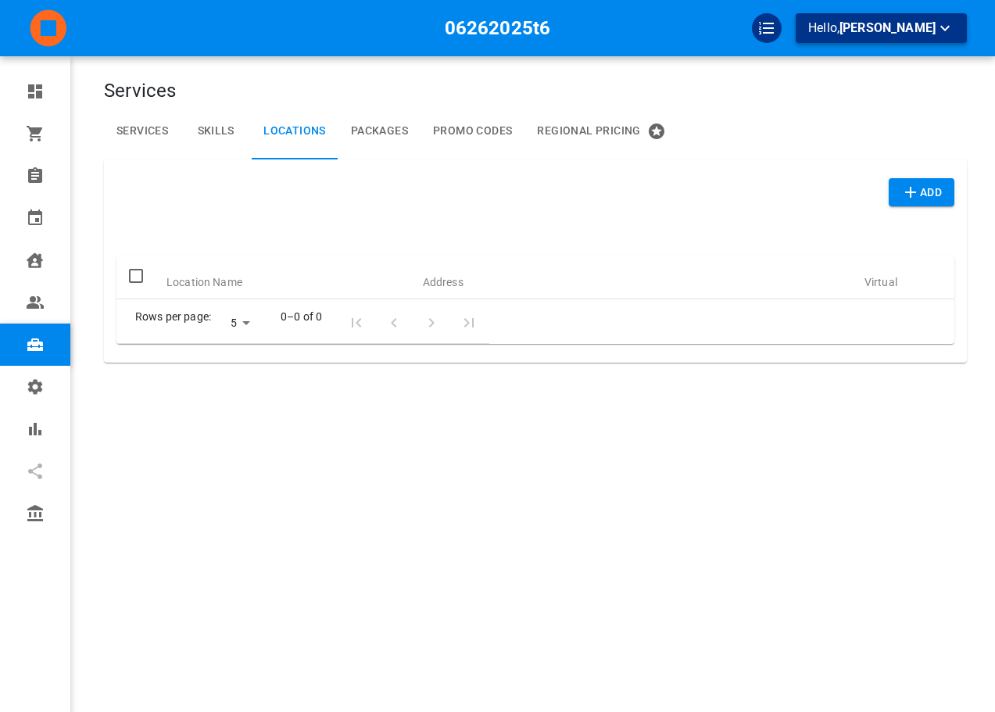
click at [858, 34] on p "Hello, [PERSON_NAME]" at bounding box center [881, 29] width 146 height 20
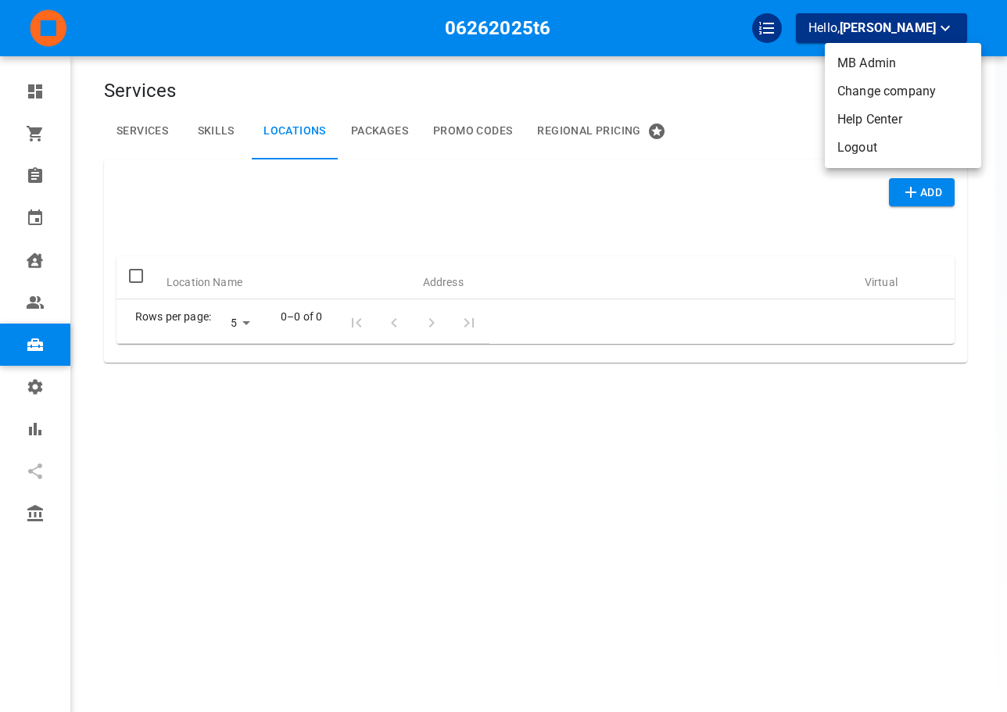
click at [863, 143] on li "Logout" at bounding box center [903, 148] width 156 height 28
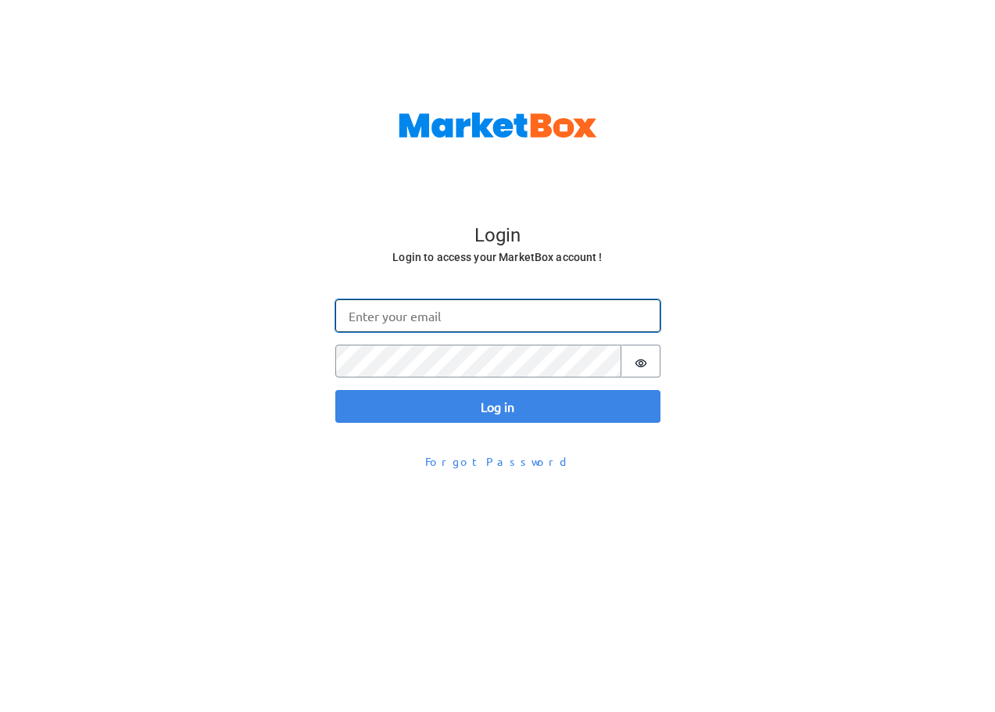
type input "[EMAIL_ADDRESS][DOMAIN_NAME]"
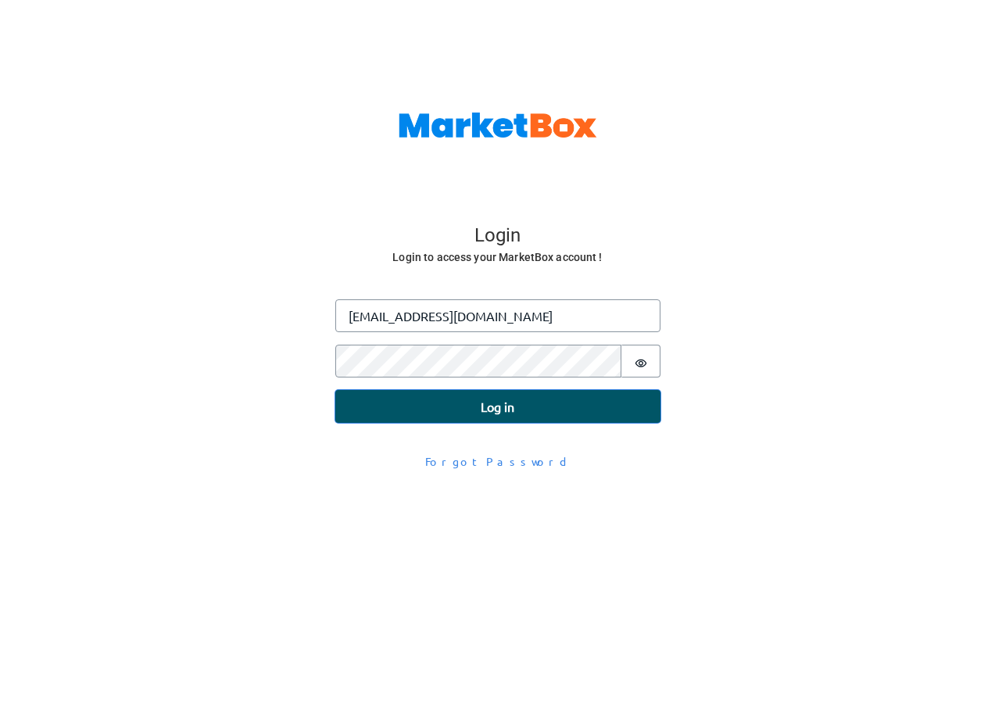
click at [541, 407] on button "Log in" at bounding box center [497, 406] width 325 height 33
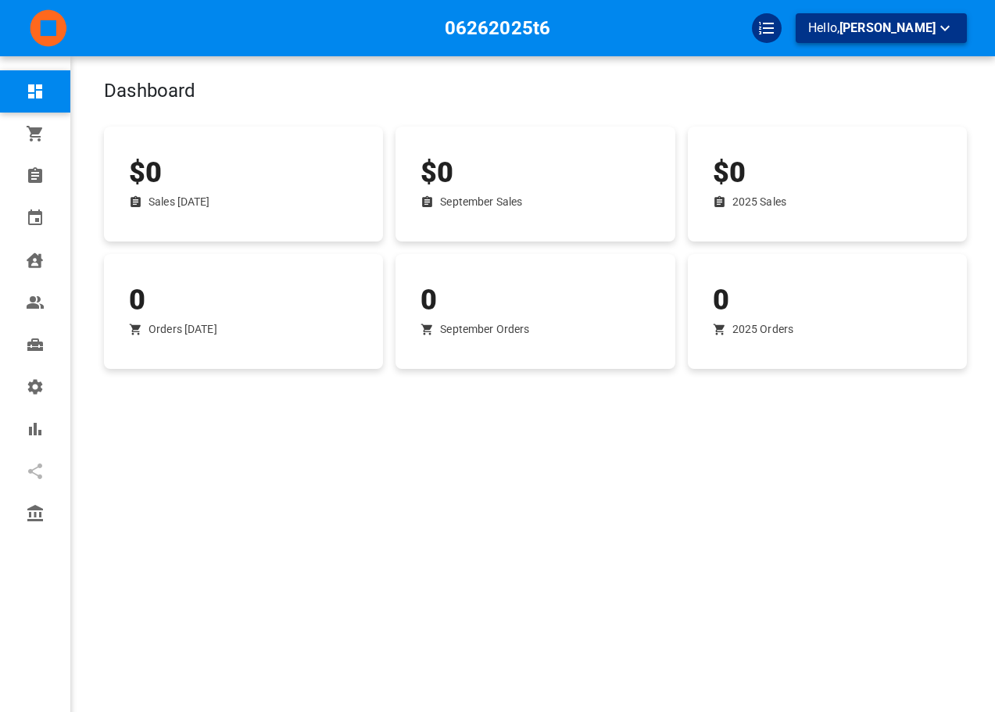
click at [897, 34] on p "Hello, [PERSON_NAME]" at bounding box center [881, 29] width 146 height 20
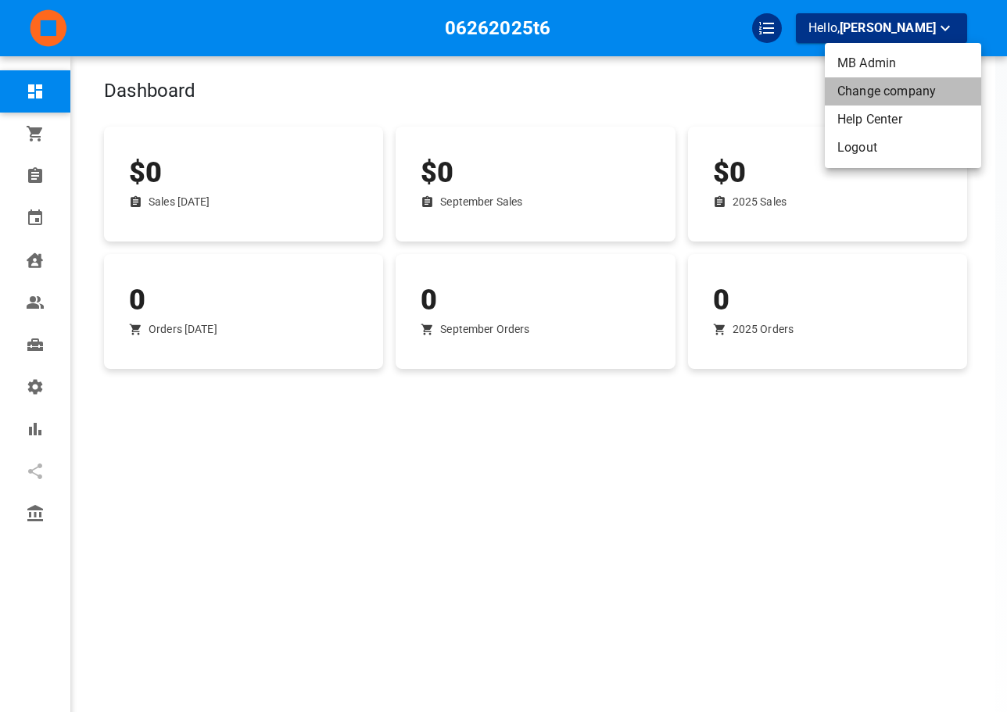
click at [879, 84] on li "Change company" at bounding box center [903, 91] width 156 height 28
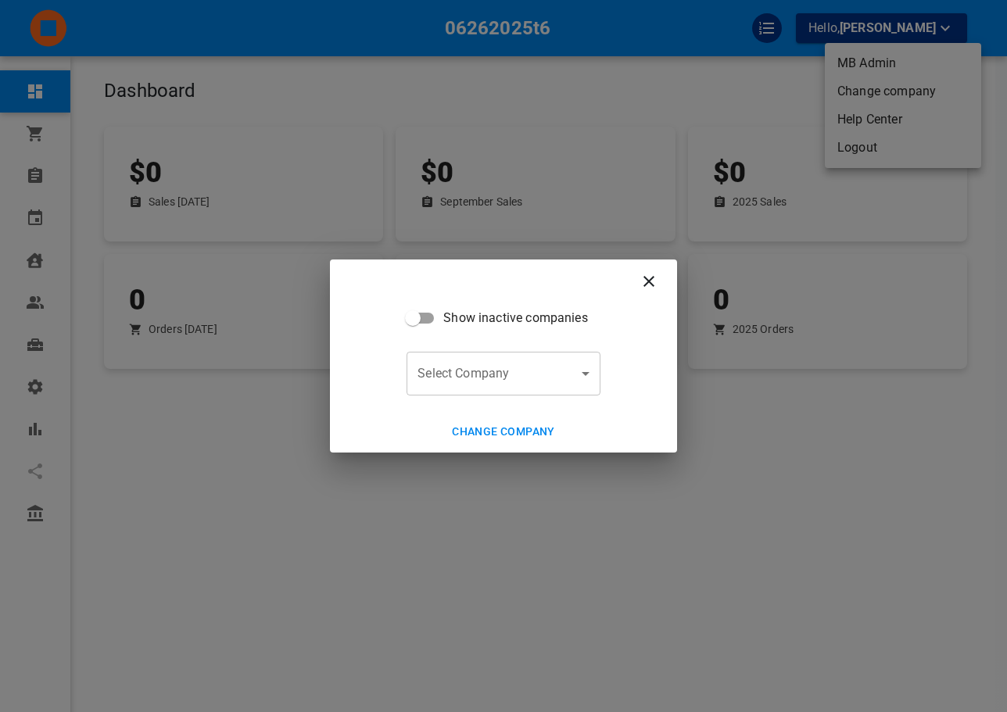
click at [469, 353] on body "06262025t6 Hello, Omar Tahir Dashboard Orders Bookings Calendar Clients Users S…" at bounding box center [503, 404] width 1007 height 808
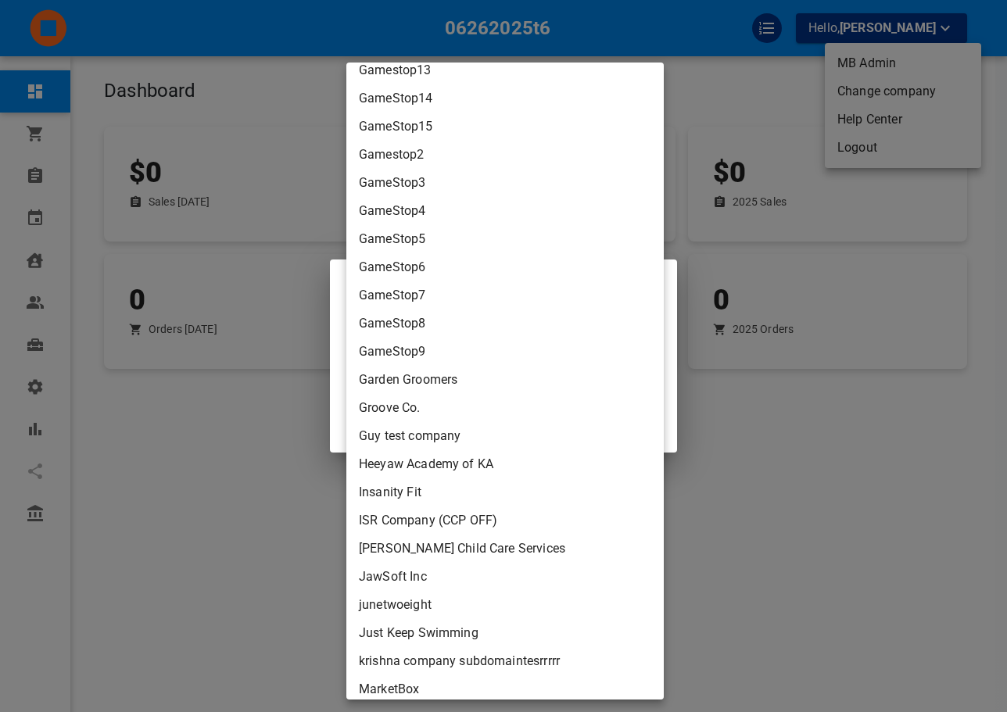
scroll to position [3596, 0]
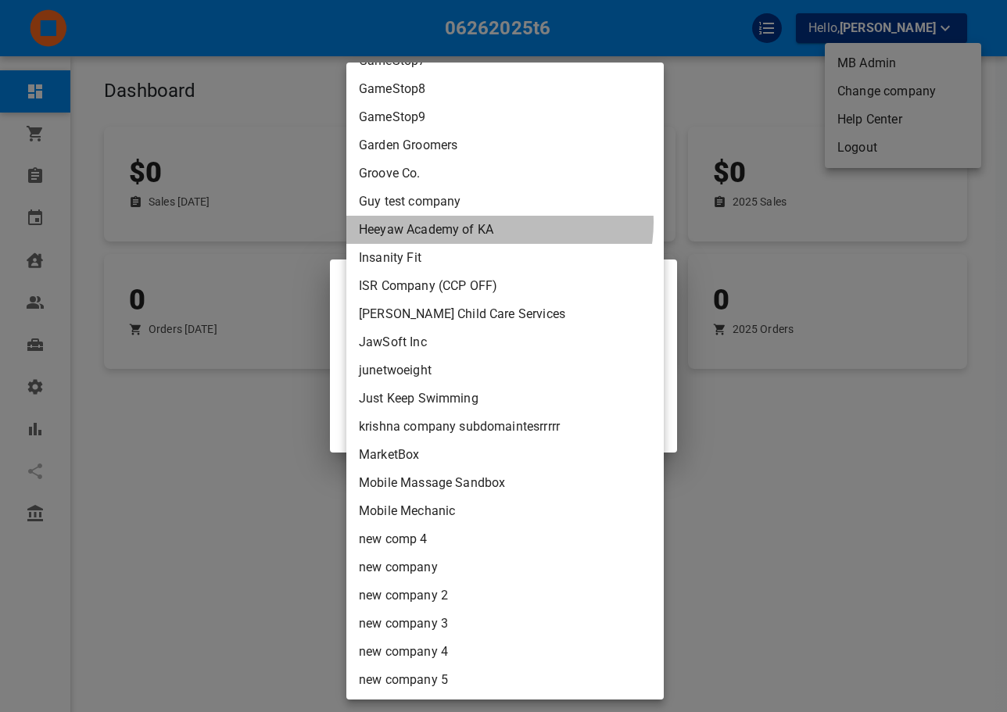
click at [499, 222] on li "Heeyaw Academy of KA" at bounding box center [504, 230] width 317 height 28
type input "2ca0d95f-5354-486a-af0f-18d79afab328"
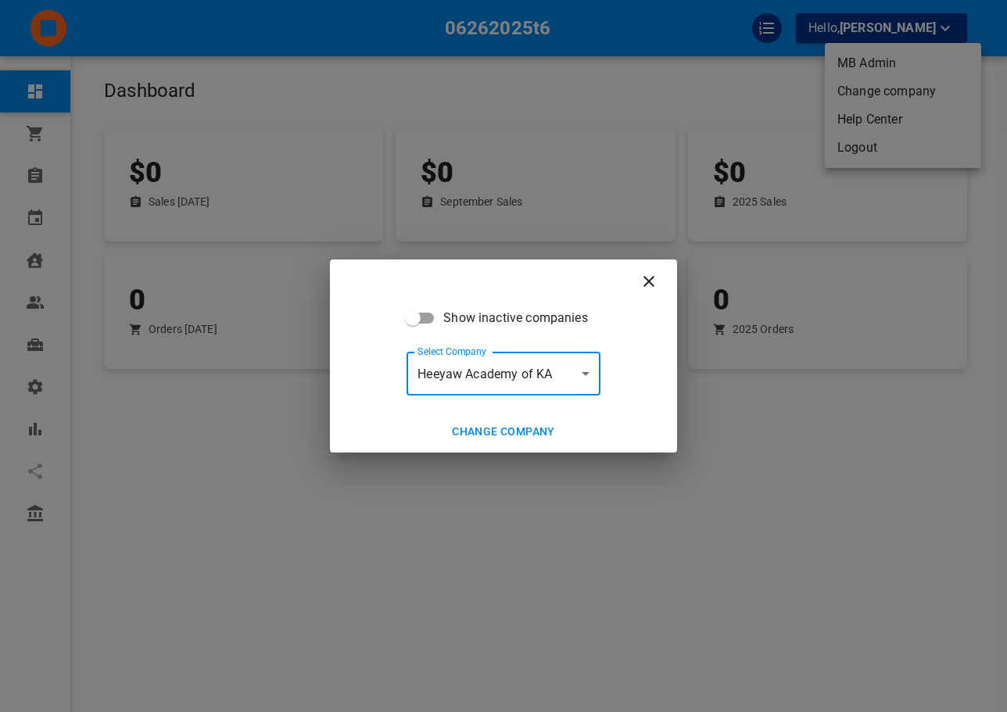
click at [489, 431] on button "Change company" at bounding box center [504, 431] width 116 height 29
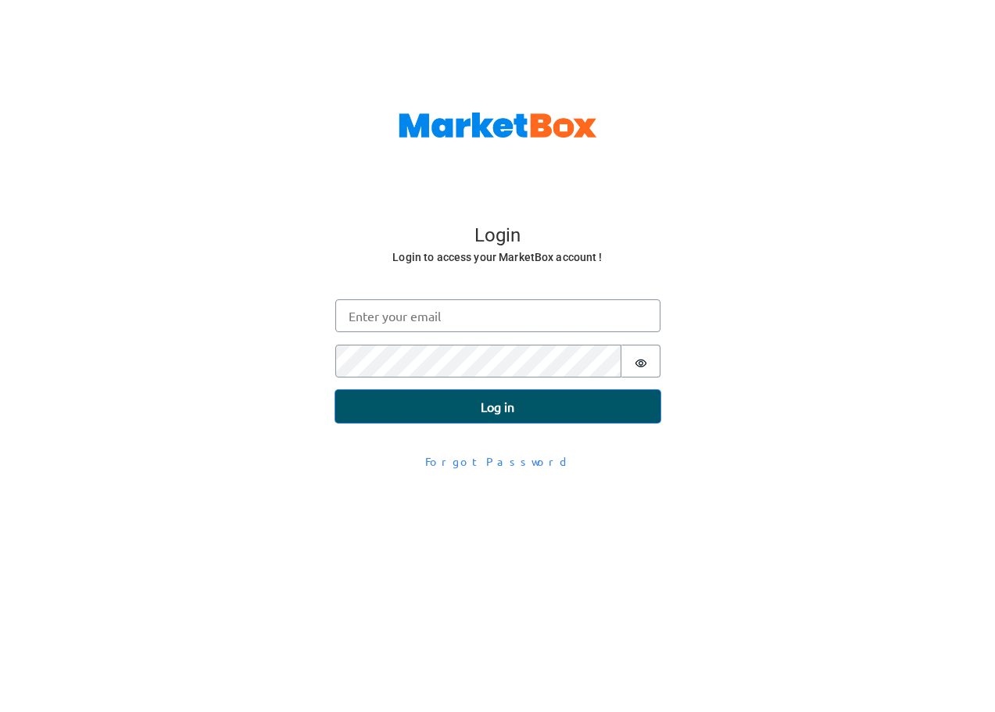
click at [479, 392] on button "Log in" at bounding box center [497, 406] width 325 height 33
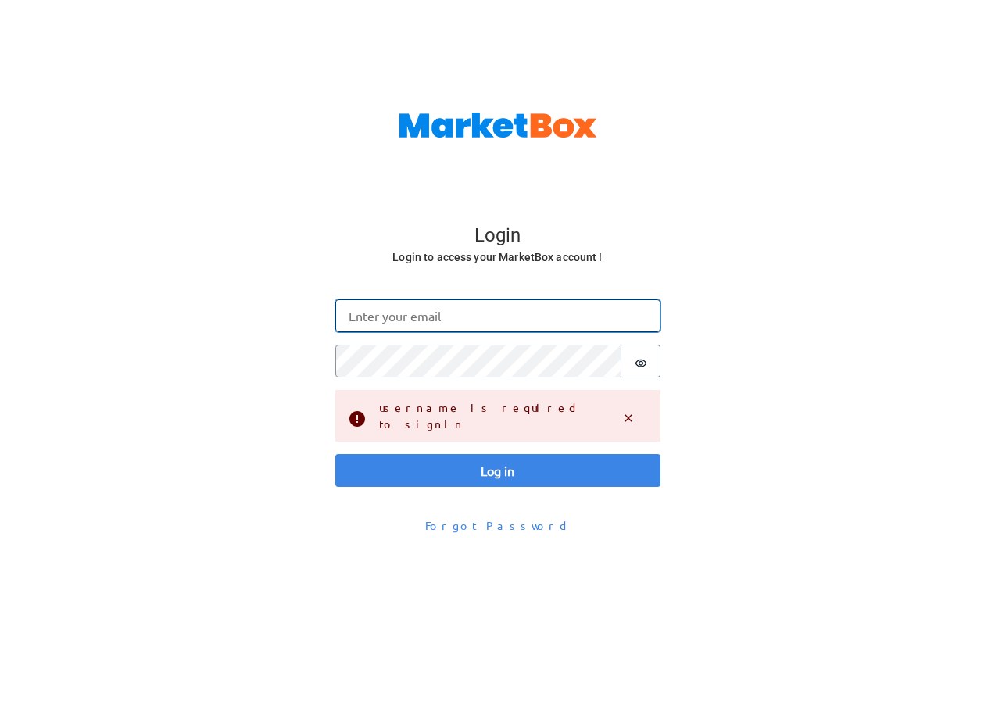
type input "[EMAIL_ADDRESS][DOMAIN_NAME]"
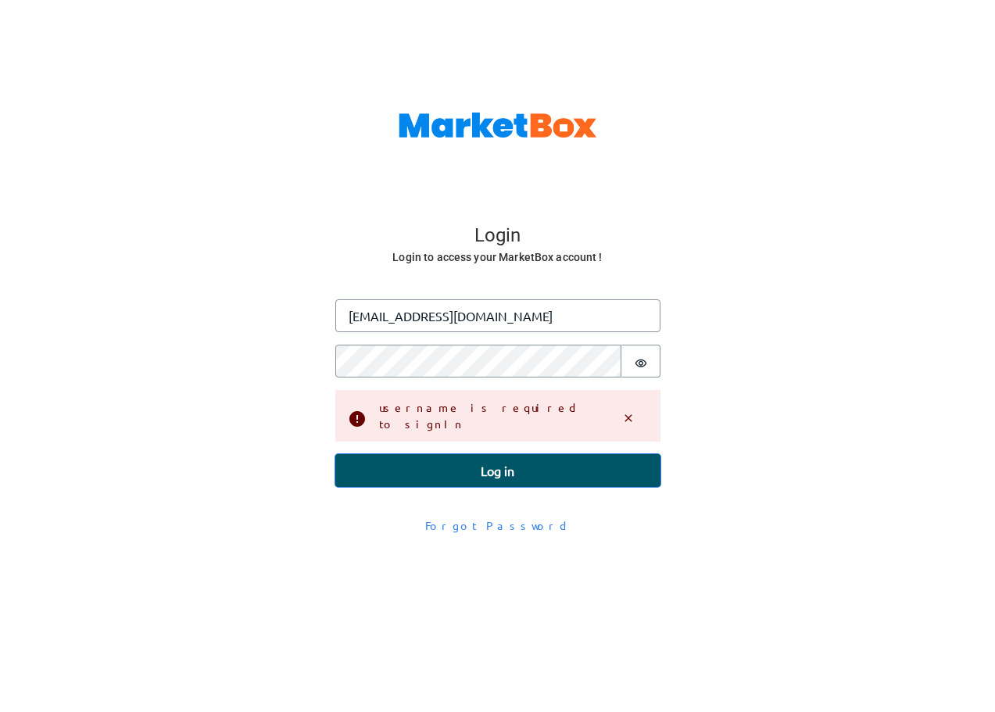
click at [566, 456] on button "Log in" at bounding box center [497, 470] width 325 height 33
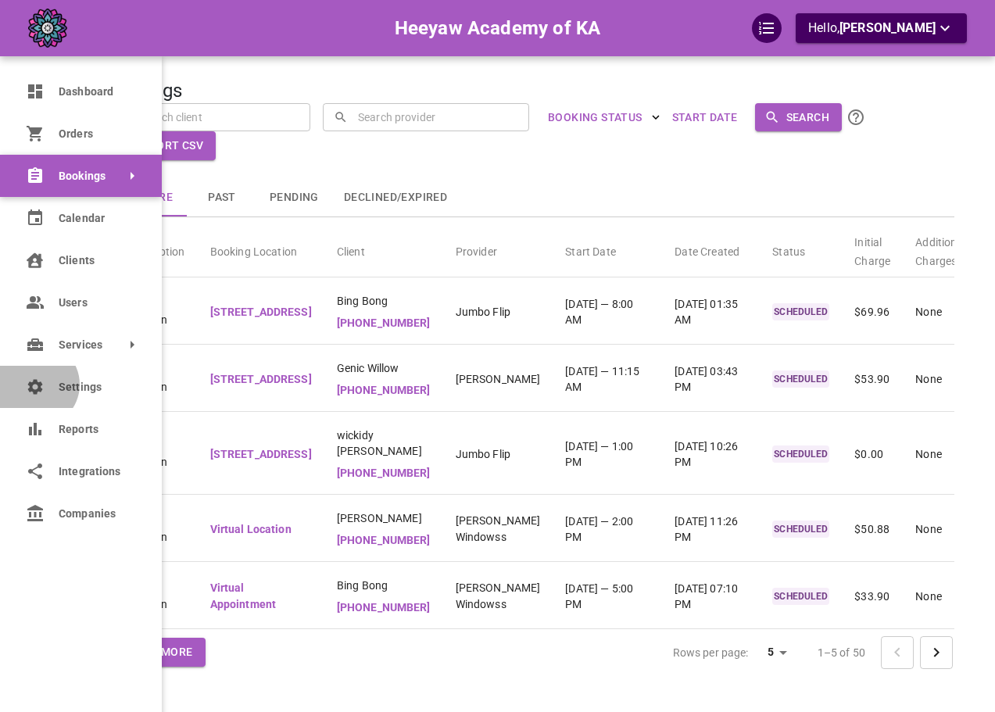
click at [36, 385] on icon at bounding box center [35, 387] width 19 height 19
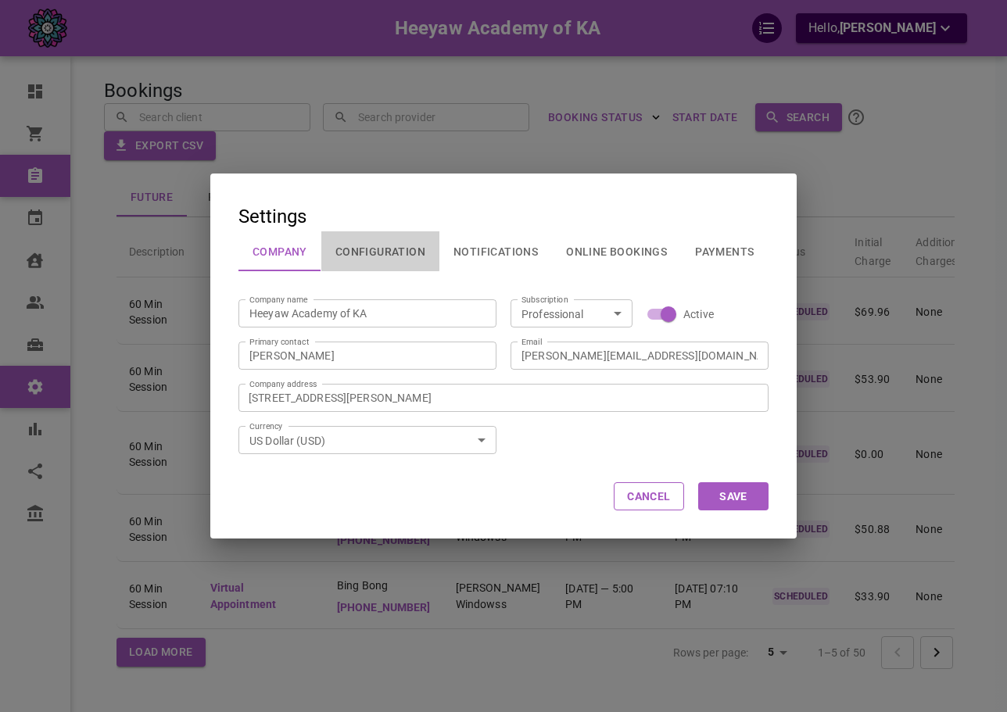
click at [356, 251] on button "Configuration" at bounding box center [380, 251] width 118 height 41
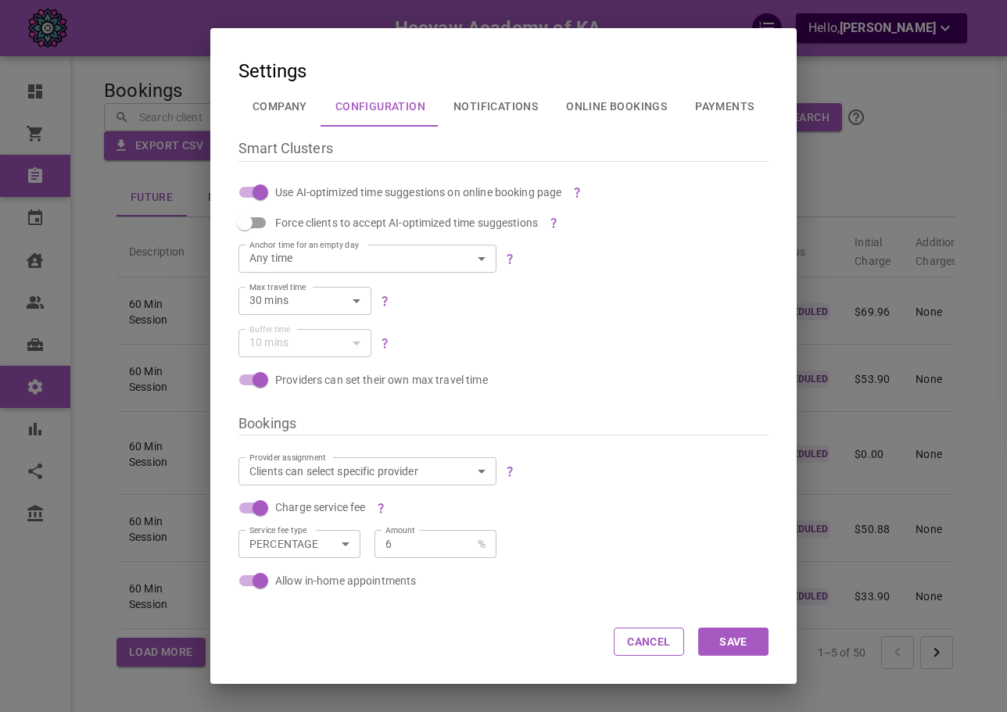
click at [500, 109] on button "Notifications" at bounding box center [495, 106] width 113 height 41
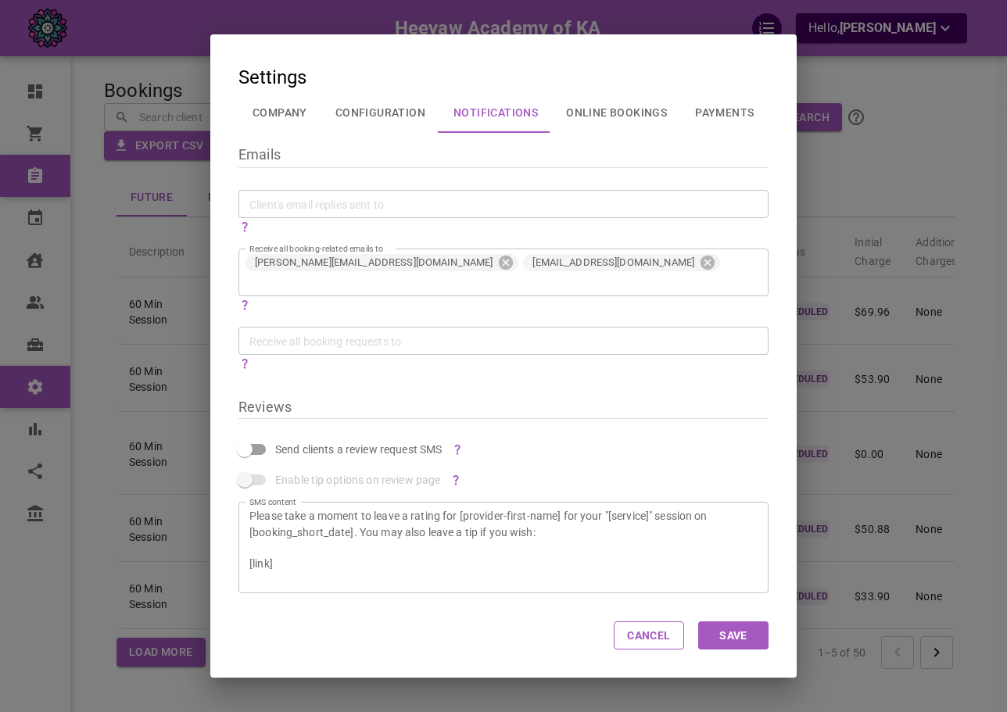
click at [638, 133] on button "Online Bookings" at bounding box center [616, 112] width 129 height 41
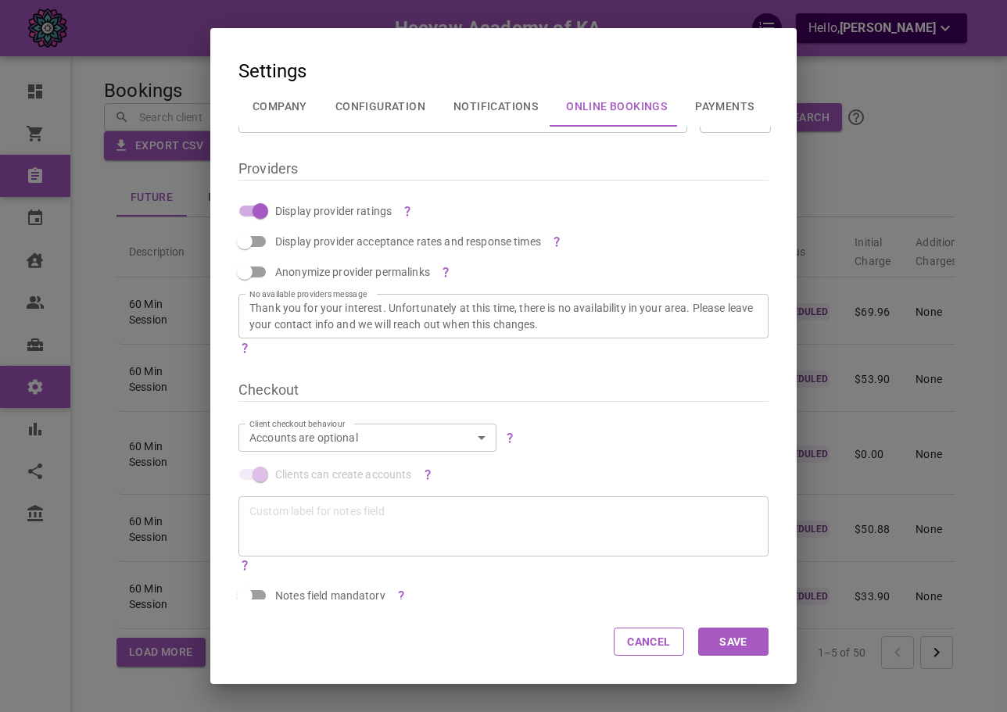
scroll to position [1367, 0]
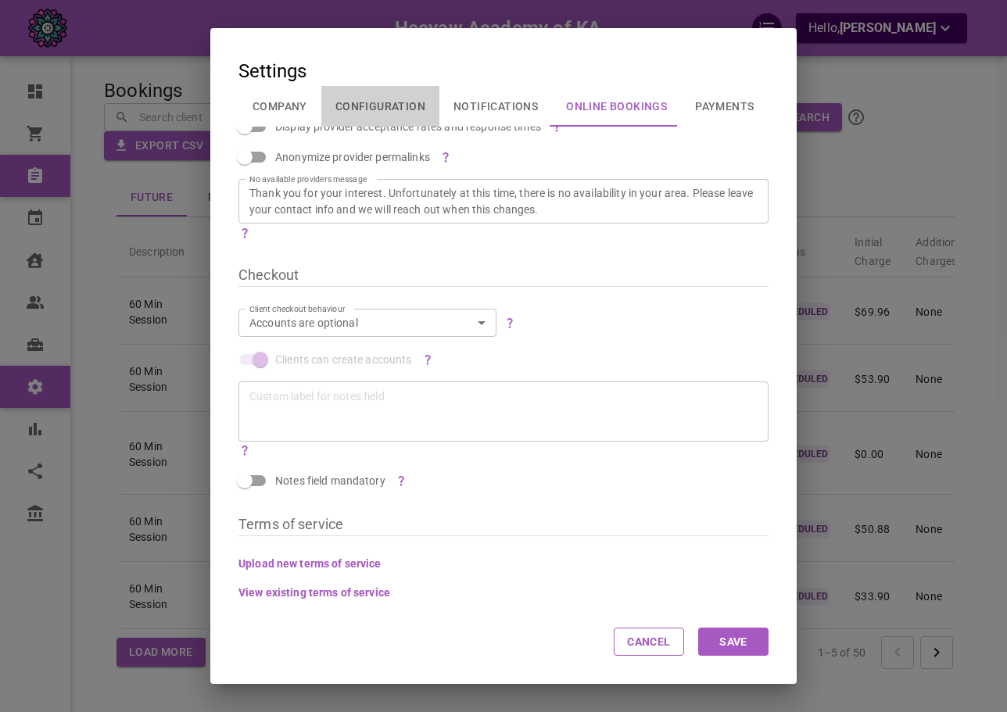
click at [360, 109] on button "Configuration" at bounding box center [380, 106] width 118 height 41
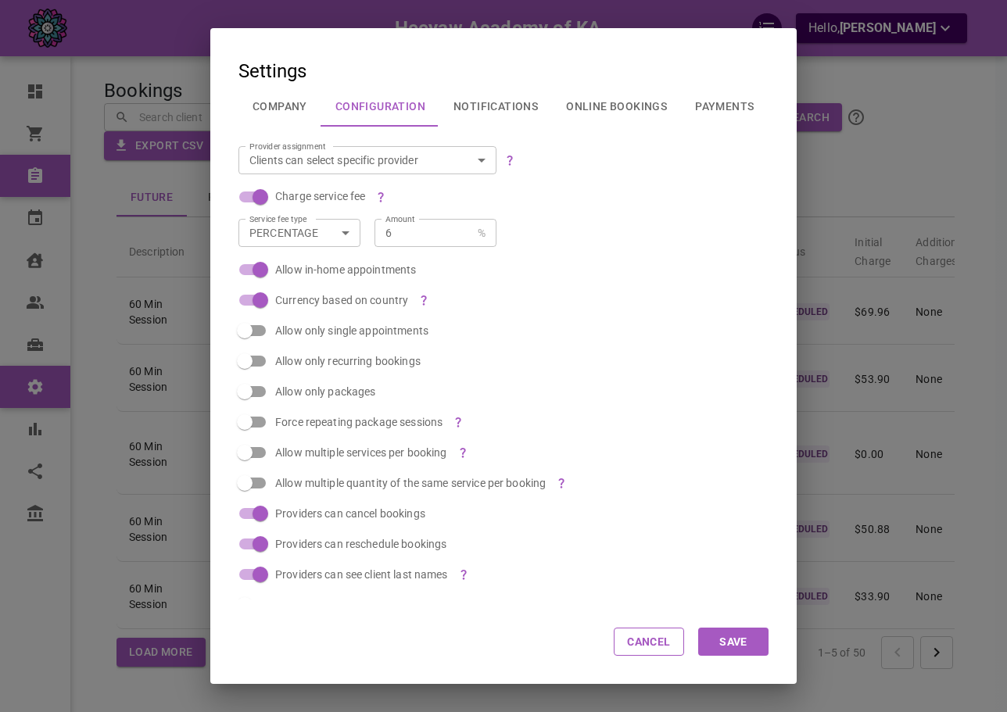
scroll to position [299, 0]
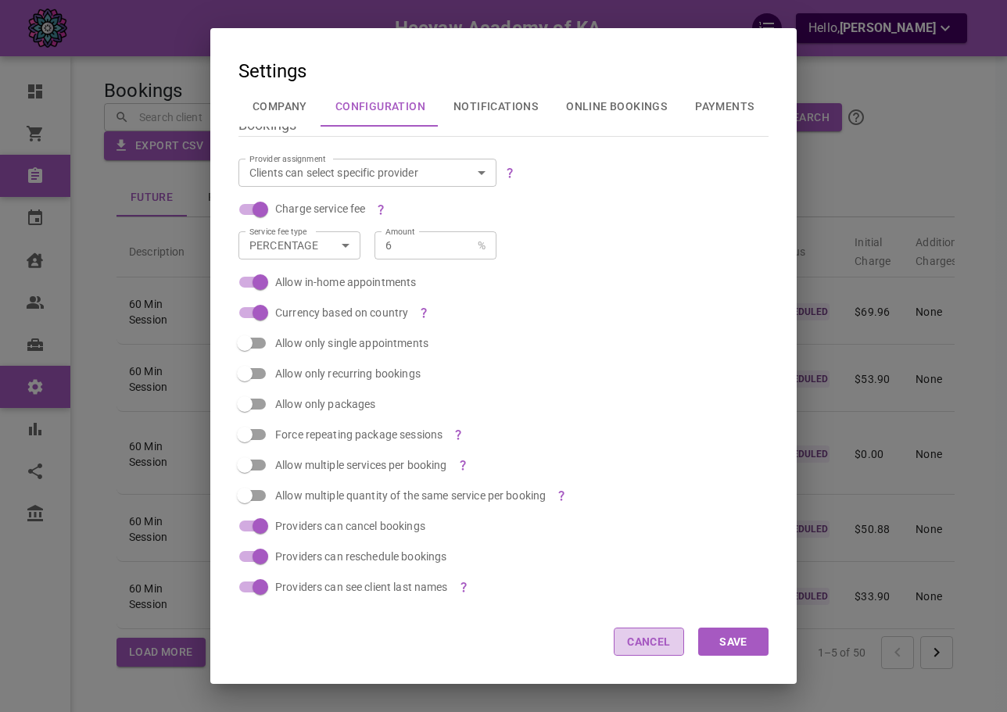
click at [653, 652] on button "Cancel" at bounding box center [649, 642] width 70 height 28
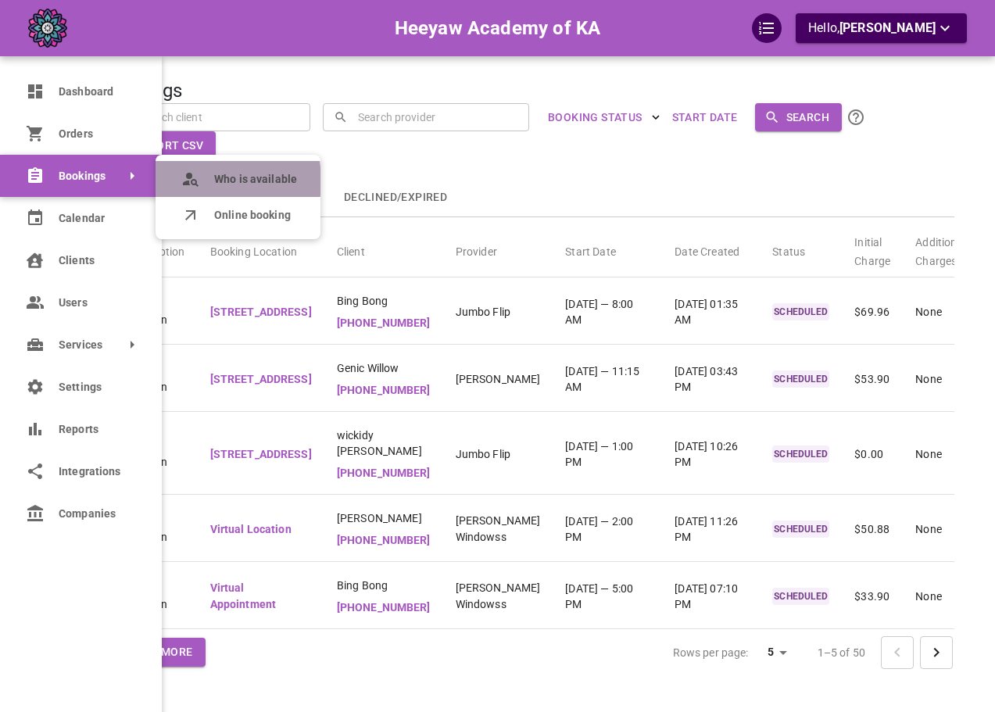
click at [201, 181] on available "Who is available" at bounding box center [238, 179] width 165 height 36
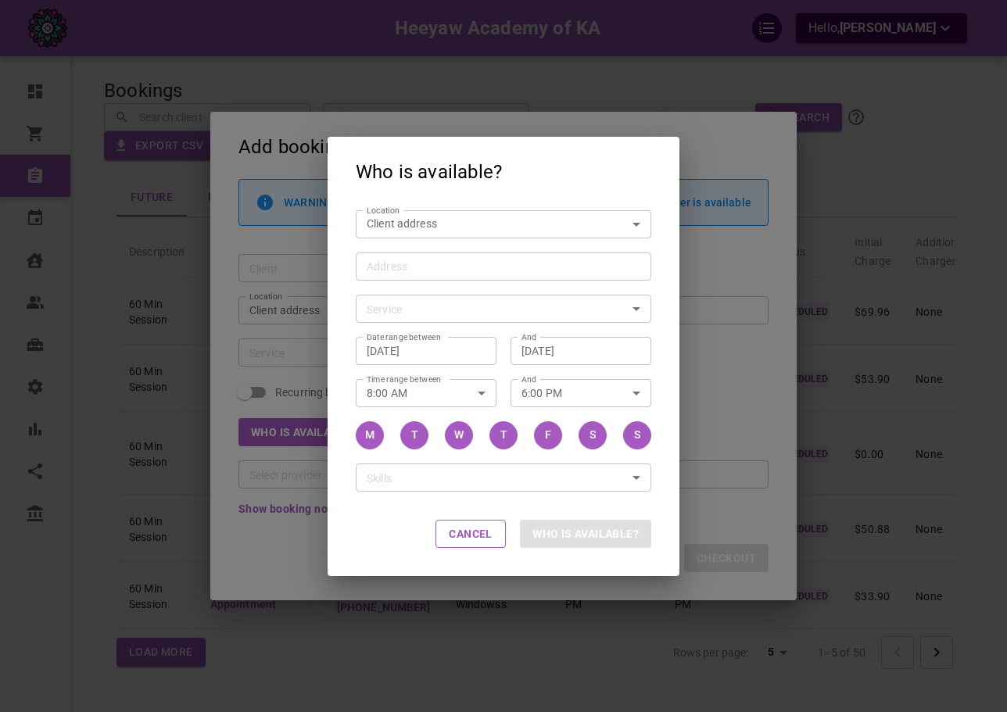
click at [241, 241] on div "Who is available? Location Client address customerLocation Location Address Add…" at bounding box center [503, 356] width 1007 height 712
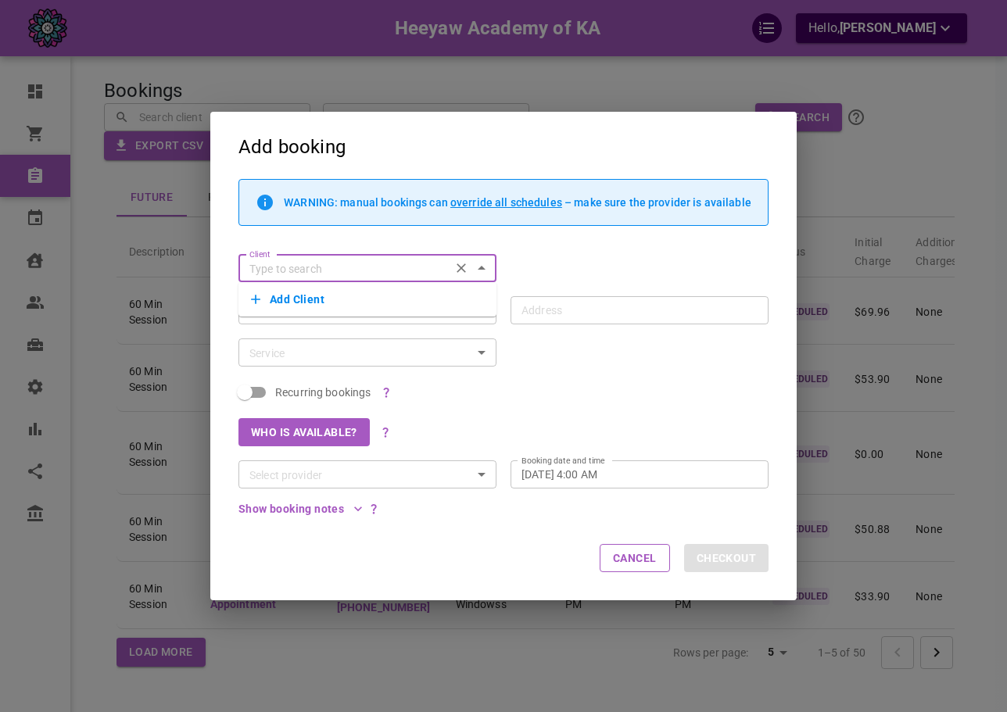
click at [387, 211] on div "WARNING: manual bookings can override all schedules – make sure the provider is…" at bounding box center [517, 202] width 467 height 28
click at [385, 303] on body "Heeyaw Academy of KA Hello, [PERSON_NAME] Dashboard Orders Bookings Calendar Cl…" at bounding box center [503, 404] width 1007 height 808
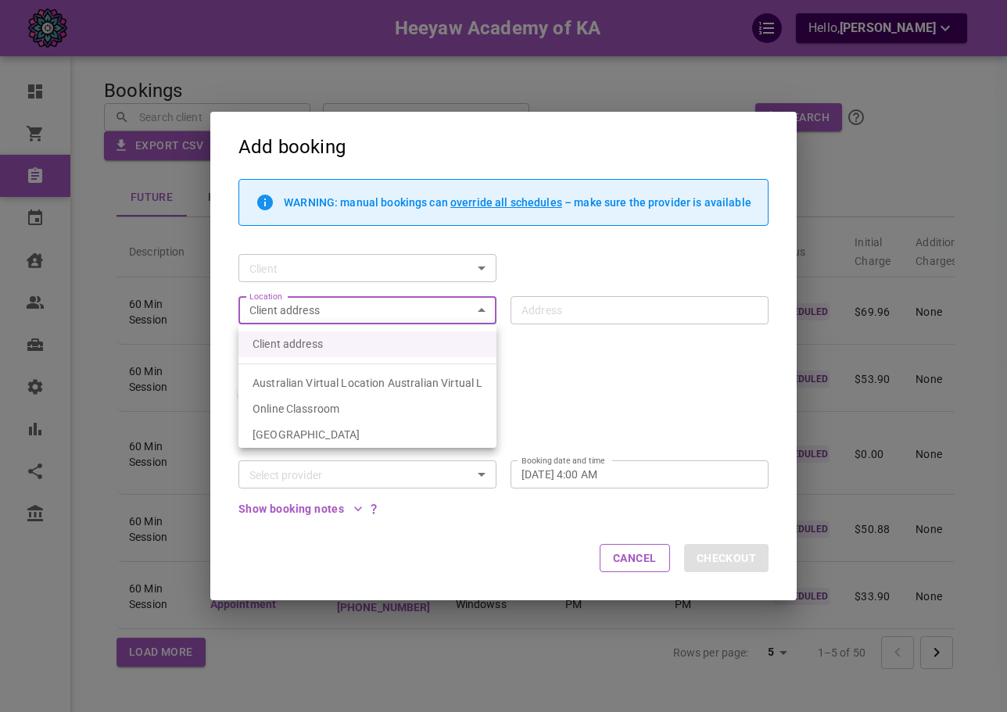
click at [384, 270] on div at bounding box center [503, 356] width 1007 height 712
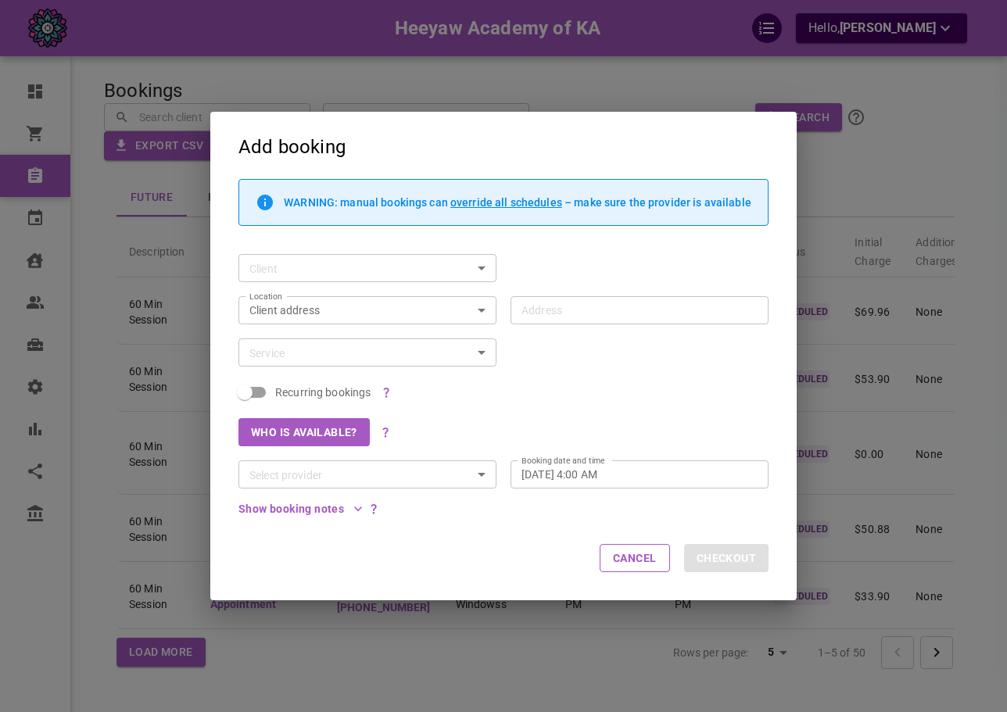
click at [379, 229] on div "WARNING: manual bookings can override all schedules – make sure the provider is…" at bounding box center [496, 209] width 544 height 61
click at [378, 348] on input "Service" at bounding box center [354, 353] width 223 height 20
click at [578, 371] on div "Recurring bookings" at bounding box center [496, 386] width 544 height 38
click at [371, 264] on input "Client" at bounding box center [344, 269] width 202 height 20
click at [398, 355] on input "Service" at bounding box center [354, 353] width 223 height 20
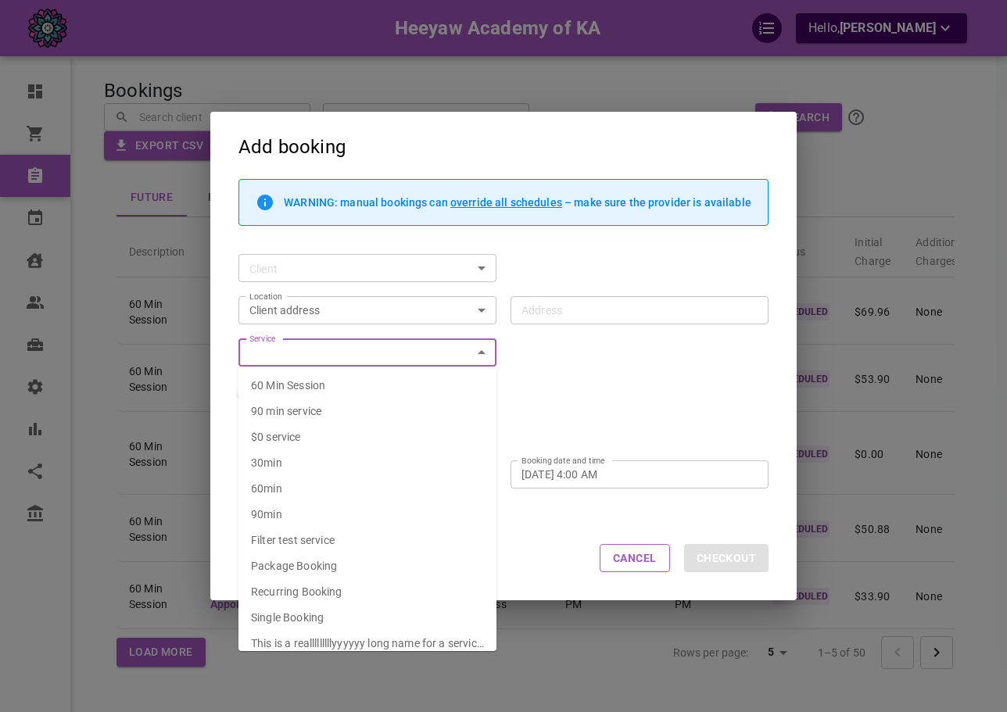
click at [468, 342] on div "Service" at bounding box center [367, 353] width 258 height 28
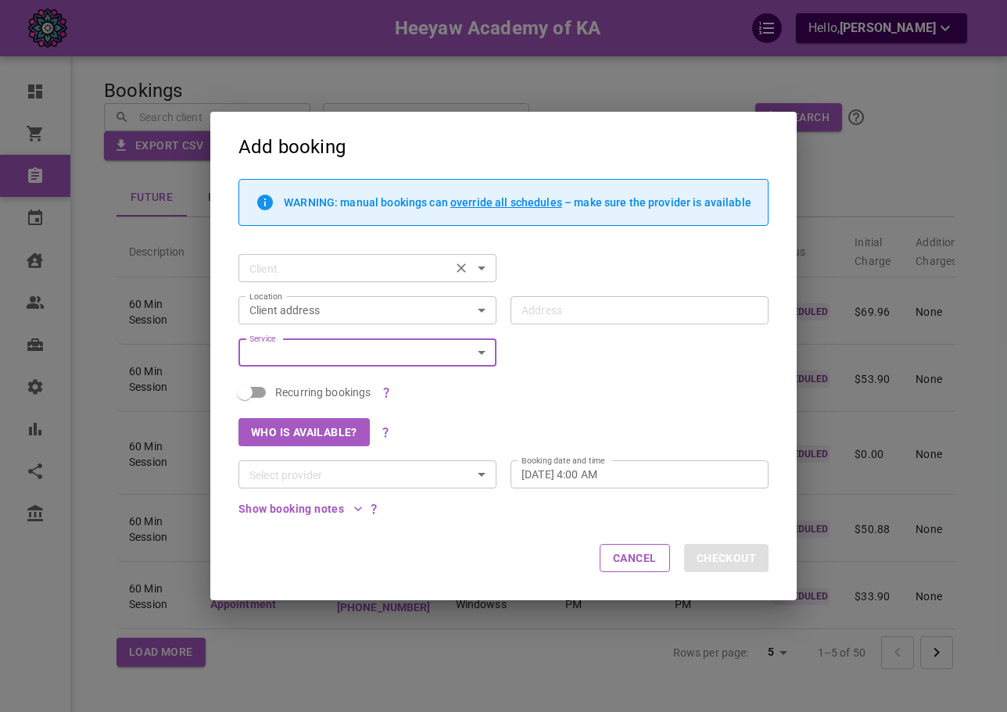
click at [428, 270] on input "Client" at bounding box center [344, 269] width 202 height 20
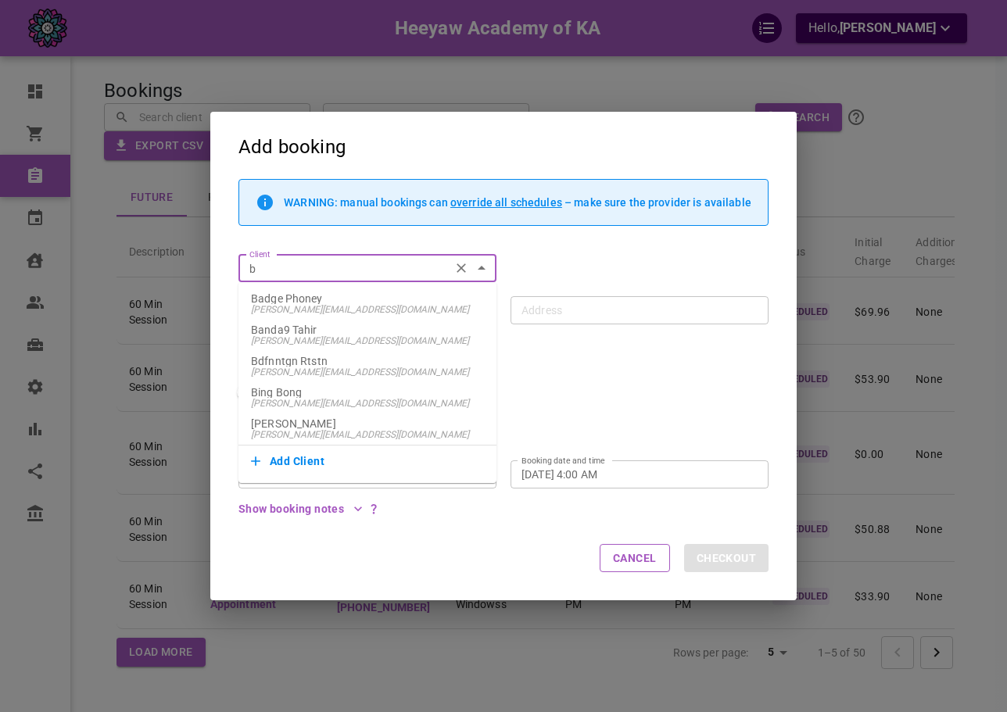
click at [378, 308] on span "omar+heeyawbadph@gomarketbox.com" at bounding box center [367, 309] width 233 height 11
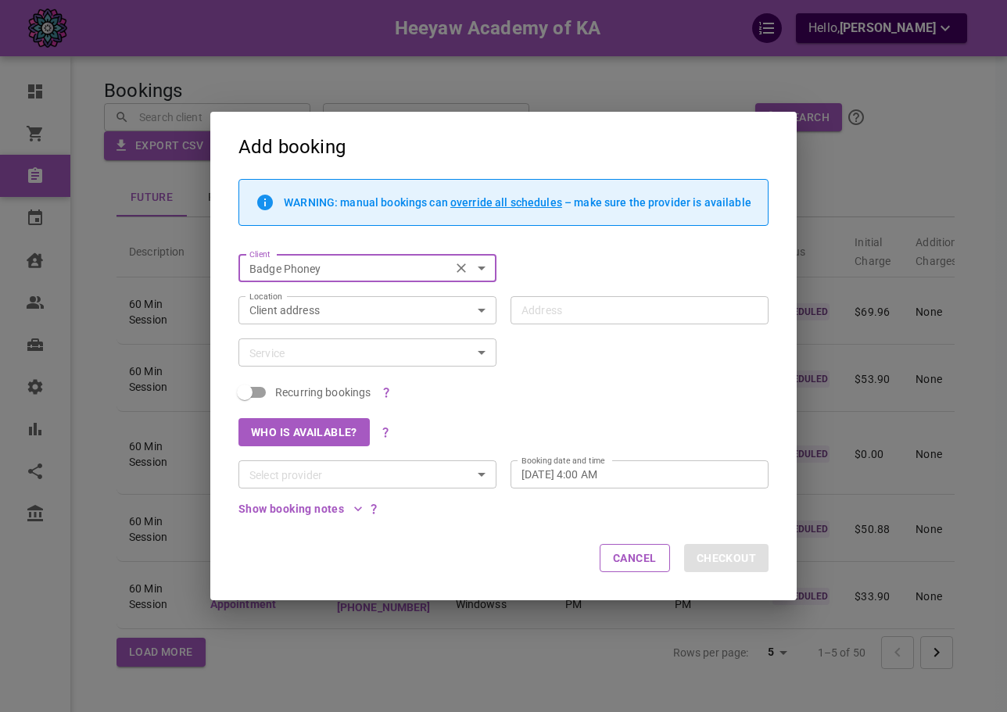
type input "Badge Phoney"
